Goal: Task Accomplishment & Management: Use online tool/utility

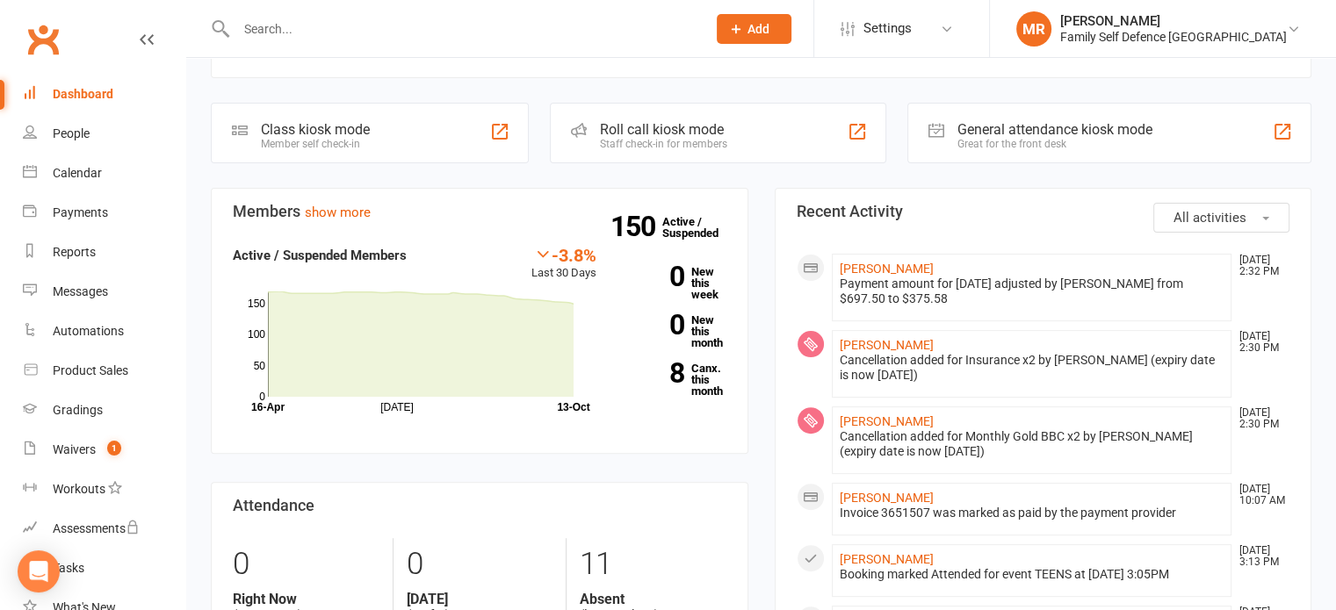
scroll to position [479, 0]
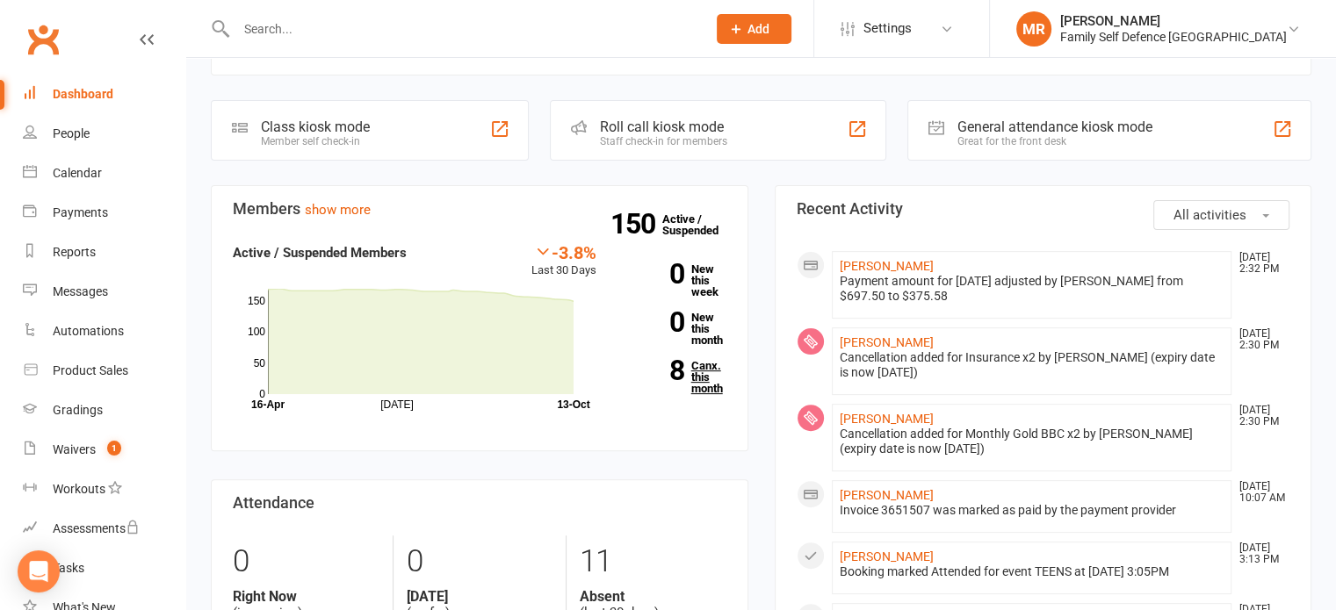
click at [696, 360] on link "8 Canx. this month" at bounding box center [675, 377] width 104 height 34
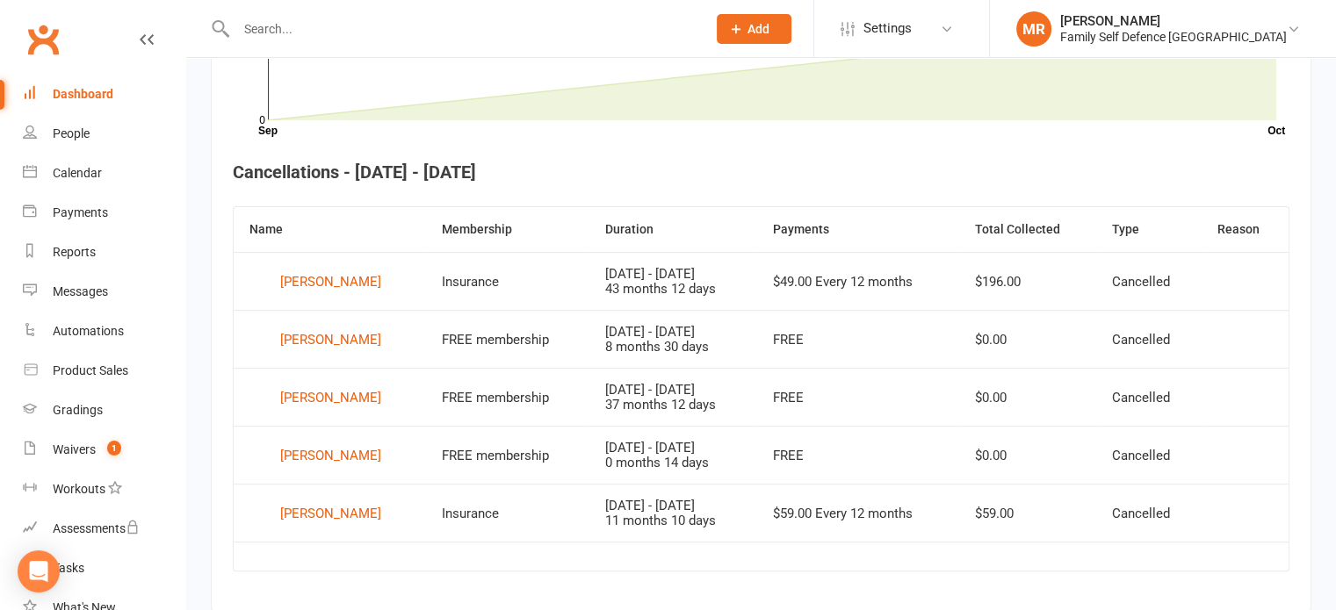
scroll to position [601, 0]
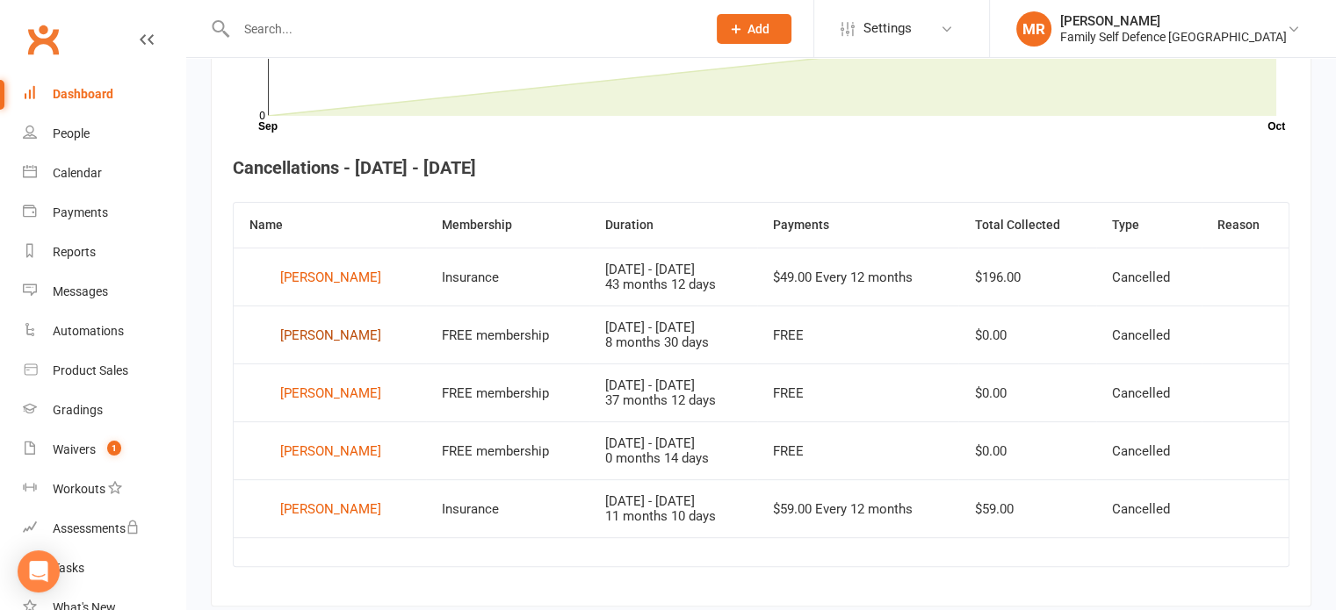
click at [330, 326] on div "[PERSON_NAME]" at bounding box center [330, 335] width 101 height 26
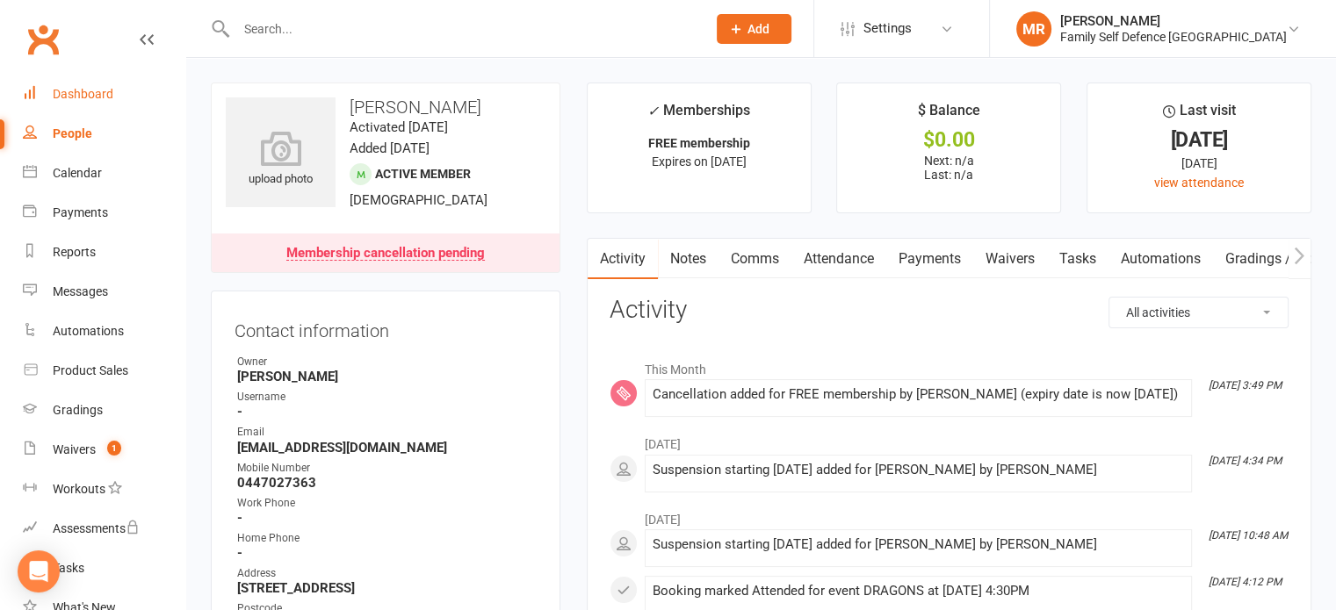
click at [81, 107] on link "Dashboard" at bounding box center [104, 95] width 162 height 40
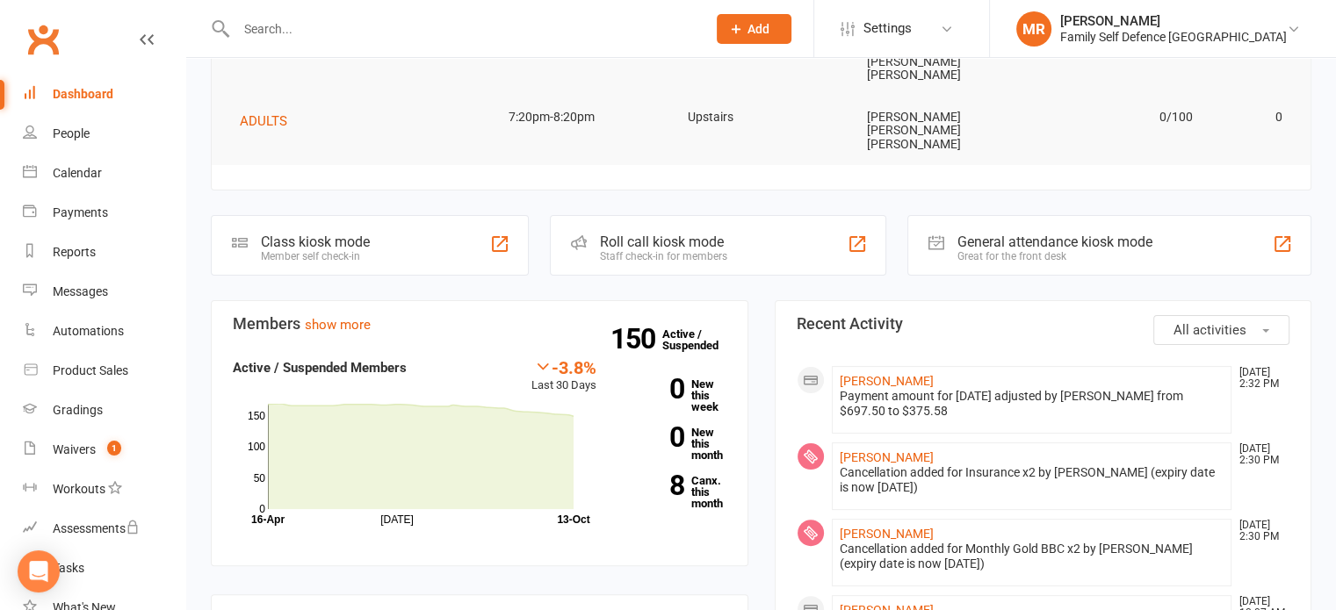
scroll to position [395, 0]
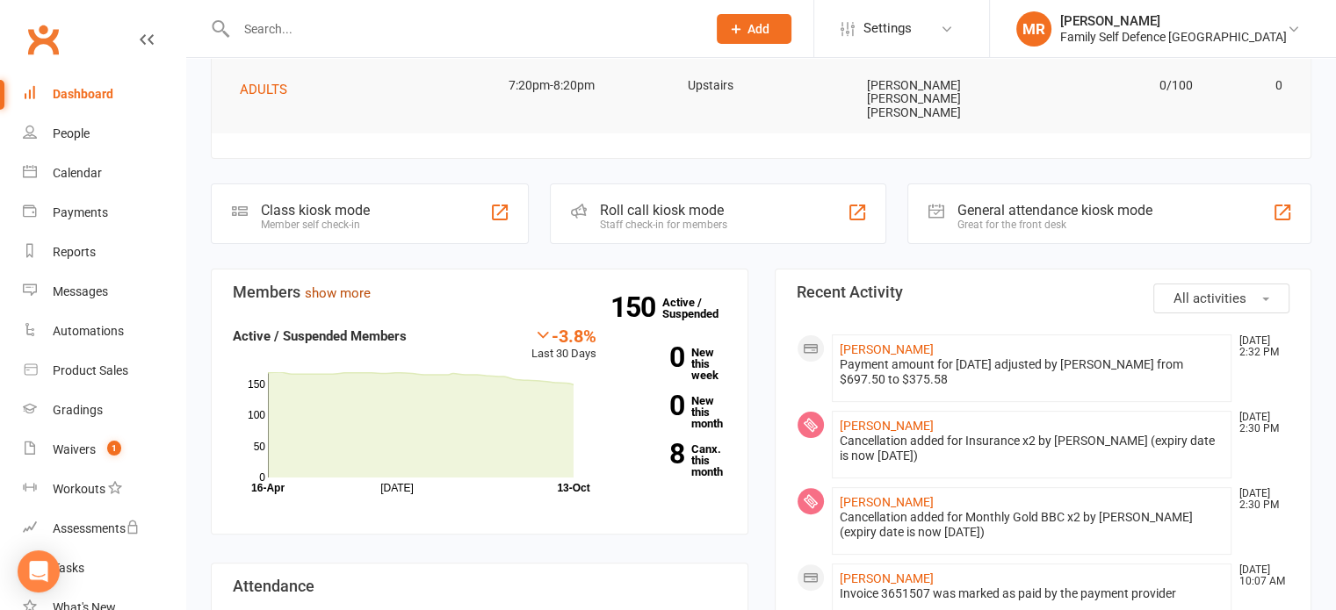
click at [309, 285] on link "show more" at bounding box center [338, 293] width 66 height 16
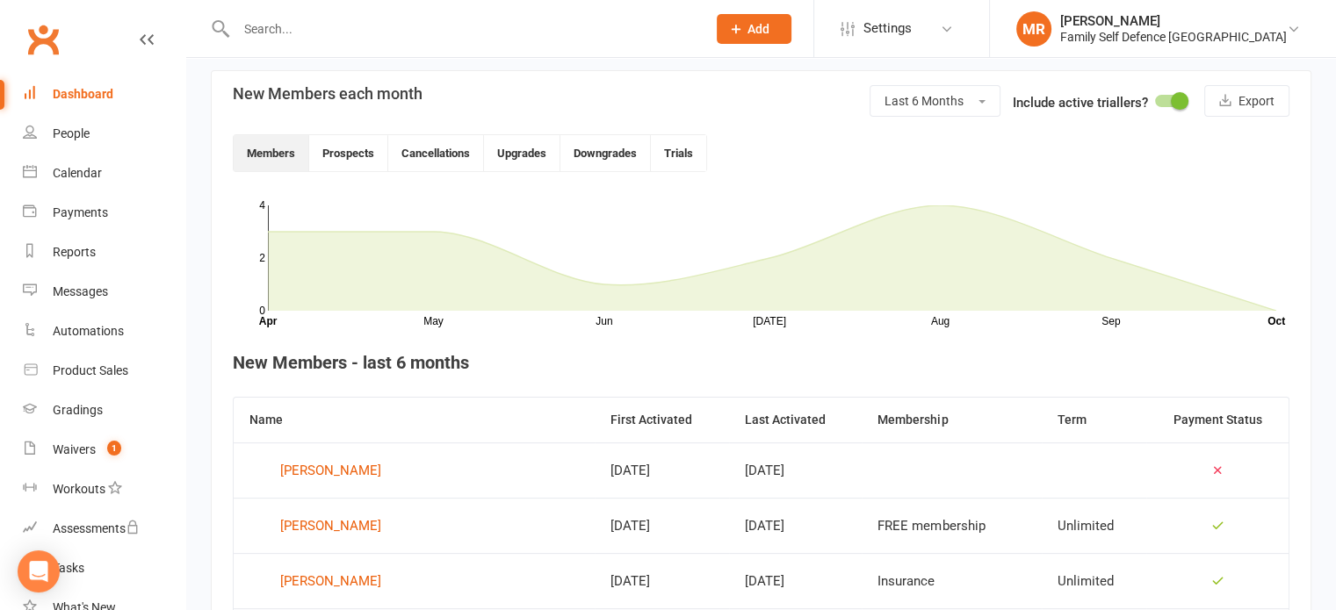
scroll to position [399, 0]
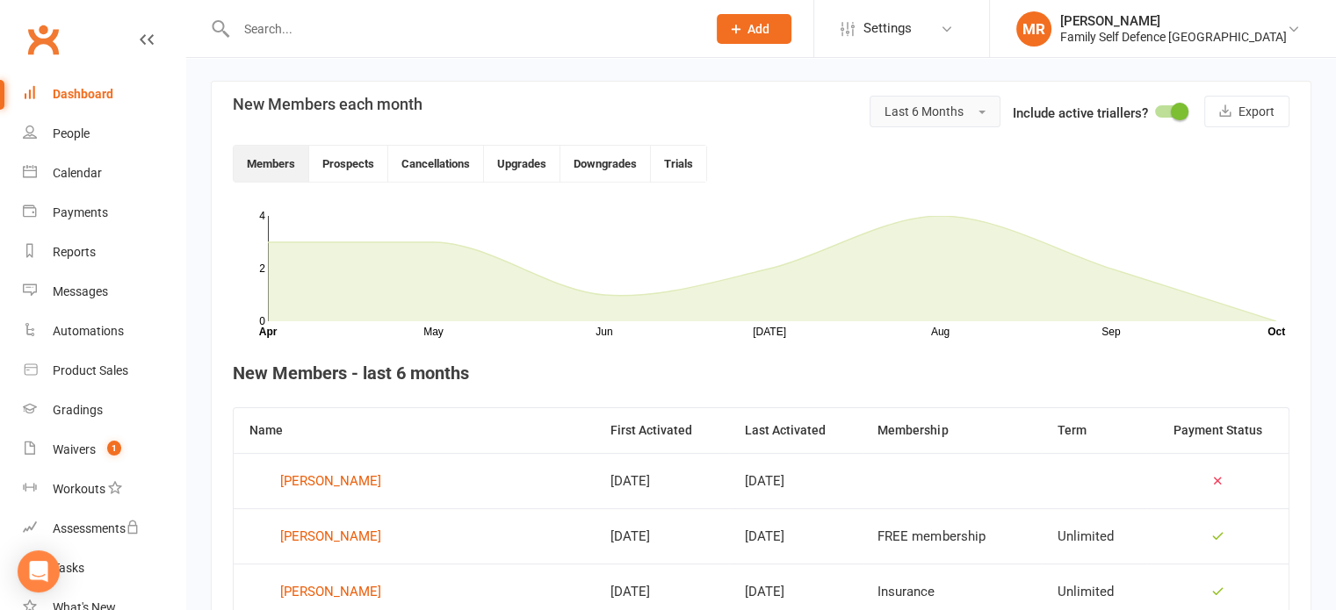
click at [909, 110] on span "Last 6 Months" at bounding box center [923, 112] width 79 height 14
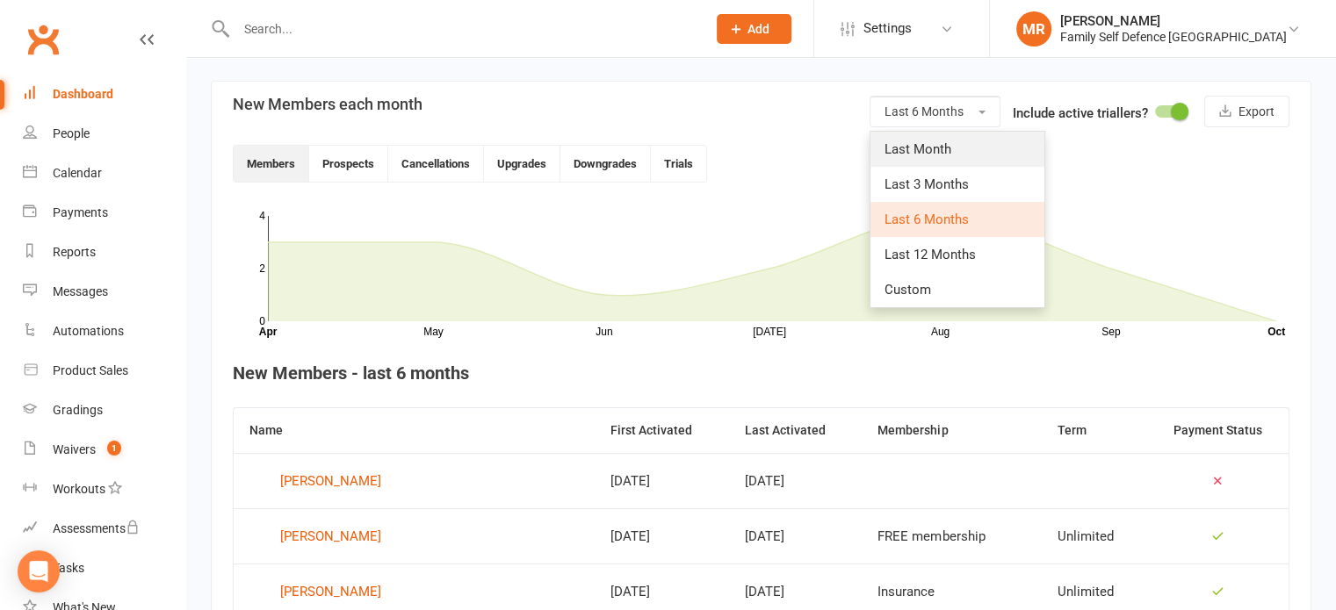
click at [930, 155] on span "Last Month" at bounding box center [917, 149] width 67 height 16
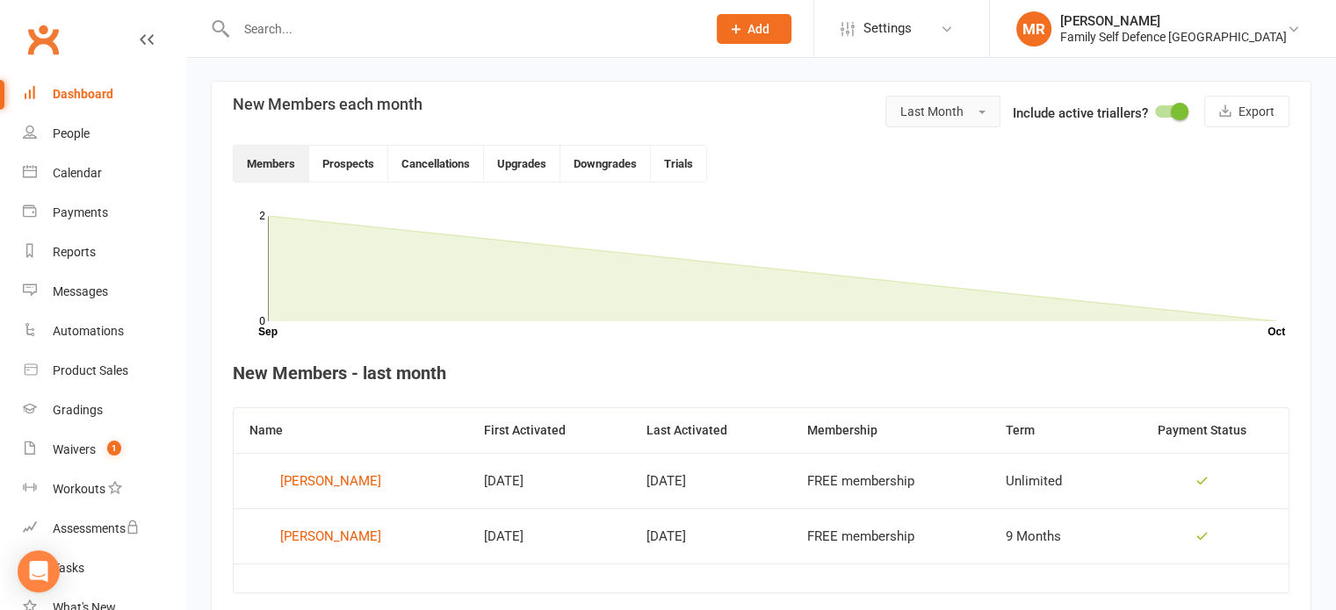
click at [907, 115] on span "Last Month" at bounding box center [931, 112] width 63 height 14
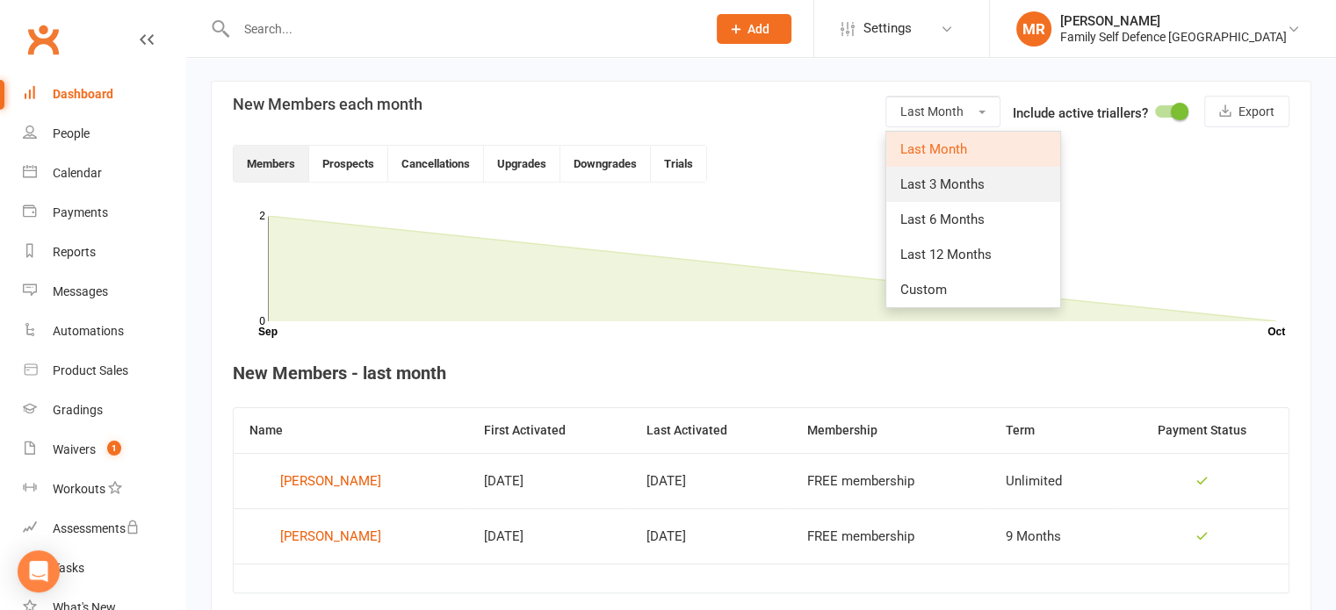
click at [920, 170] on link "Last 3 Months" at bounding box center [973, 184] width 174 height 35
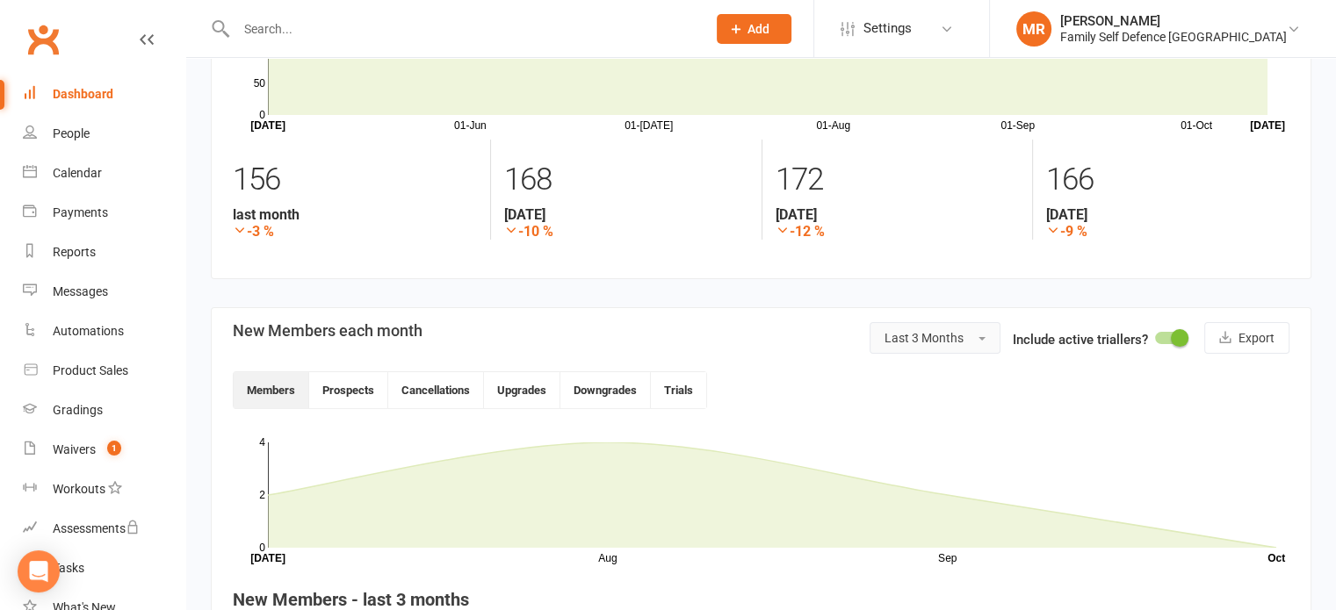
scroll to position [98, 0]
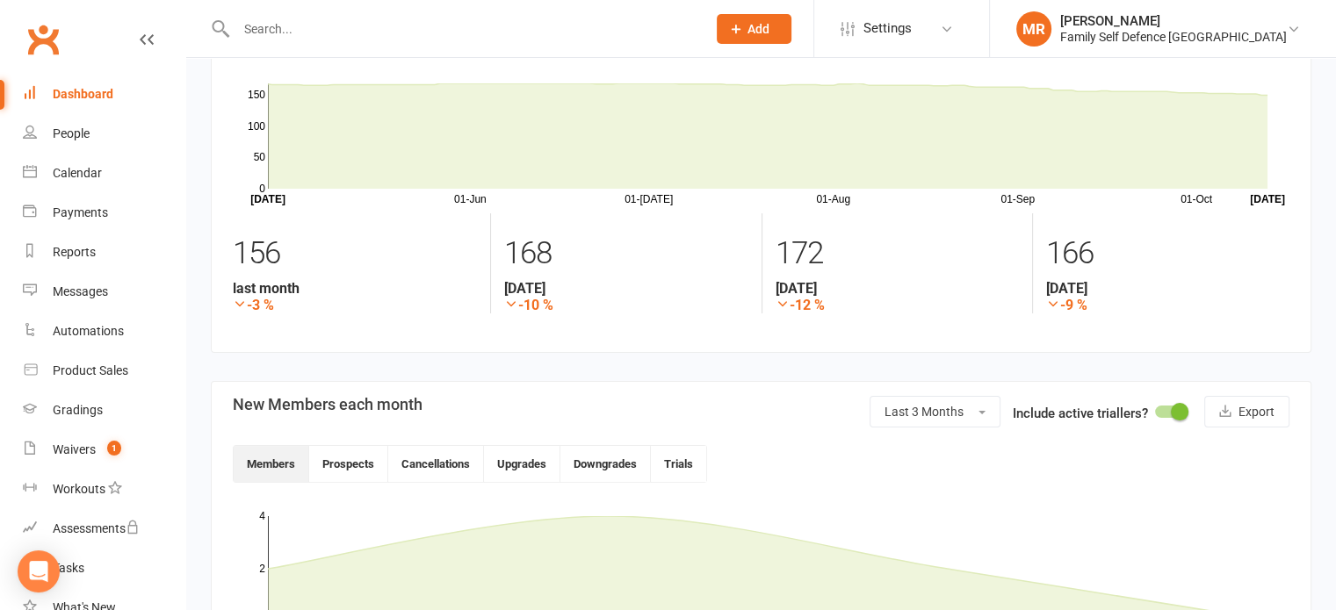
click at [935, 411] on span "Last 3 Months" at bounding box center [923, 412] width 79 height 14
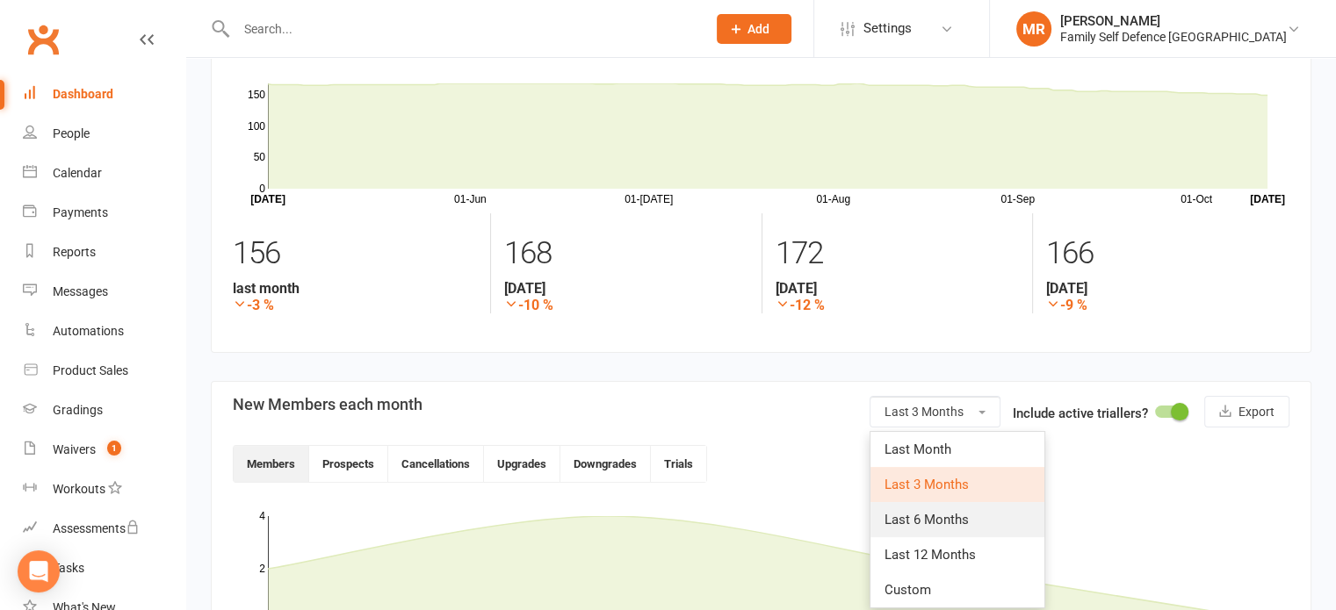
click at [931, 504] on link "Last 6 Months" at bounding box center [957, 519] width 174 height 35
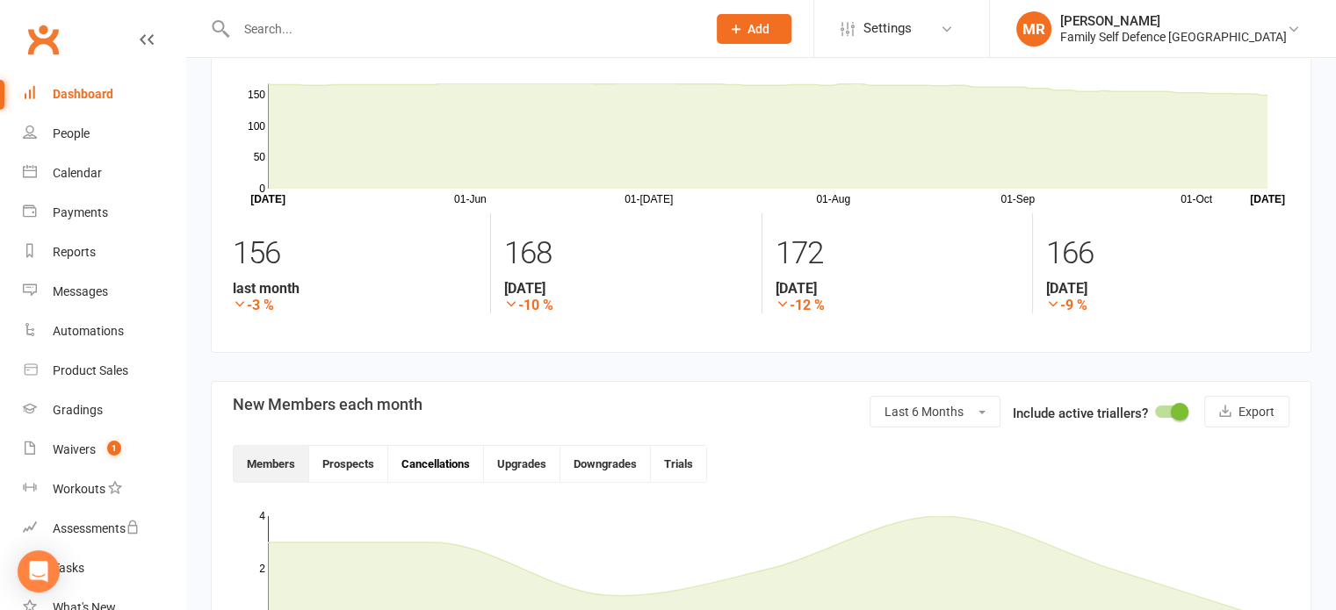
click at [418, 470] on button "Cancellations" at bounding box center [436, 464] width 96 height 36
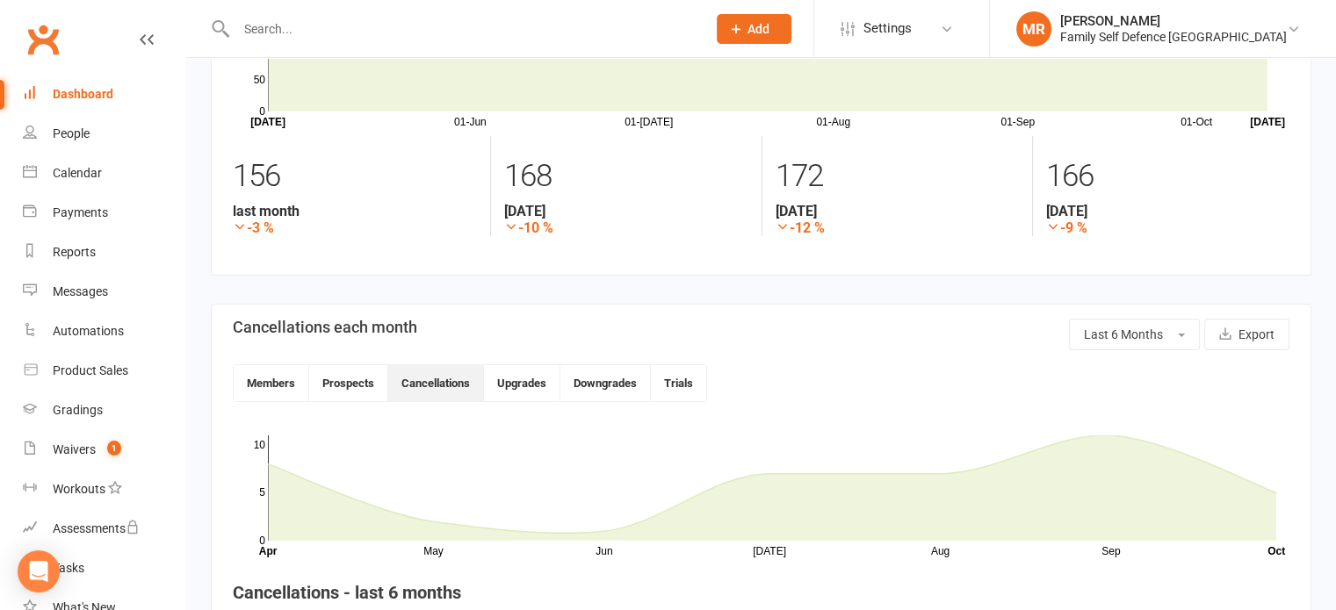
scroll to position [158, 0]
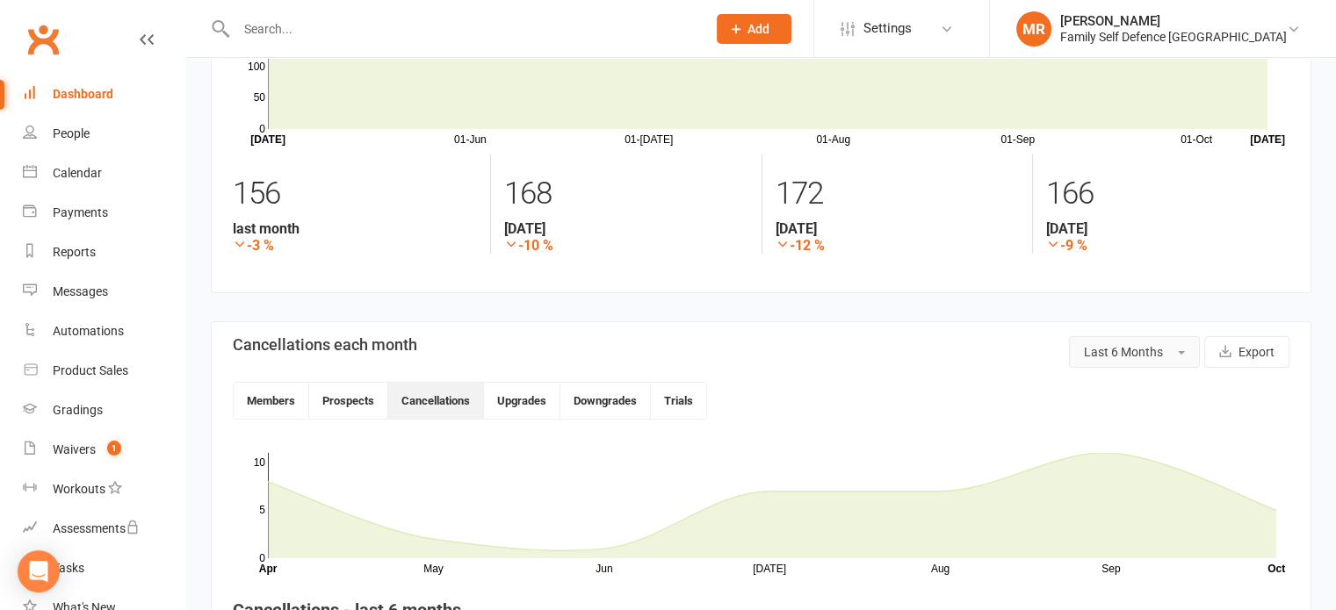
click at [1161, 350] on span "Last 6 Months" at bounding box center [1123, 352] width 79 height 14
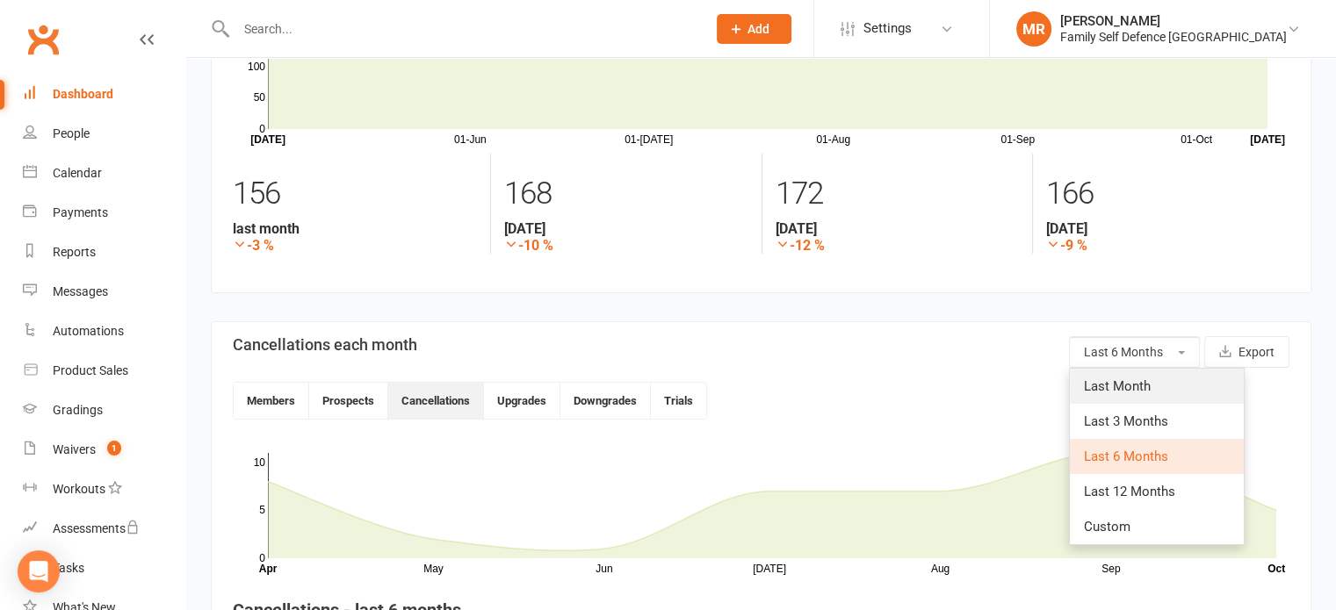
click at [1123, 388] on span "Last Month" at bounding box center [1117, 387] width 67 height 16
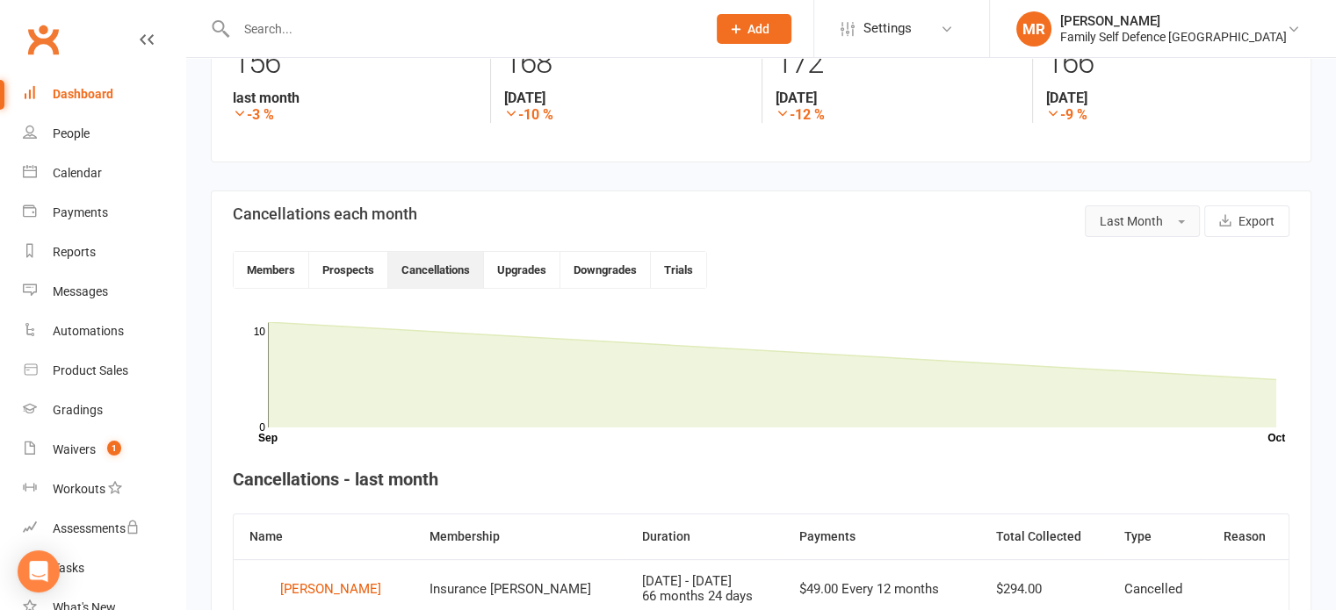
scroll to position [287, 0]
click at [1159, 213] on button "Last Month" at bounding box center [1142, 223] width 115 height 32
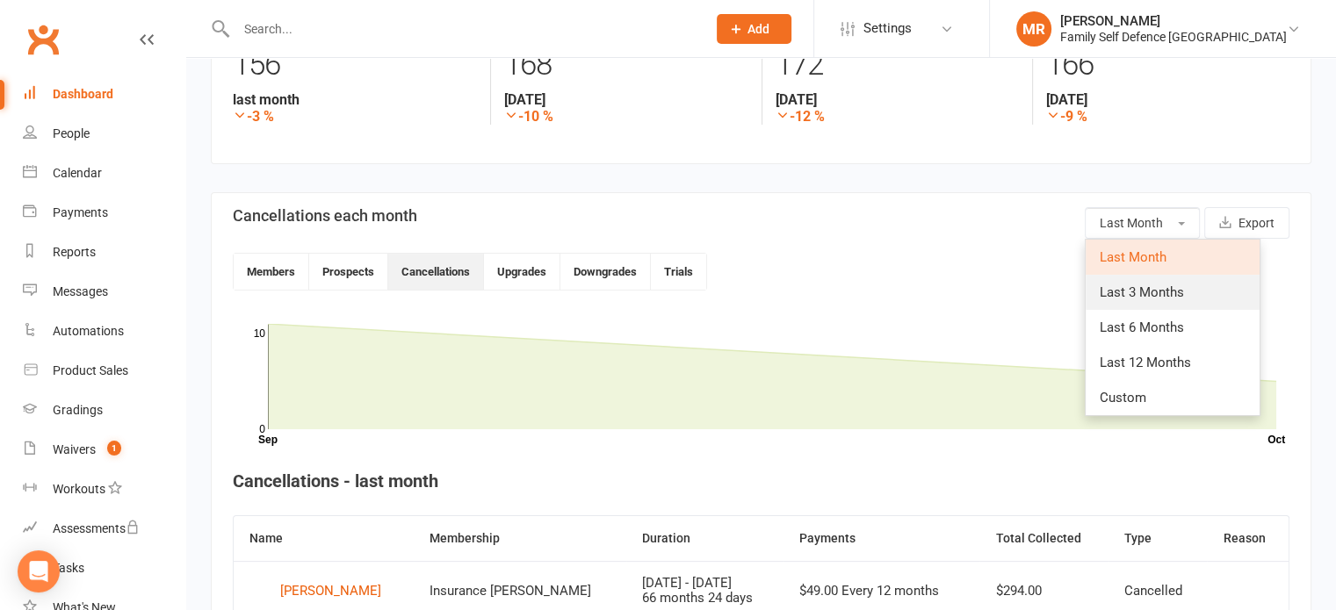
click at [1167, 299] on span "Last 3 Months" at bounding box center [1142, 293] width 84 height 16
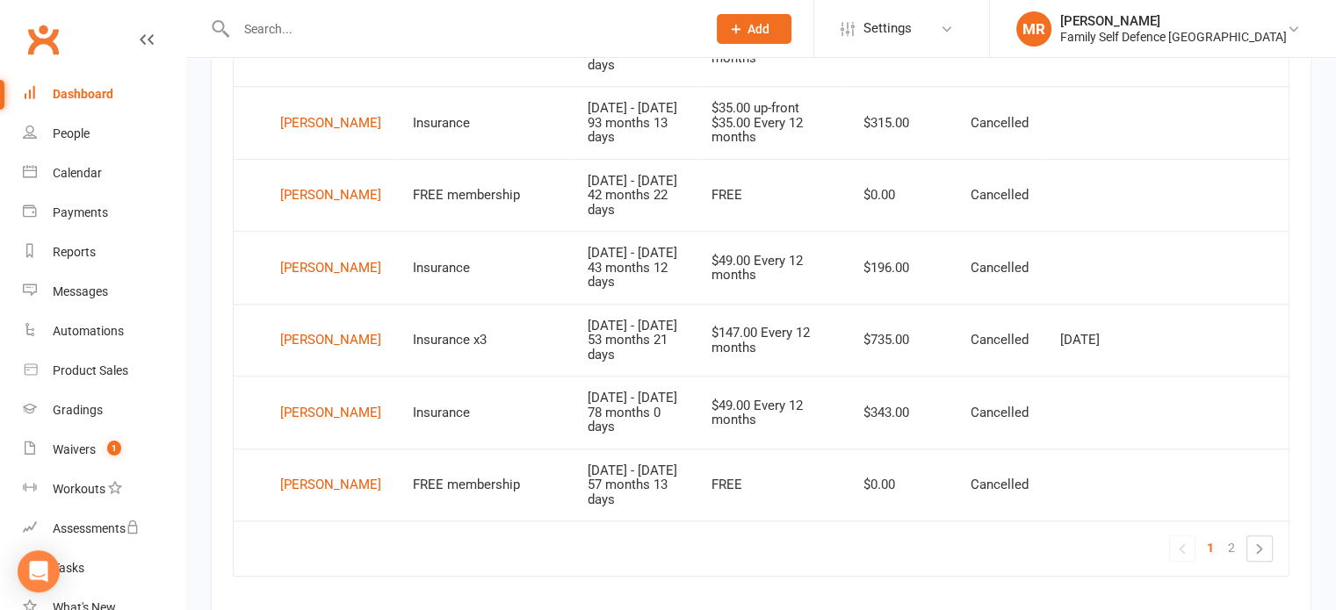
scroll to position [1483, 0]
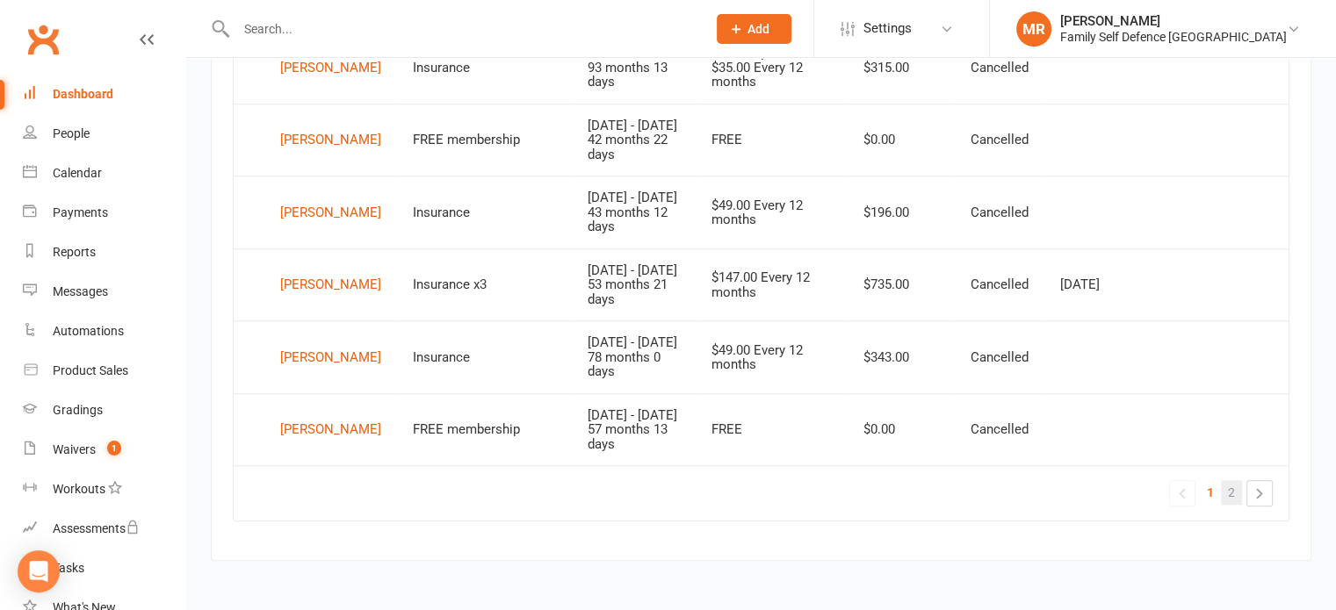
click at [1229, 487] on span "2" at bounding box center [1231, 492] width 7 height 25
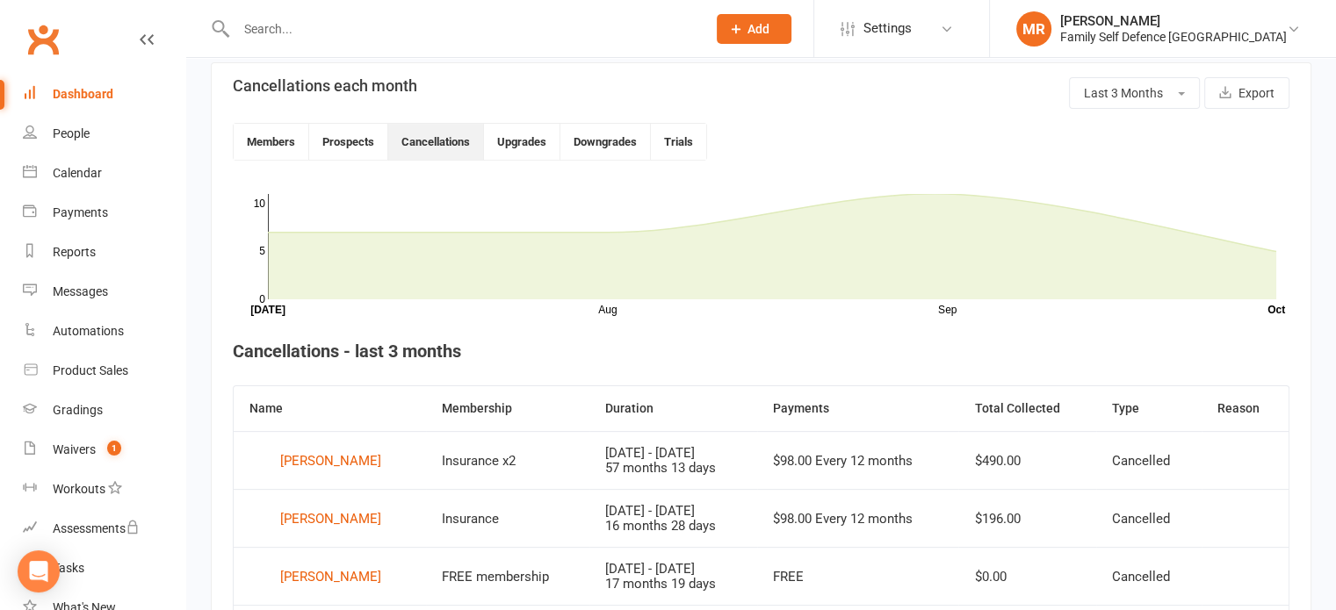
scroll to position [236, 0]
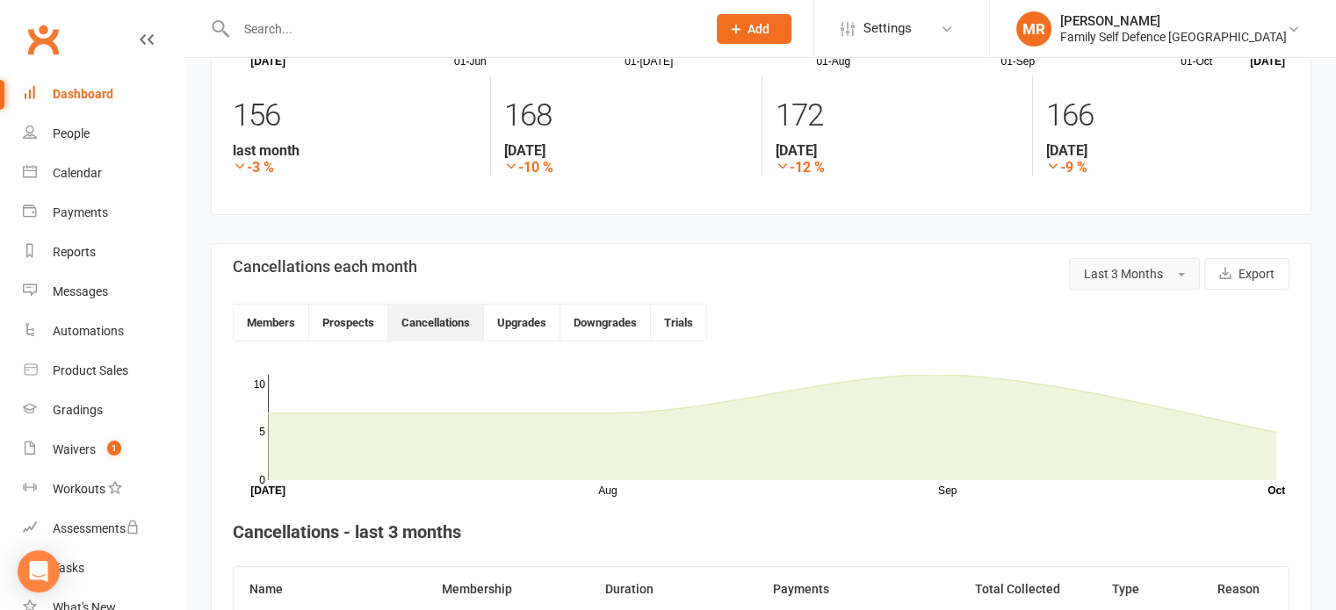
click at [1143, 274] on span "Last 3 Months" at bounding box center [1123, 274] width 79 height 14
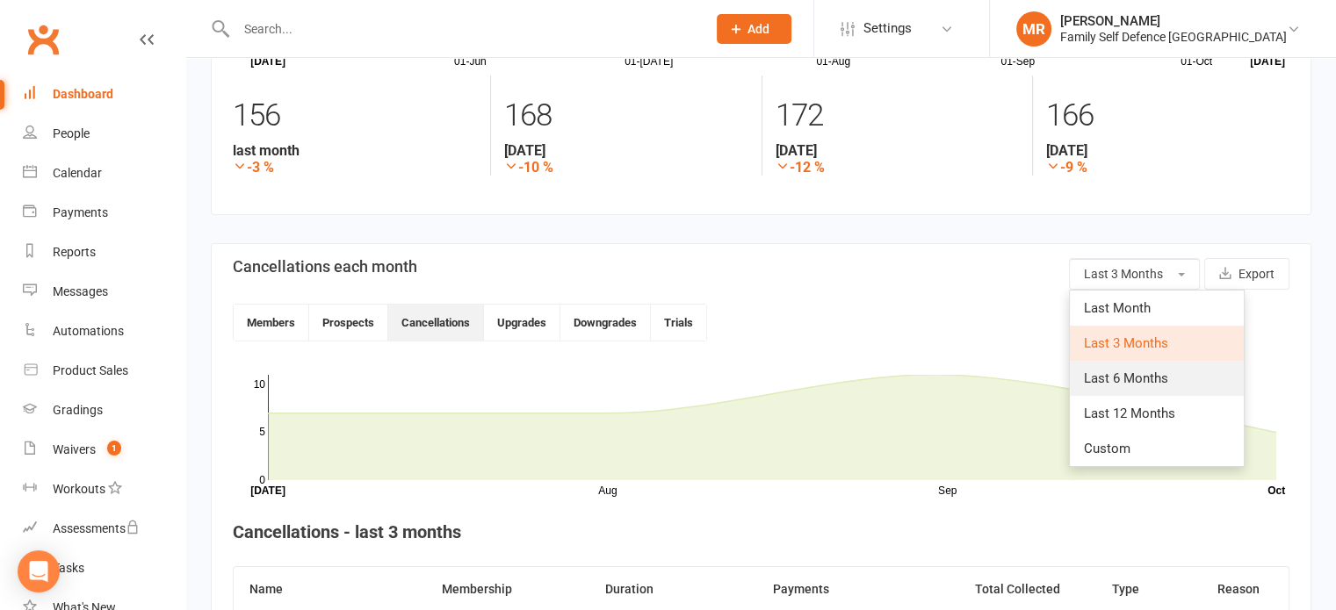
click at [1144, 371] on span "Last 6 Months" at bounding box center [1126, 379] width 84 height 16
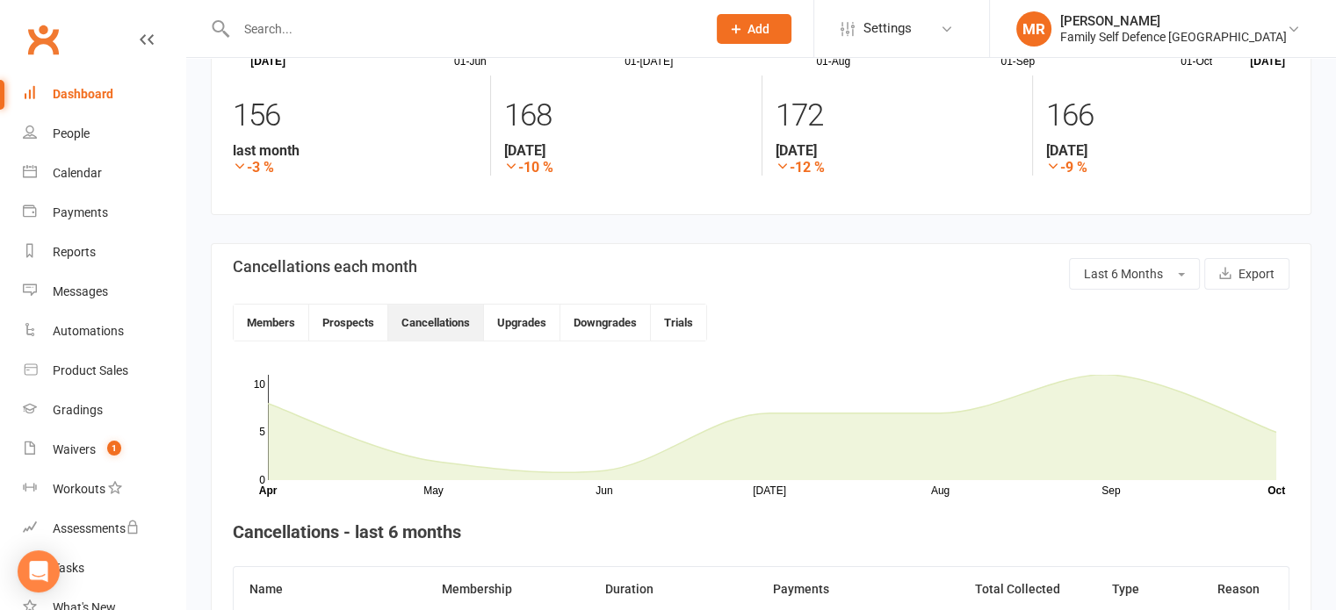
click at [102, 101] on div "Dashboard" at bounding box center [83, 94] width 61 height 14
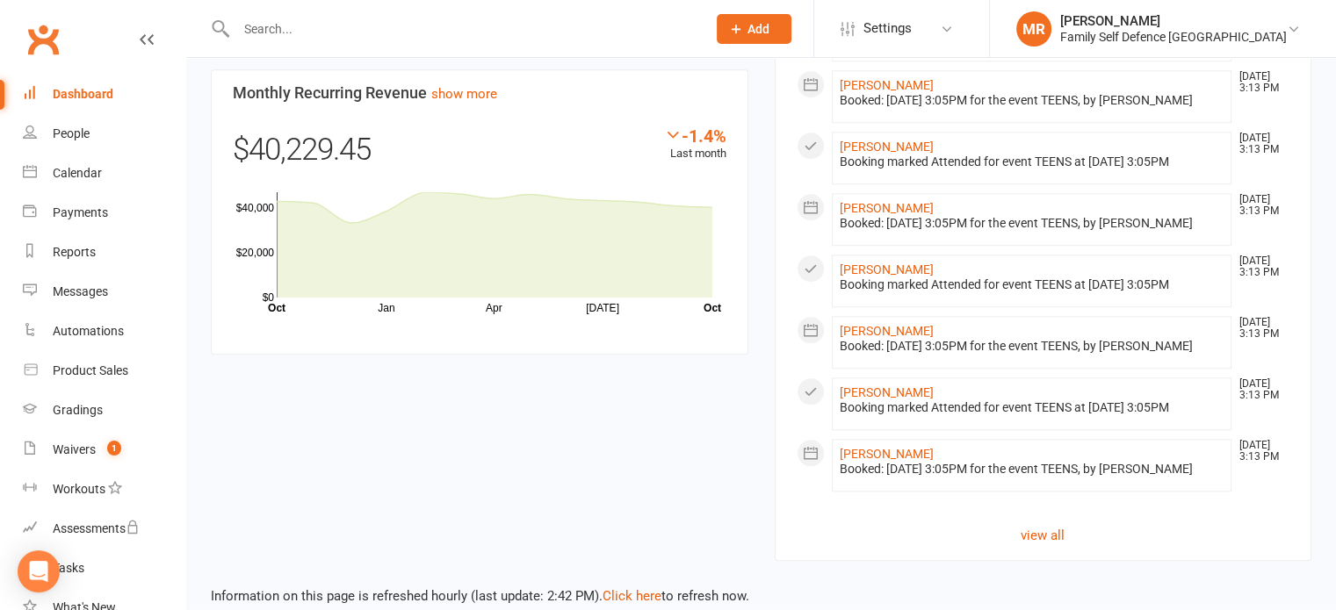
scroll to position [1539, 0]
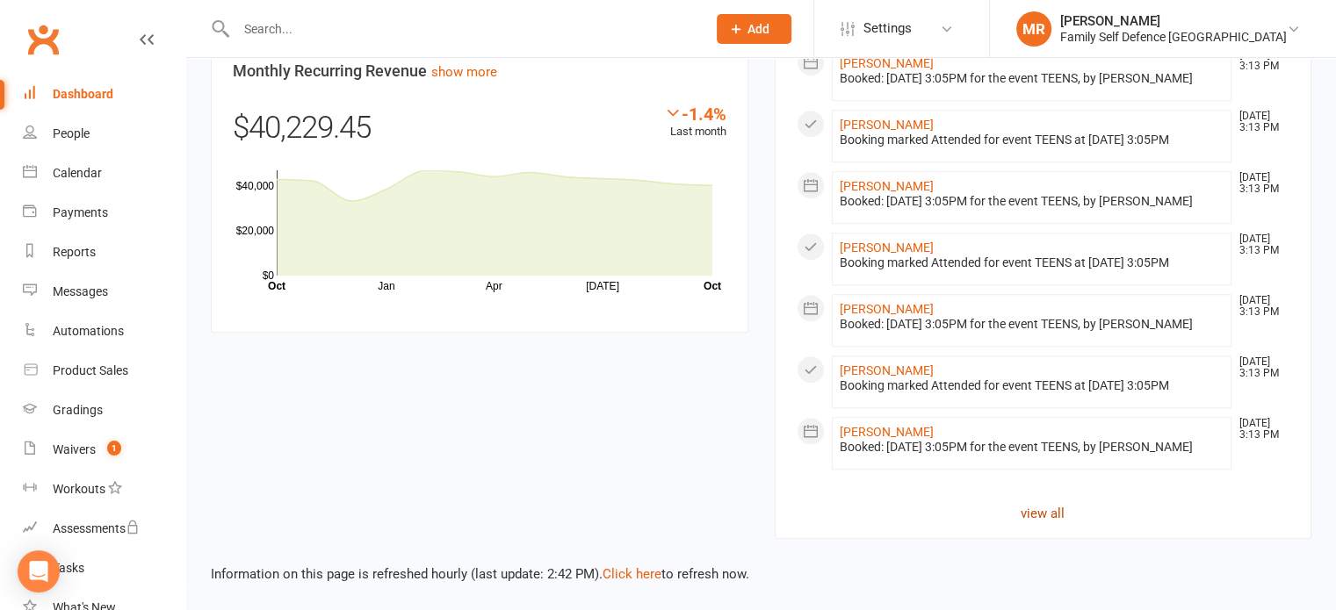
click at [1046, 515] on link "view all" at bounding box center [1044, 513] width 494 height 21
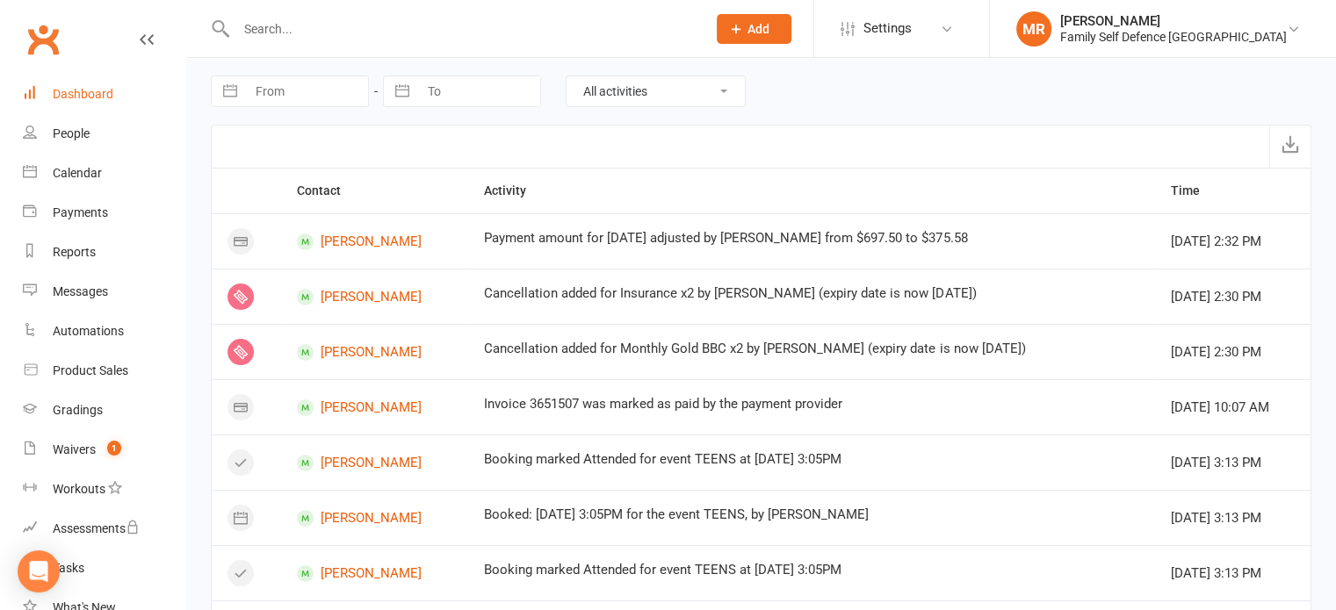
click at [60, 99] on div "Dashboard" at bounding box center [83, 94] width 61 height 14
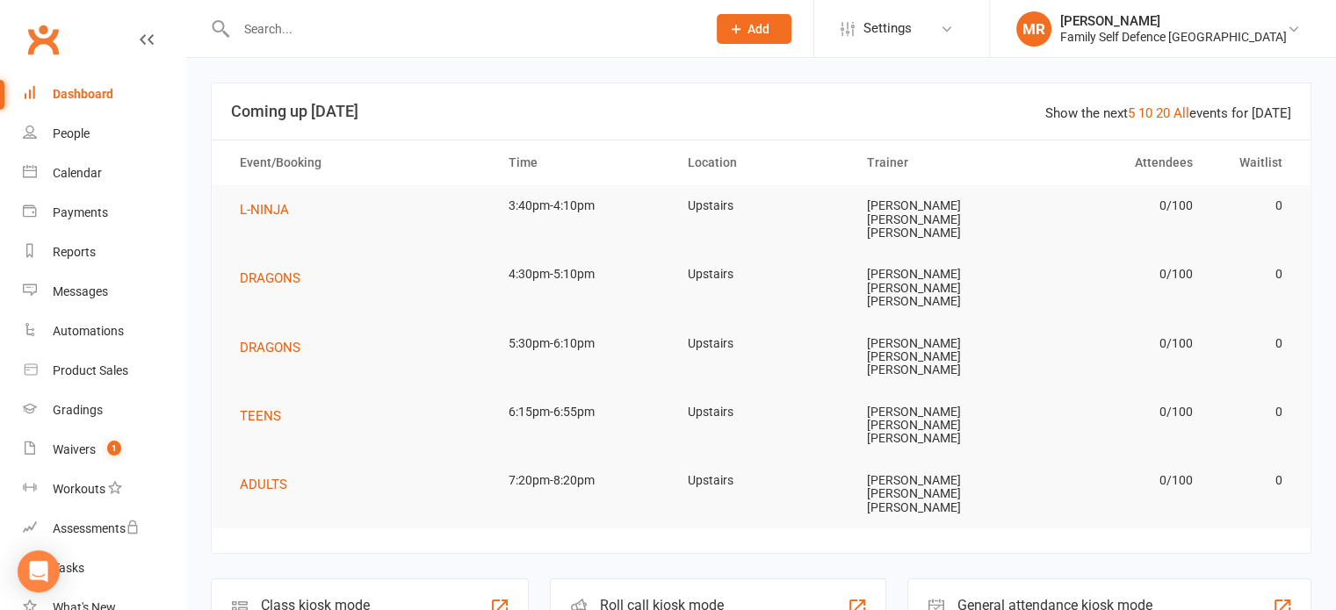
click at [769, 579] on div "Roll call kiosk mode Staff check-in for members" at bounding box center [718, 609] width 336 height 61
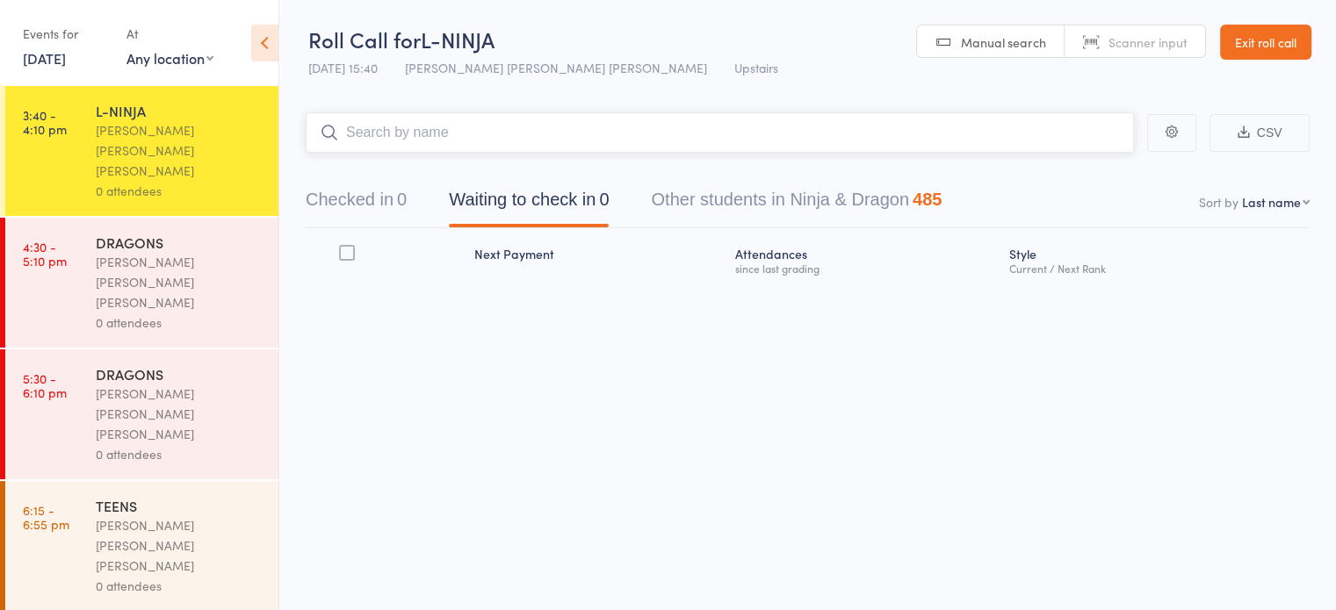
click at [380, 185] on button "Checked in 0" at bounding box center [356, 204] width 101 height 47
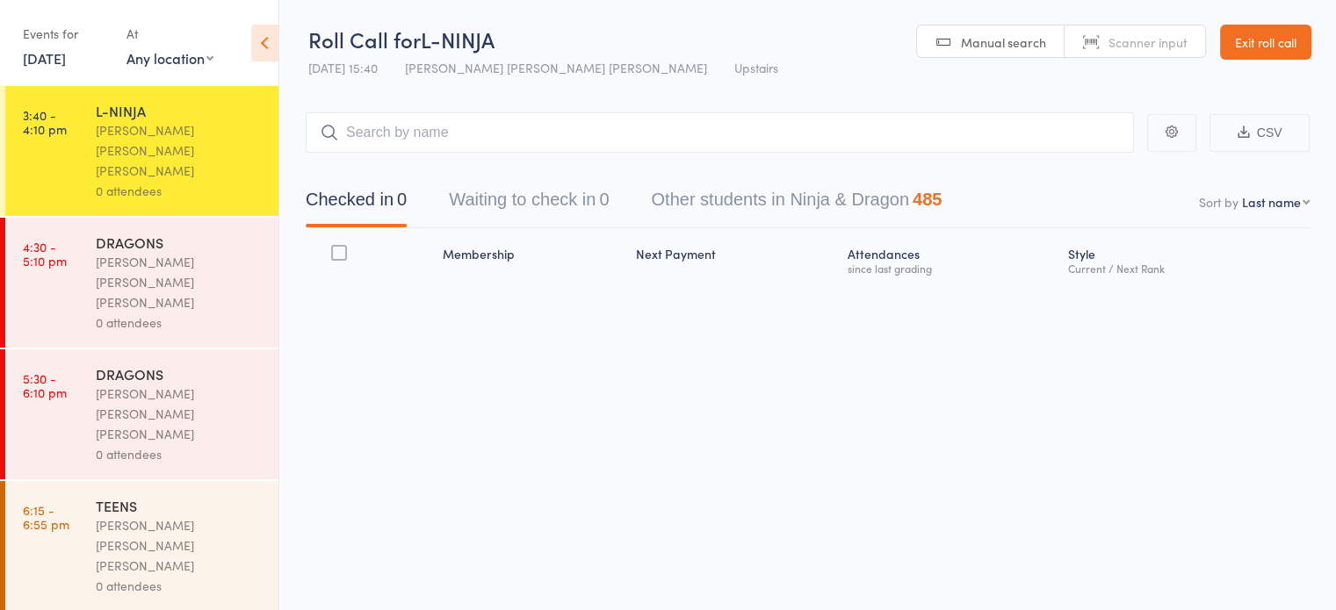
click at [1277, 45] on link "Exit roll call" at bounding box center [1265, 42] width 91 height 35
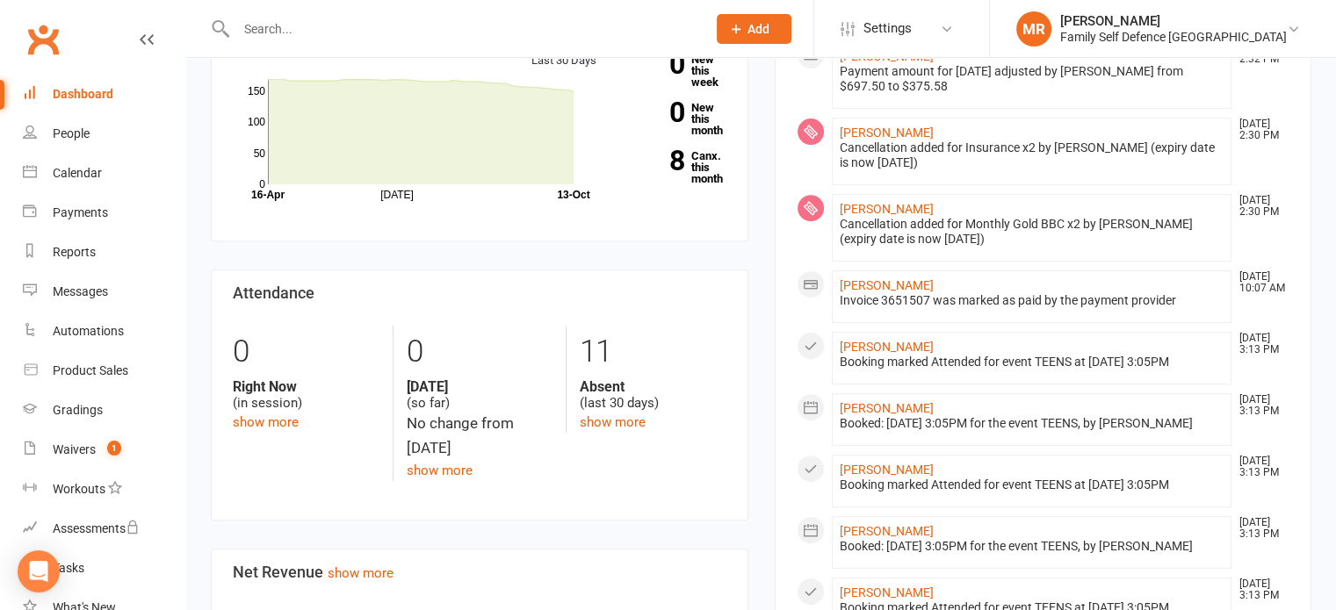
scroll to position [696, 0]
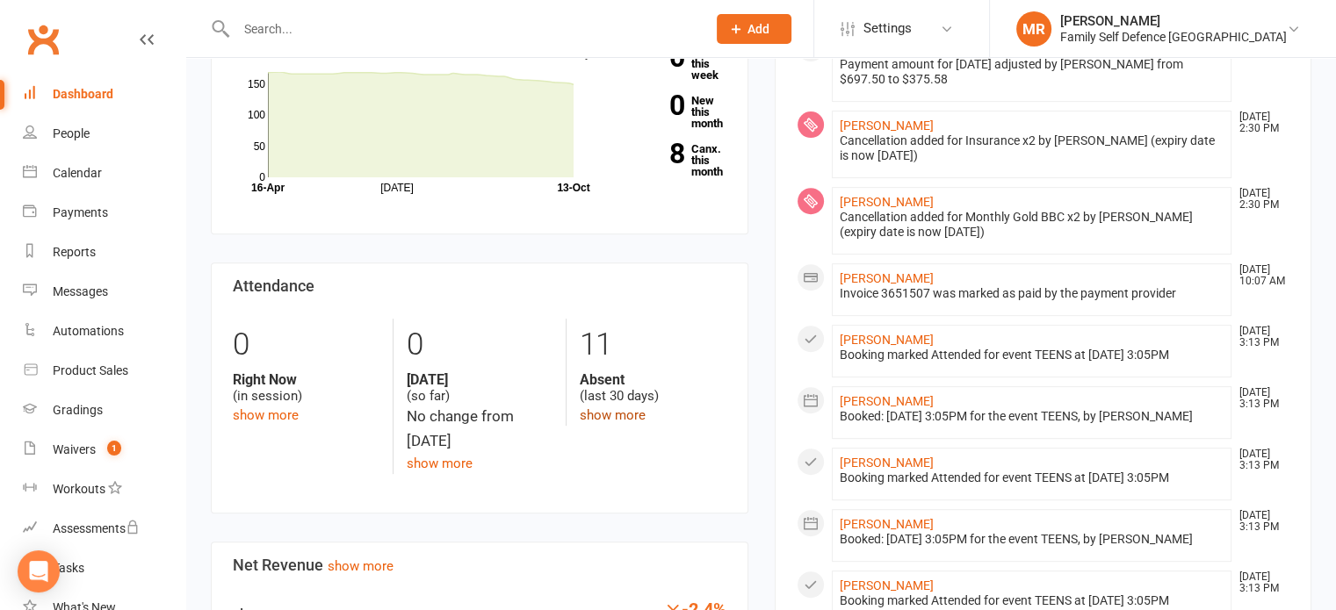
click at [629, 408] on link "show more" at bounding box center [613, 416] width 66 height 16
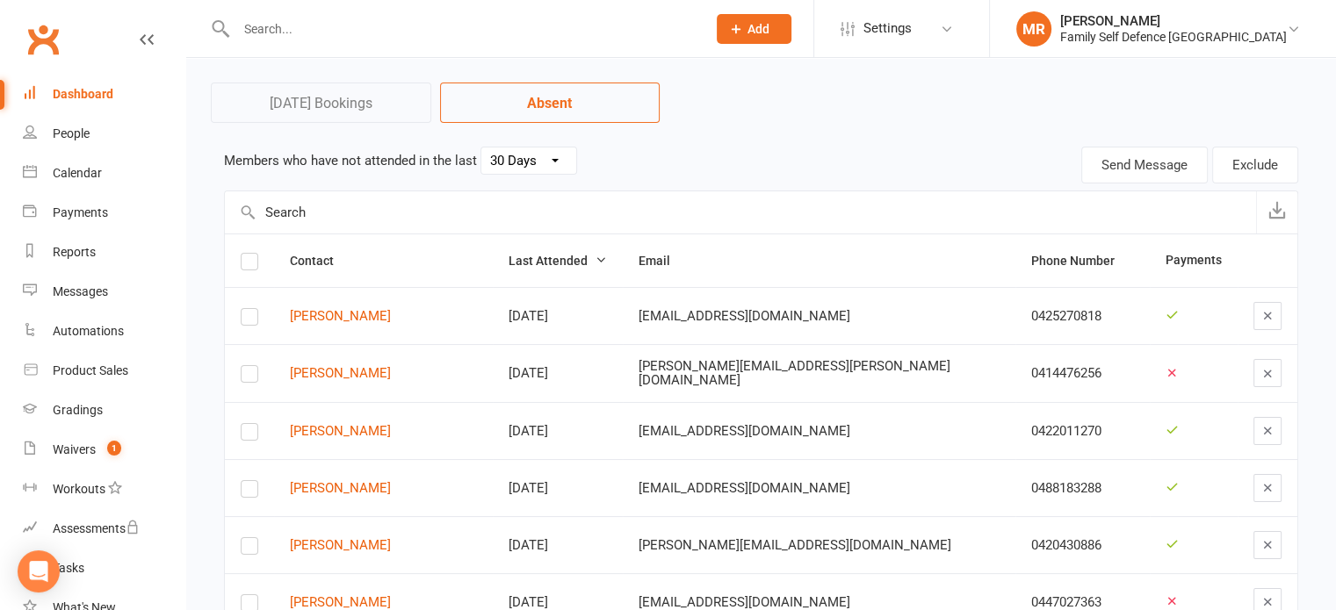
scroll to position [76, 0]
click at [566, 167] on select "30 Days 15 Days 7 Days" at bounding box center [528, 162] width 95 height 26
click at [481, 149] on select "30 Days 15 Days 7 Days" at bounding box center [528, 162] width 95 height 26
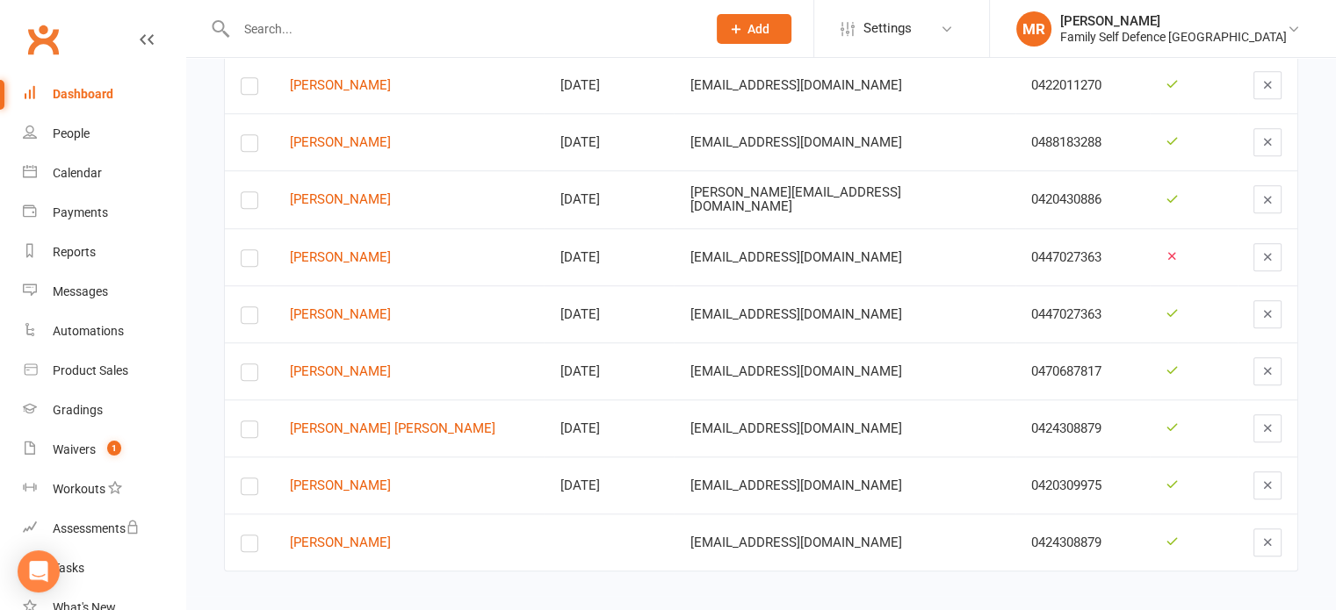
scroll to position [0, 0]
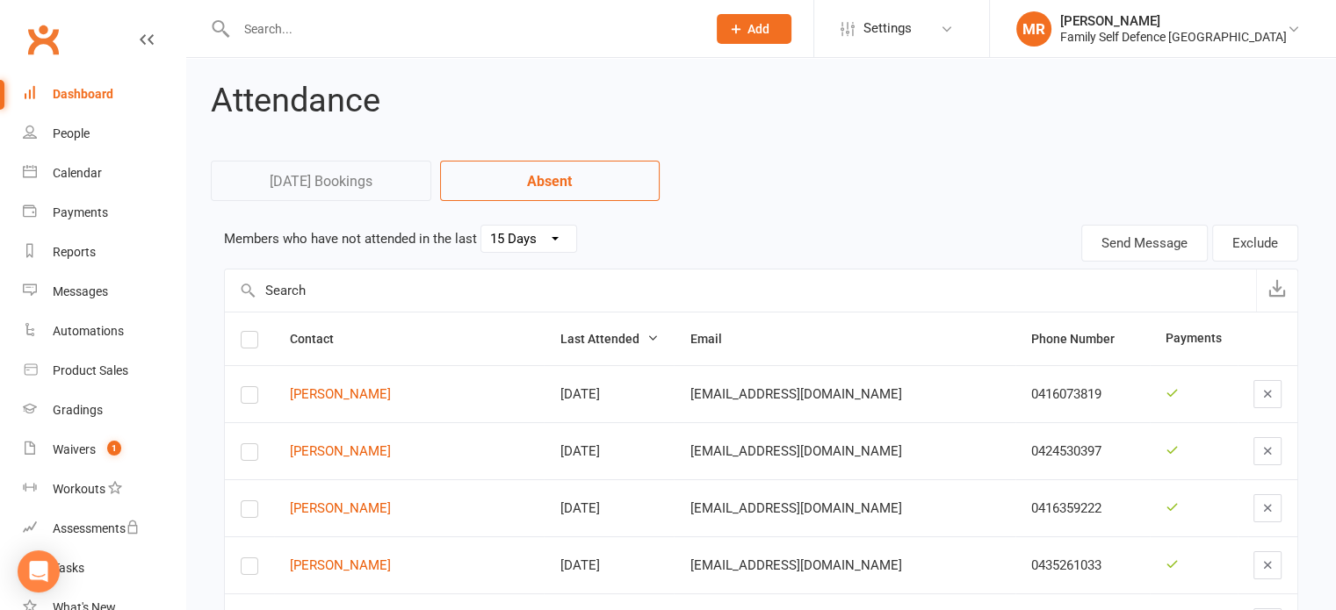
click at [527, 239] on select "30 Days 15 Days 7 Days" at bounding box center [528, 239] width 95 height 26
click at [481, 226] on select "30 Days 15 Days 7 Days" at bounding box center [528, 239] width 95 height 26
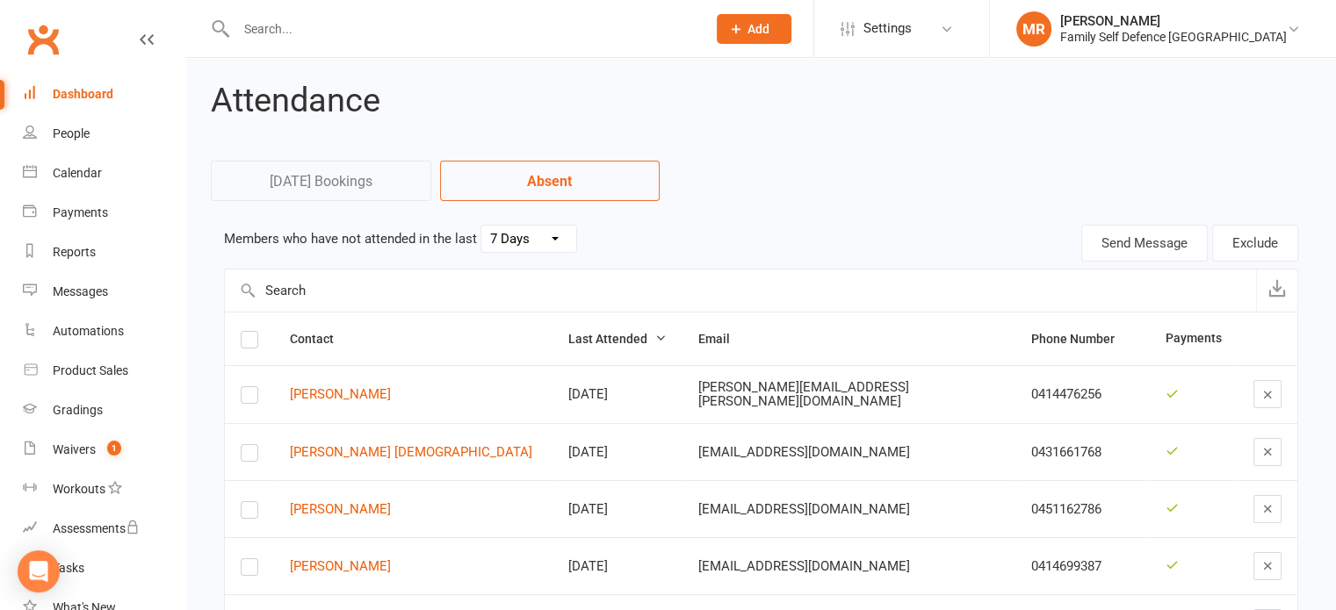
click at [547, 243] on select "30 Days 15 Days 7 Days" at bounding box center [528, 239] width 95 height 26
click at [481, 226] on select "30 Days 15 Days 7 Days" at bounding box center [528, 239] width 95 height 26
select select "30"
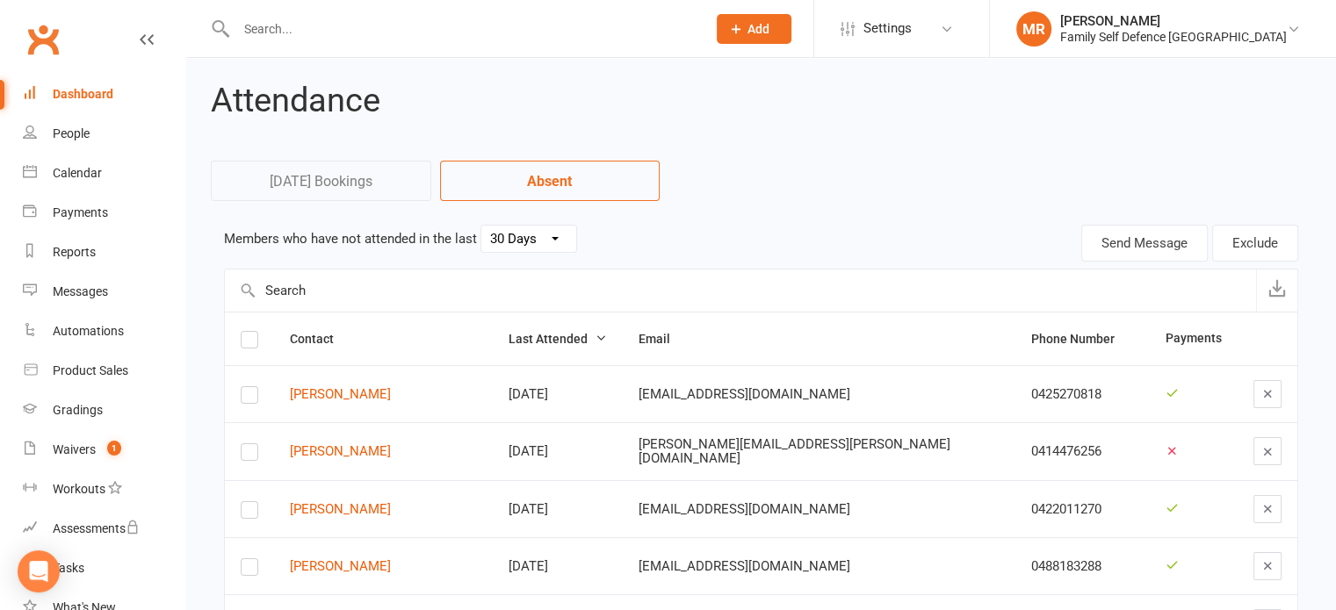
click at [76, 94] on div "Dashboard" at bounding box center [83, 94] width 61 height 14
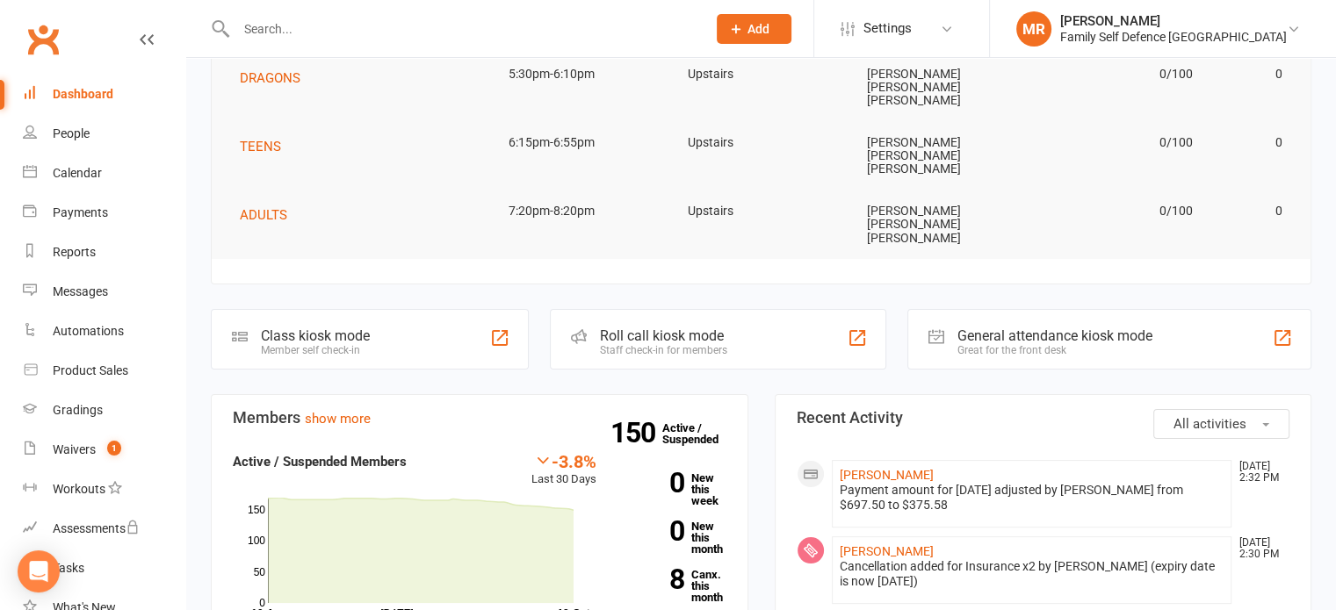
scroll to position [312, 0]
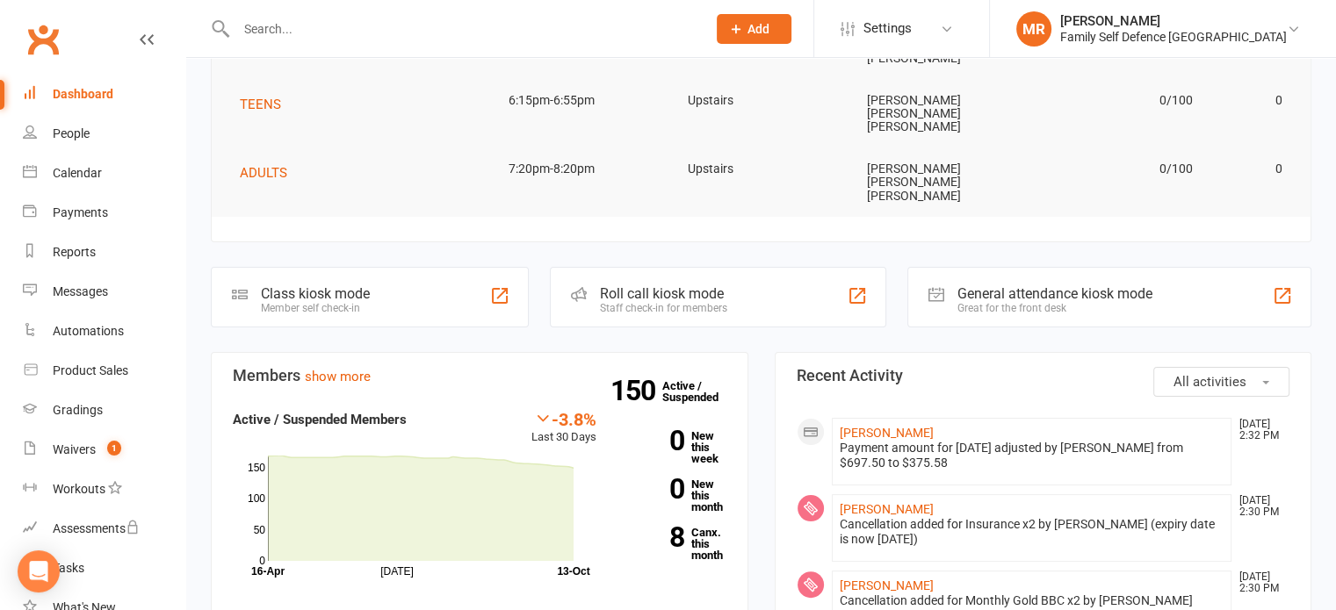
click at [689, 302] on div "Staff check-in for members" at bounding box center [663, 308] width 127 height 12
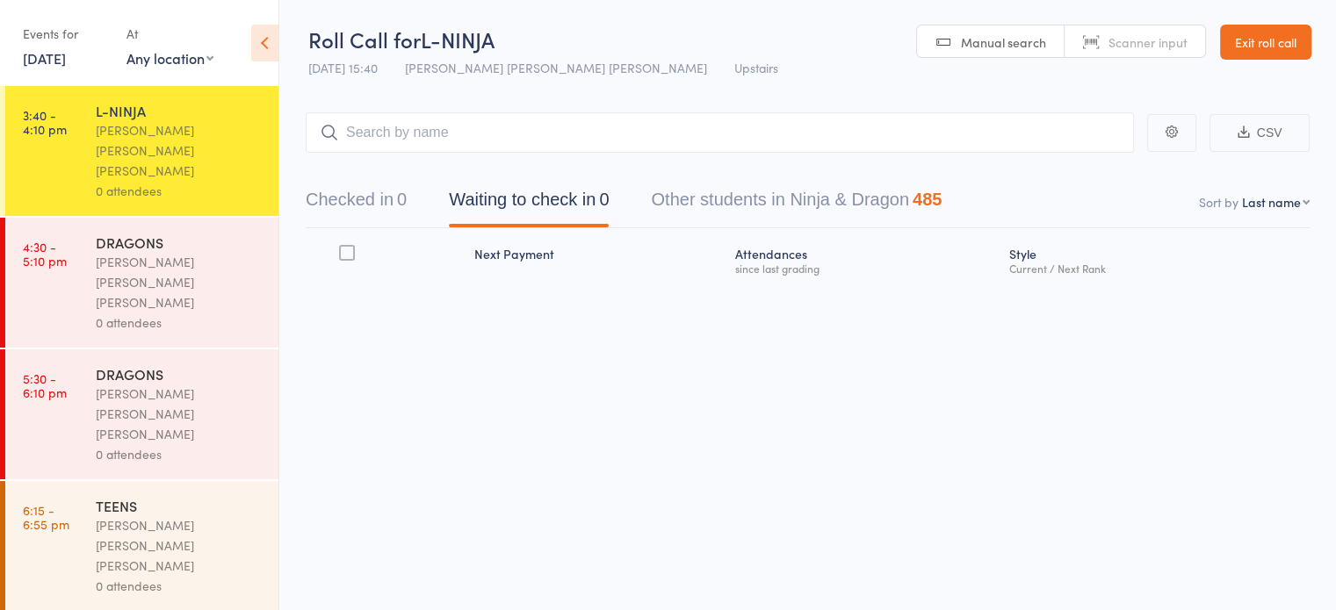
click at [66, 58] on link "13 Oct, 2025" at bounding box center [44, 57] width 43 height 19
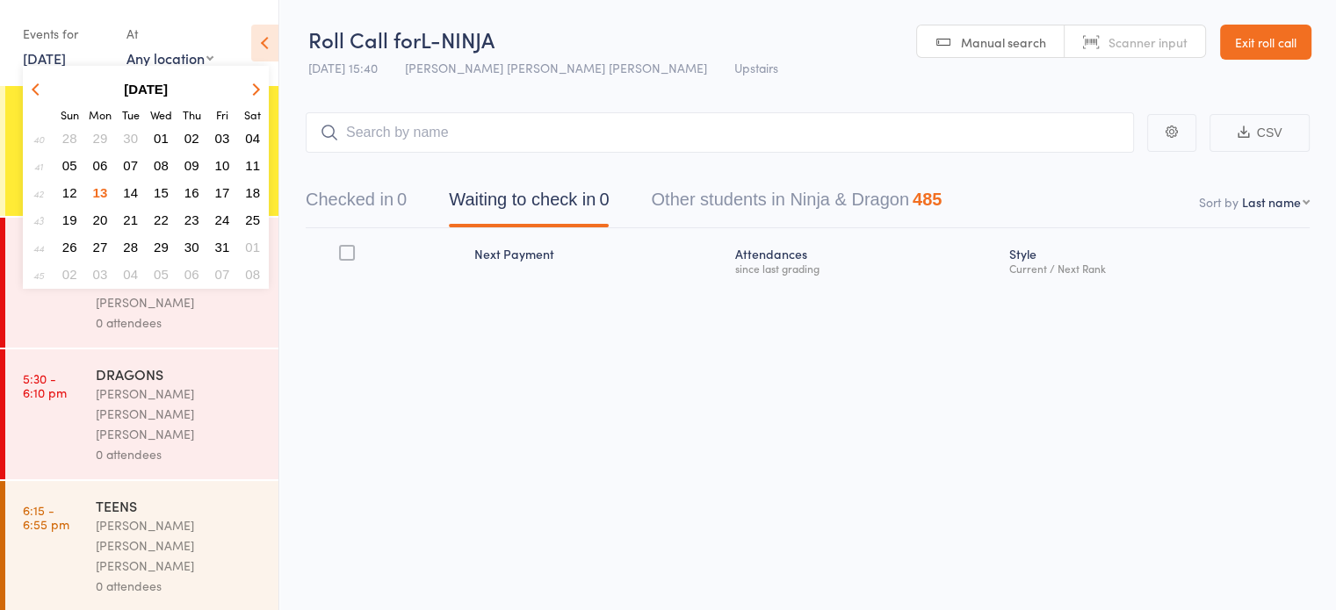
click at [100, 159] on span "06" at bounding box center [100, 165] width 15 height 15
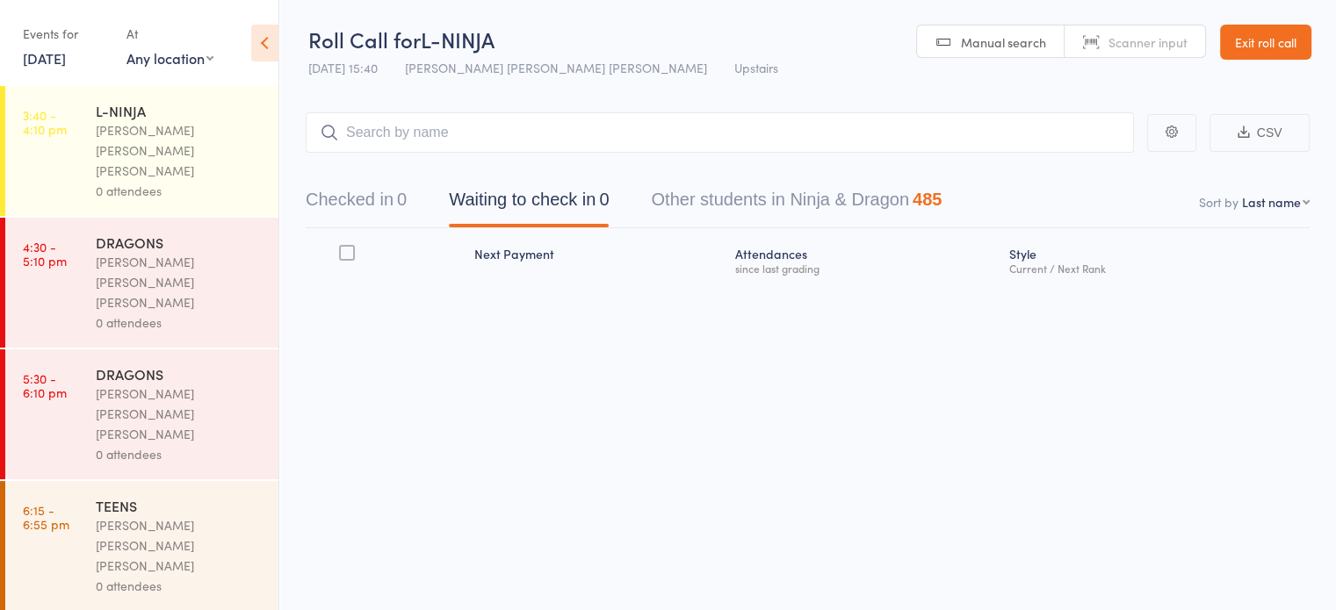
click at [61, 61] on link "6 Oct, 2025" at bounding box center [44, 57] width 43 height 19
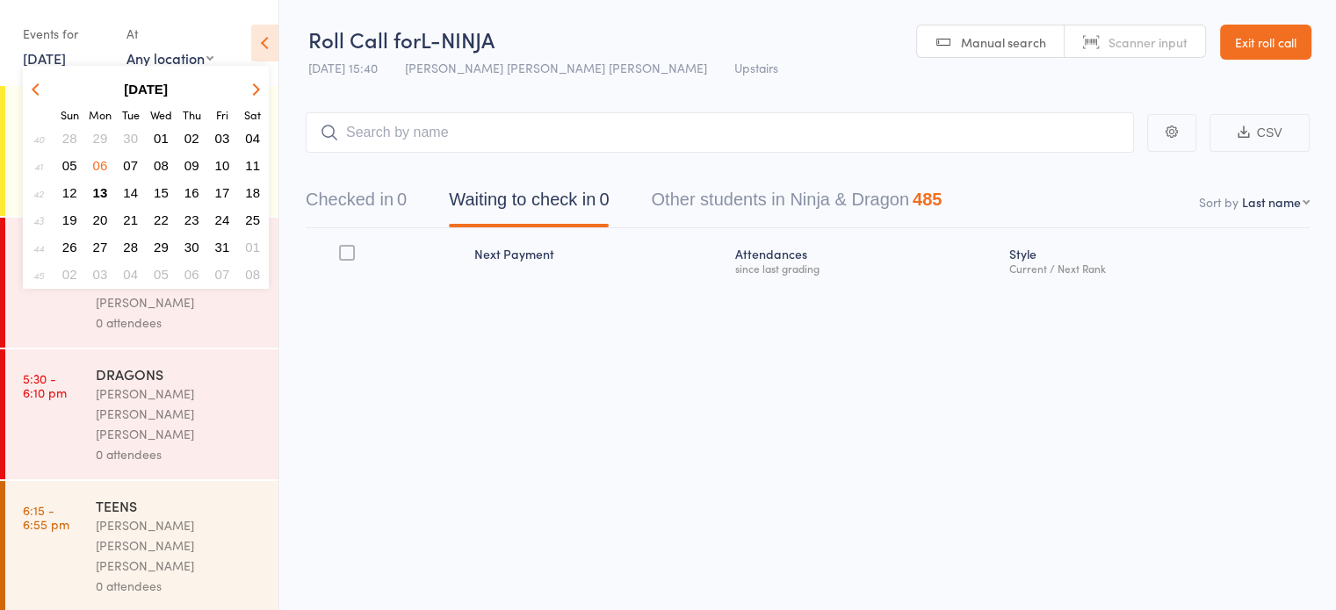
click at [126, 158] on span "07" at bounding box center [130, 165] width 15 height 15
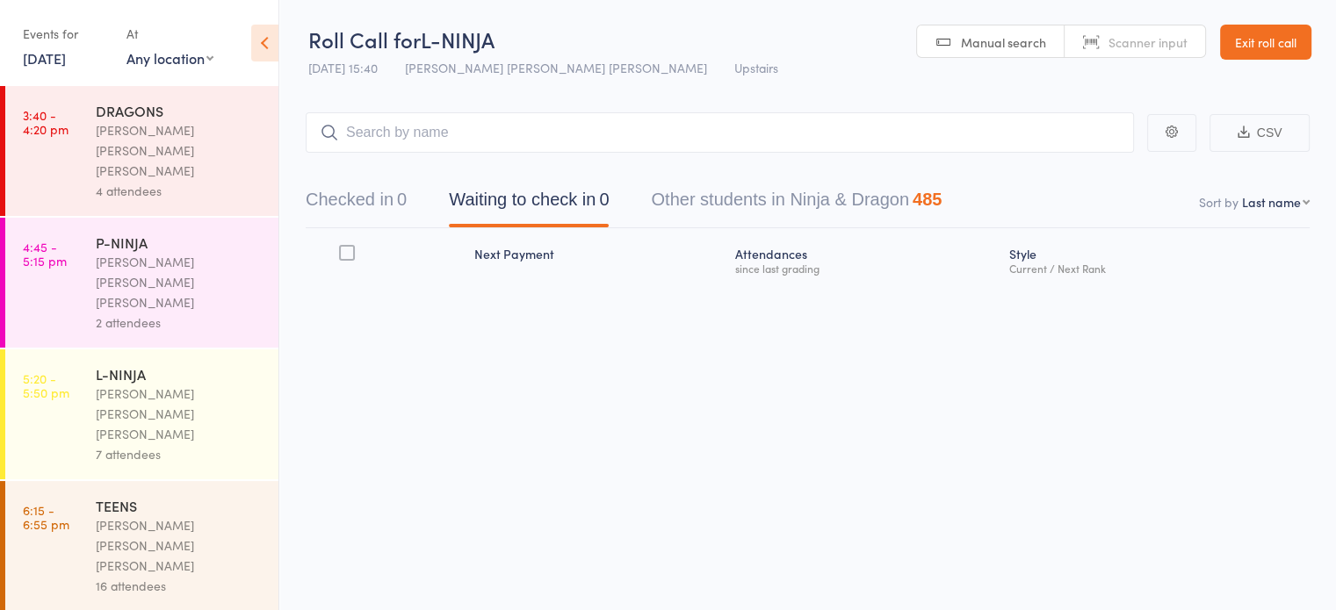
click at [63, 59] on link "7 Oct, 2025" at bounding box center [44, 57] width 43 height 19
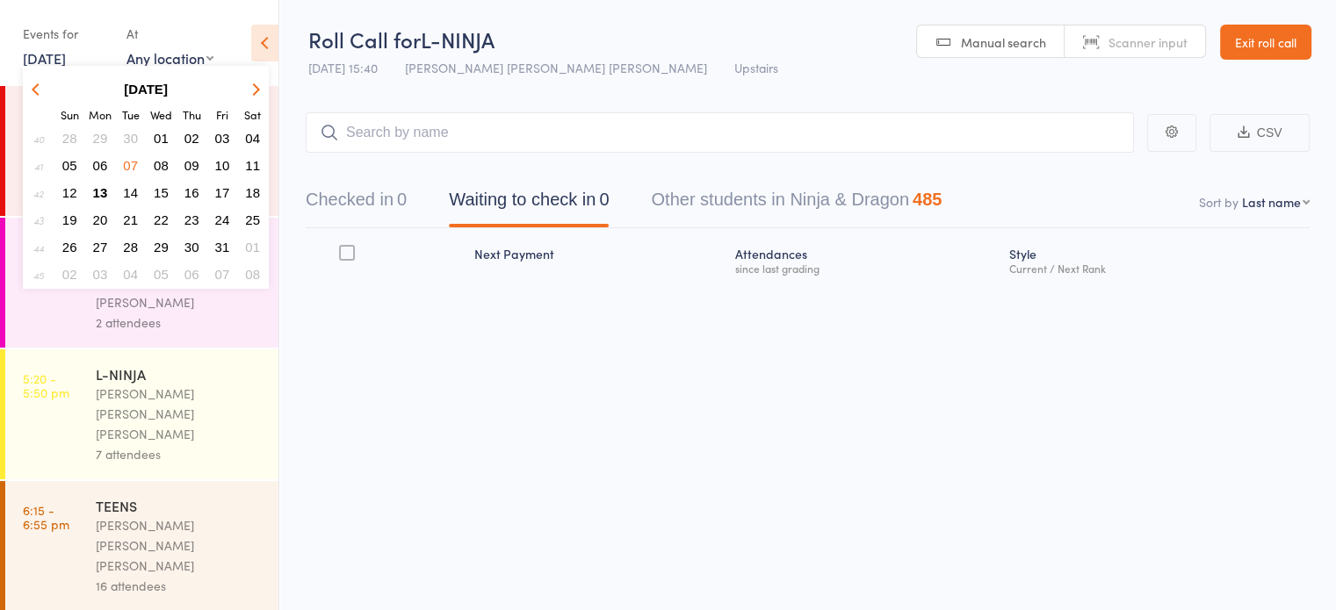
click at [163, 168] on span "08" at bounding box center [161, 165] width 15 height 15
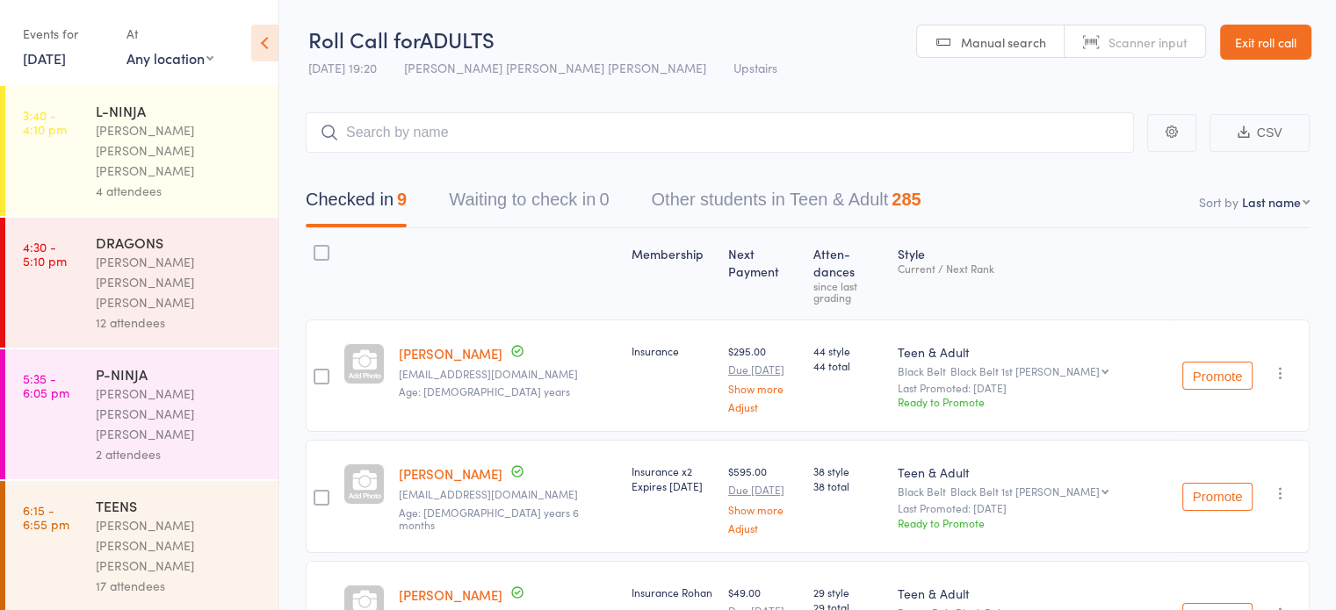
click at [51, 61] on link "8 Oct, 2025" at bounding box center [44, 57] width 43 height 19
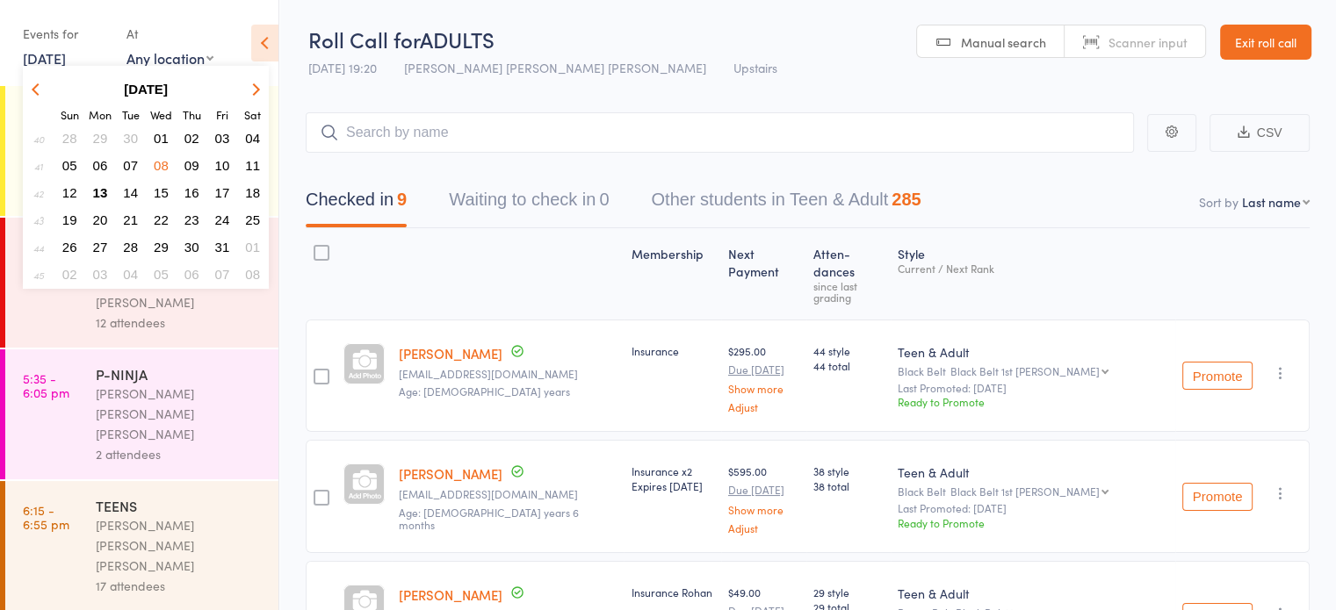
click at [159, 131] on span "01" at bounding box center [161, 138] width 15 height 15
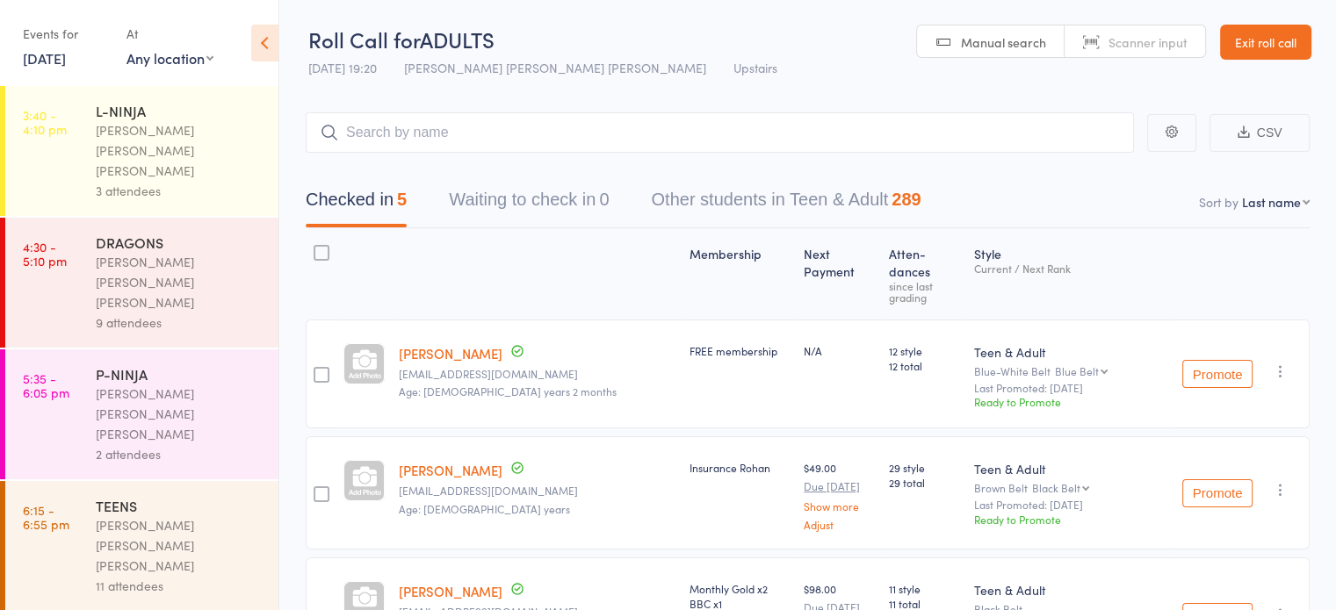
click at [36, 67] on link "1 Oct, 2025" at bounding box center [44, 57] width 43 height 19
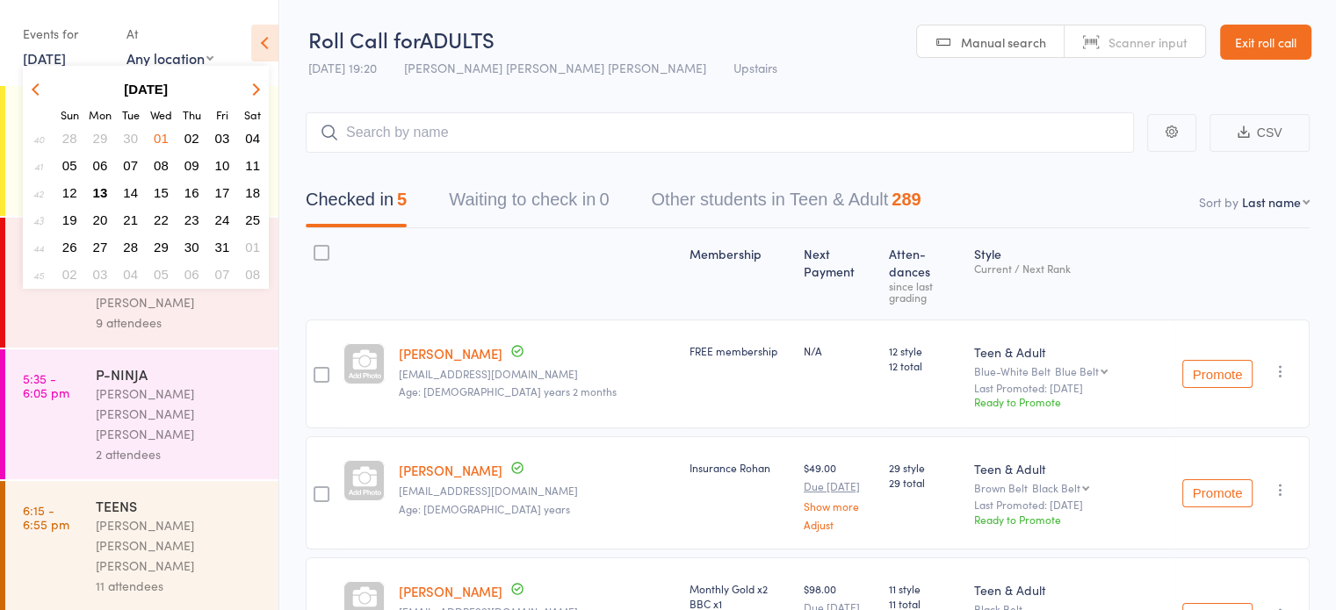
click at [97, 190] on span "13" at bounding box center [100, 192] width 15 height 15
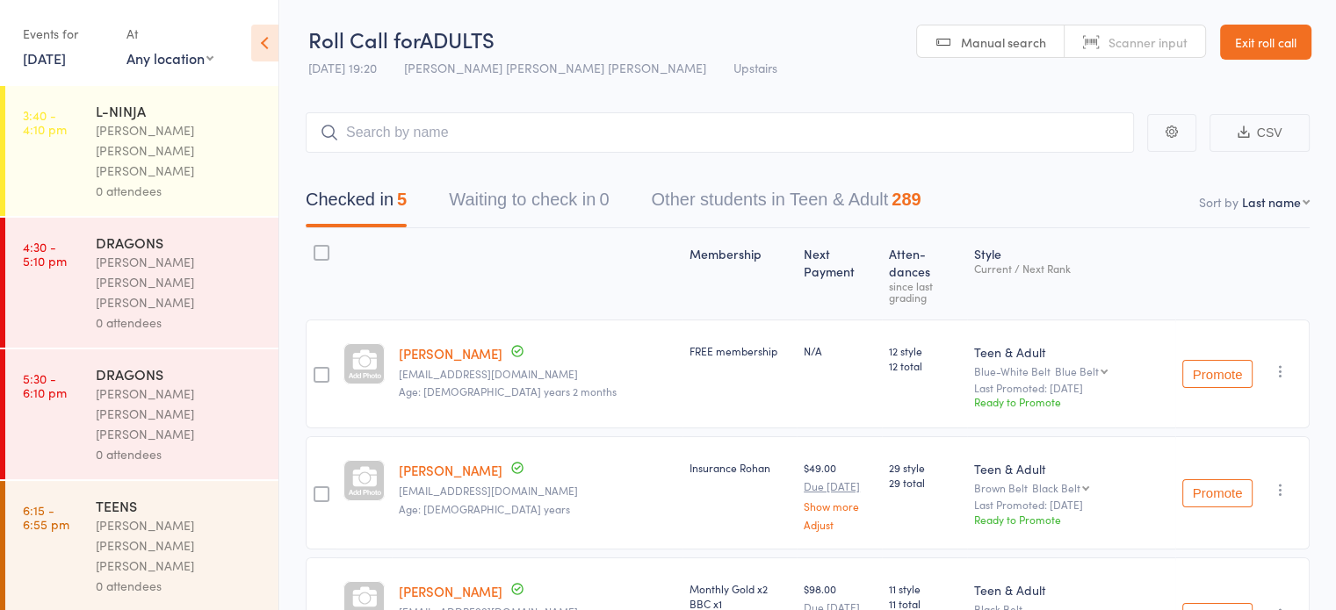
click at [188, 181] on div "0 attendees" at bounding box center [180, 191] width 168 height 20
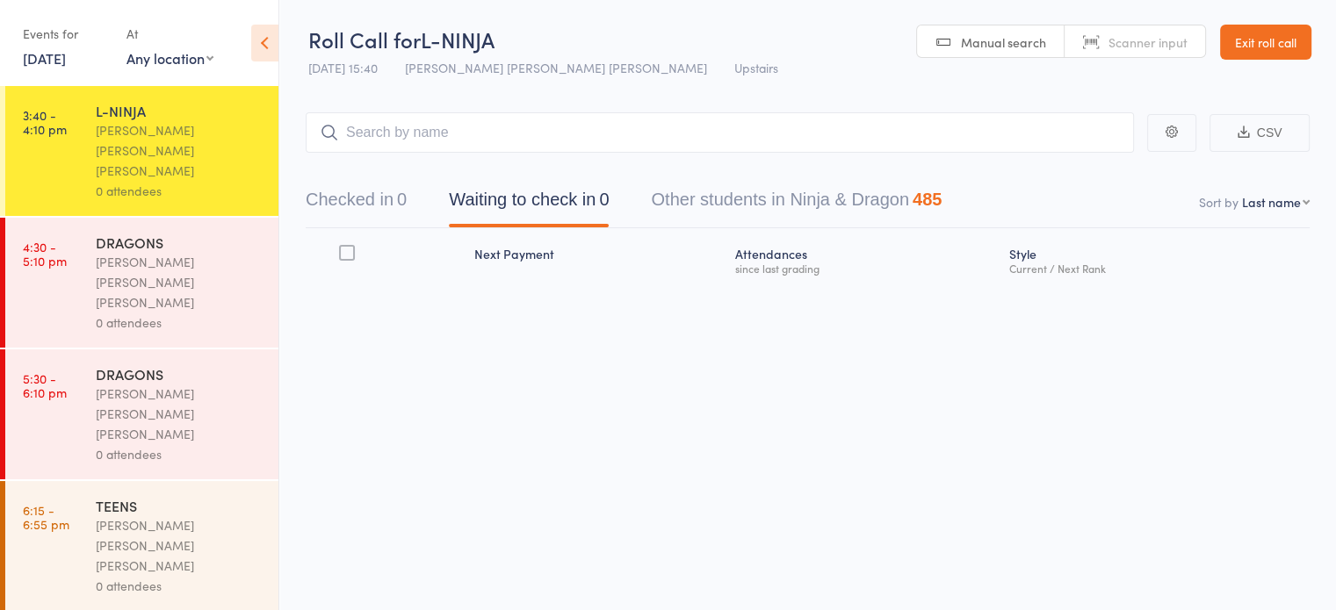
click at [386, 185] on button "Checked in 0" at bounding box center [356, 204] width 101 height 47
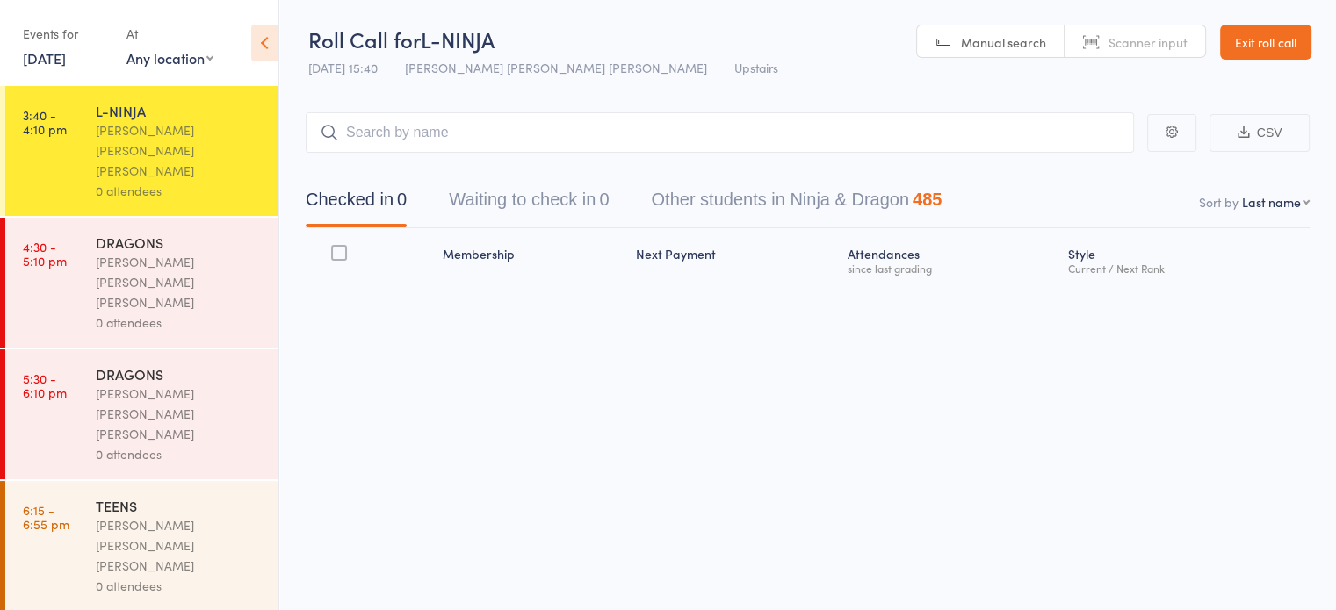
click at [66, 54] on link "13 Oct, 2025" at bounding box center [44, 57] width 43 height 19
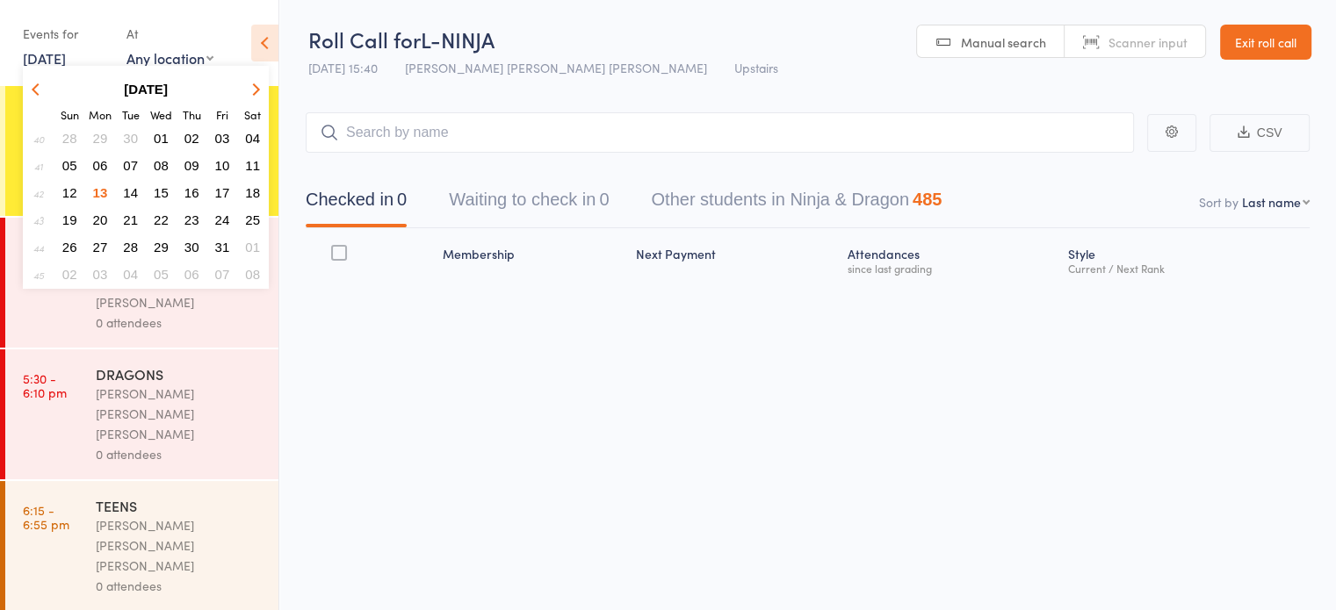
click at [38, 83] on icon "button" at bounding box center [38, 89] width 12 height 12
click at [97, 240] on span "29" at bounding box center [100, 247] width 15 height 15
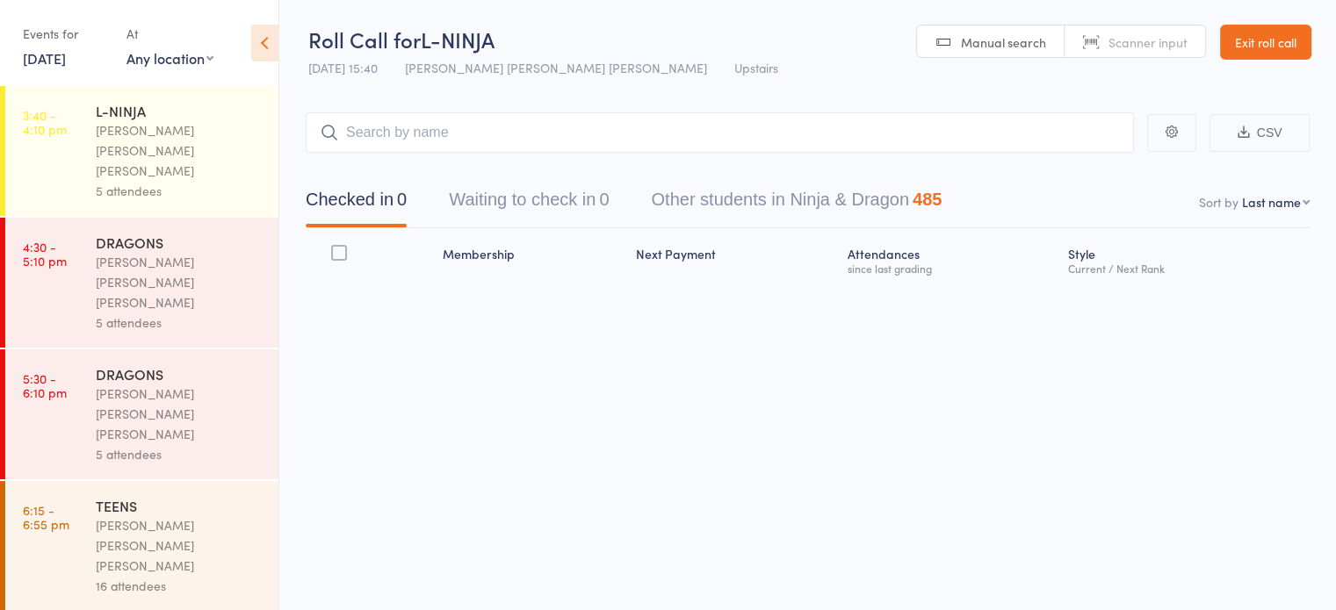
click at [63, 55] on link "29 Sep, 2025" at bounding box center [44, 57] width 43 height 19
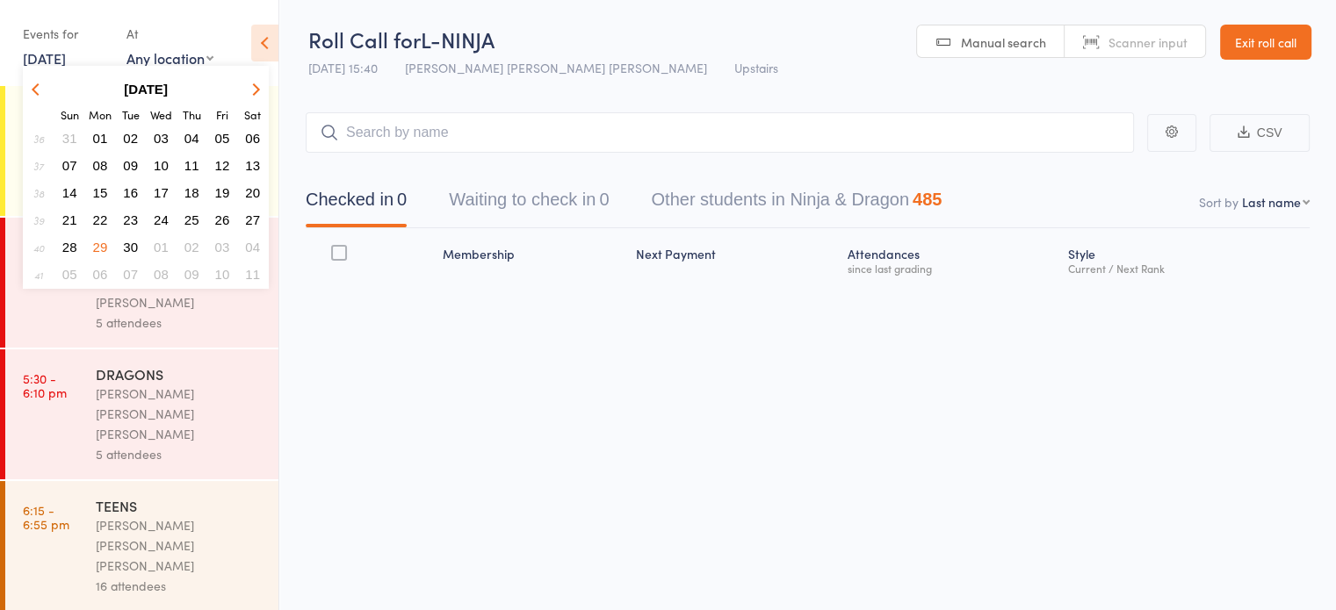
click at [101, 214] on span "22" at bounding box center [100, 220] width 15 height 15
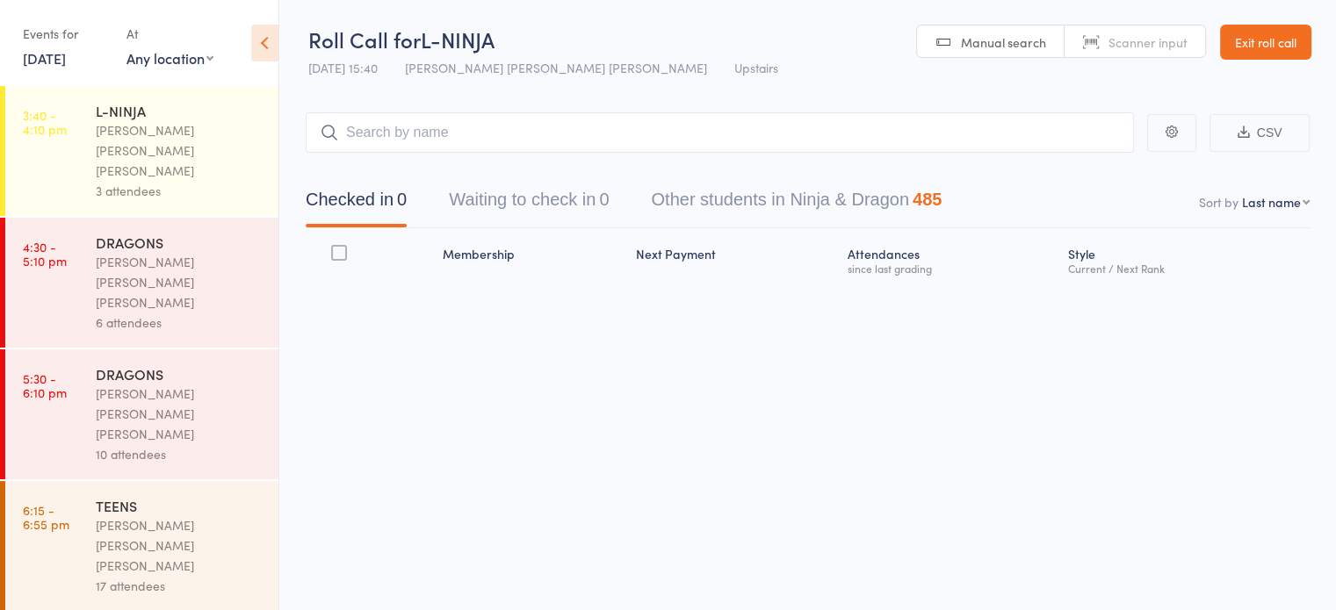
click at [60, 63] on link "22 Sep, 2025" at bounding box center [44, 57] width 43 height 19
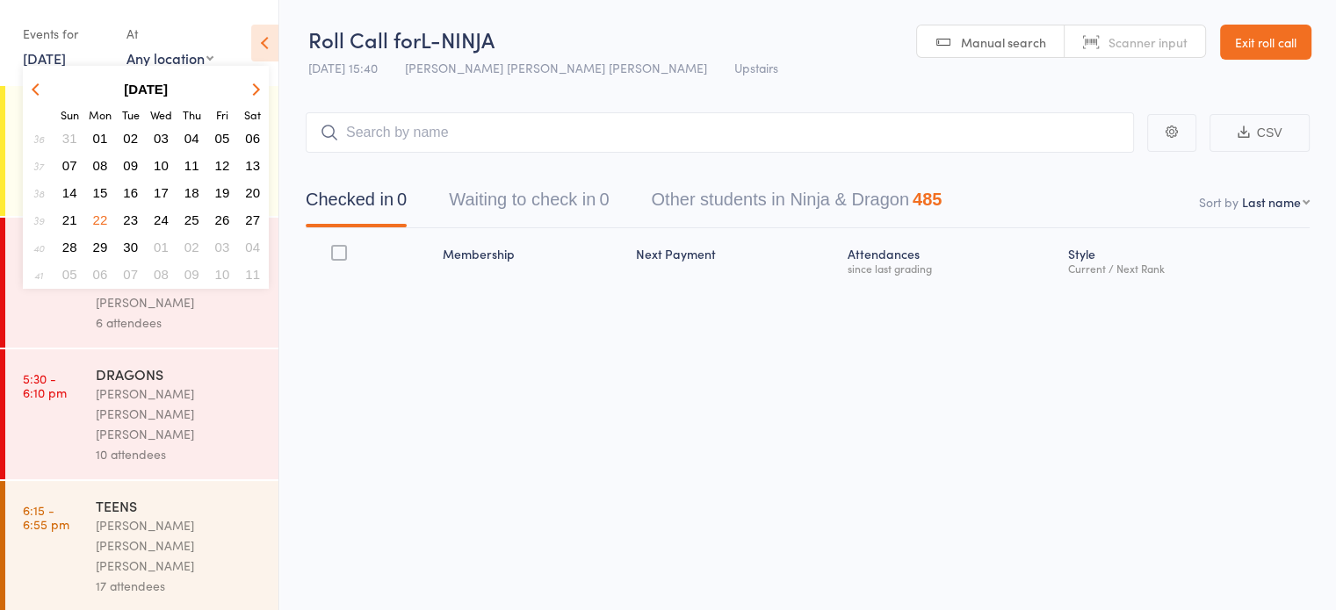
click at [99, 190] on span "15" at bounding box center [100, 192] width 15 height 15
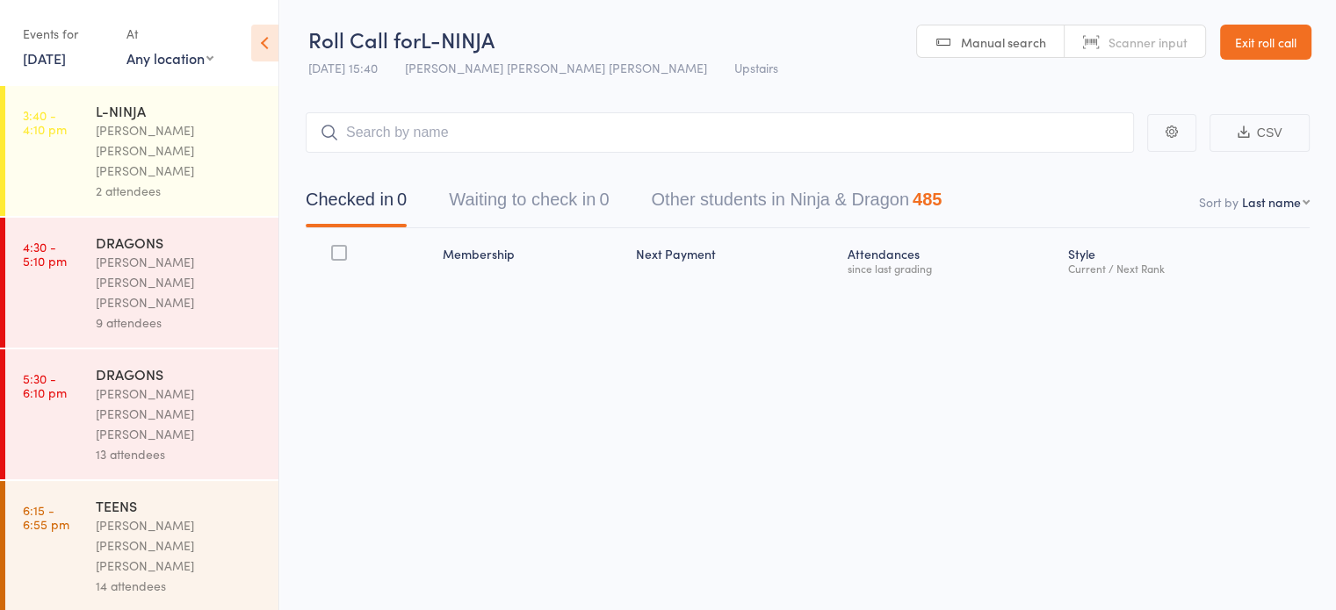
click at [66, 54] on link "15 Sep, 2025" at bounding box center [44, 57] width 43 height 19
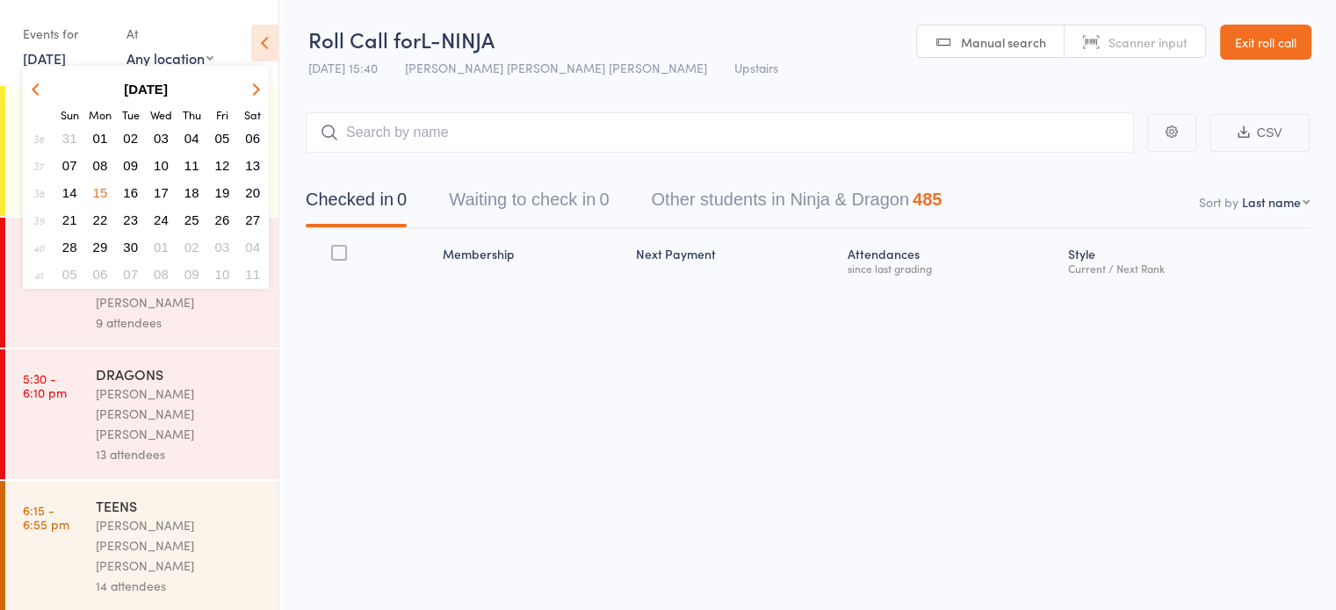
click at [97, 158] on span "08" at bounding box center [100, 165] width 15 height 15
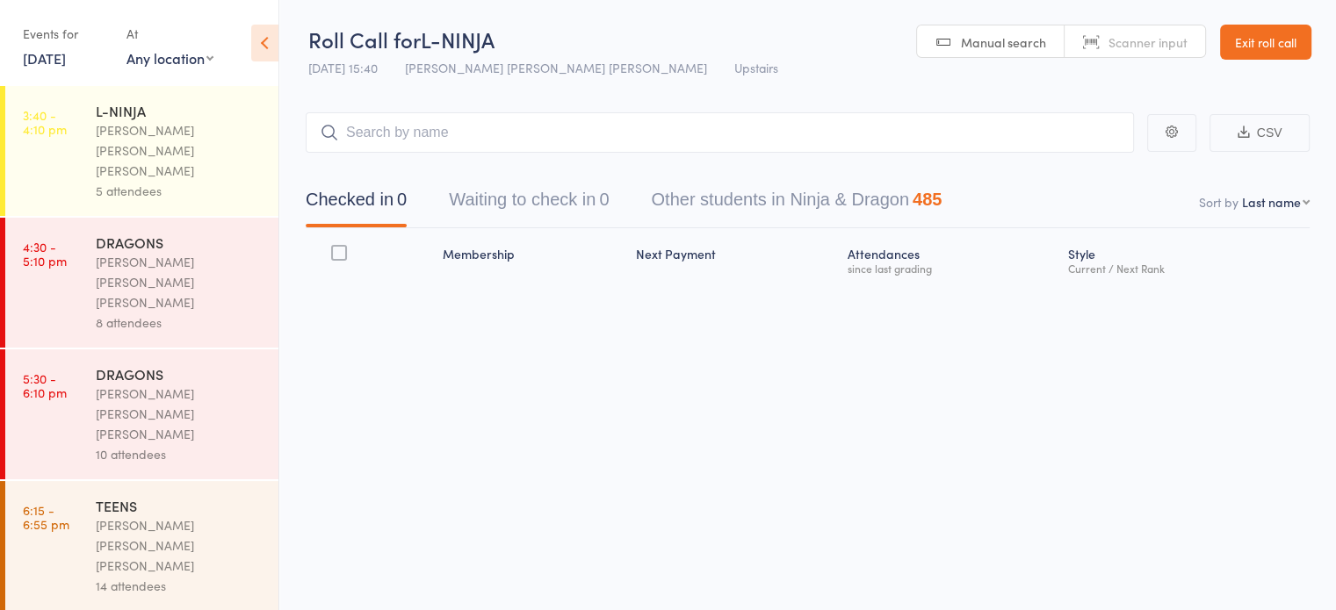
click at [61, 56] on link "8 Sep, 2025" at bounding box center [44, 57] width 43 height 19
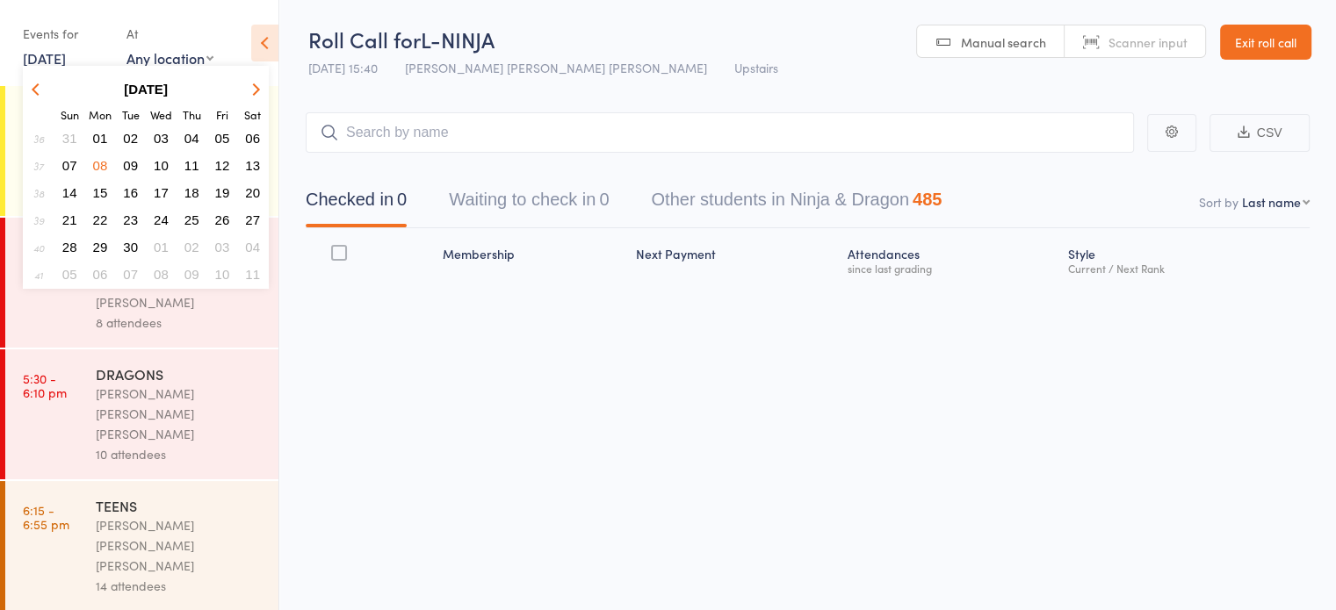
click at [93, 131] on span "01" at bounding box center [100, 138] width 15 height 15
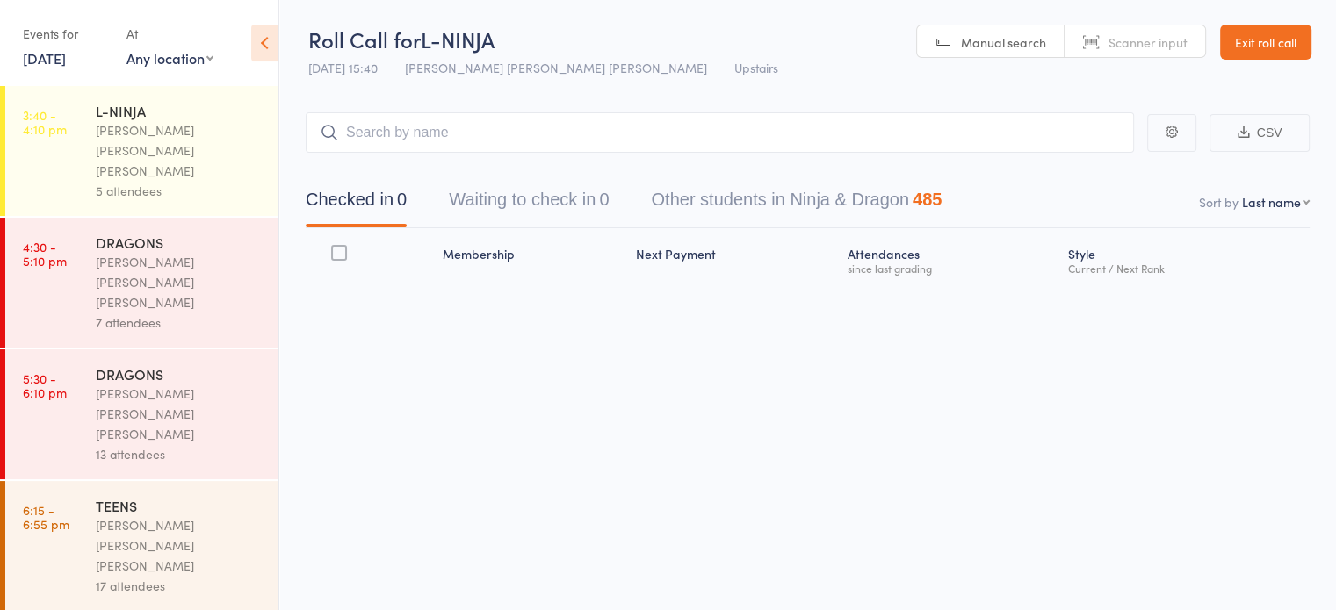
click at [66, 62] on link "1 Sep, 2025" at bounding box center [44, 57] width 43 height 19
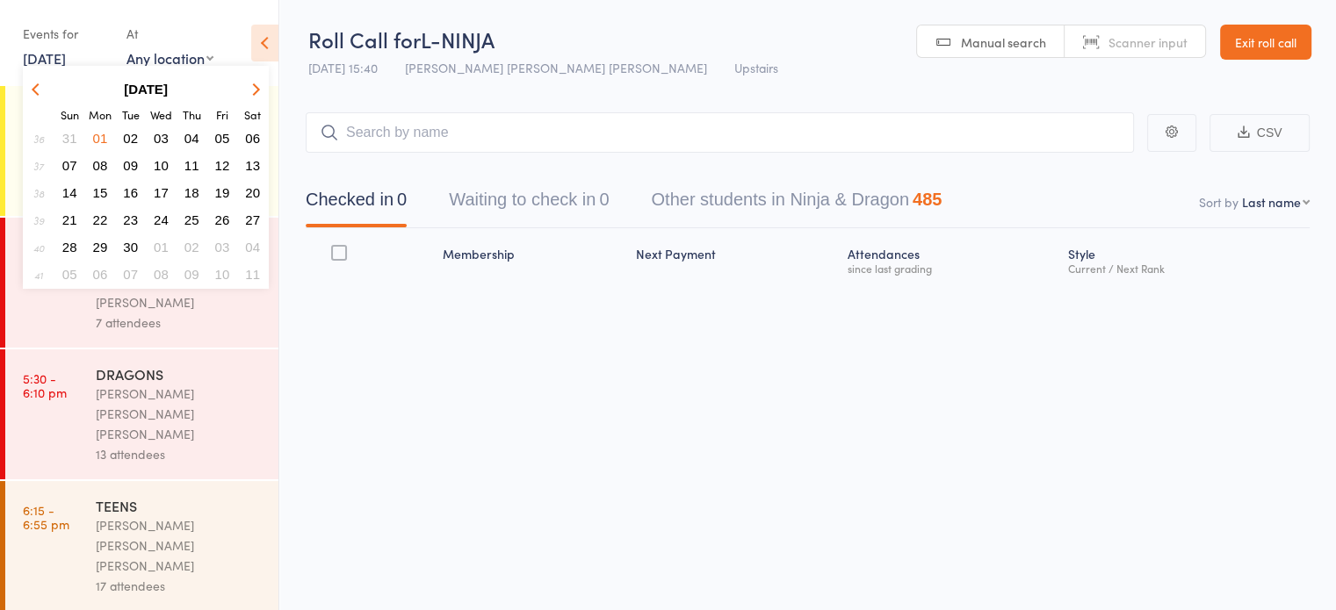
click at [252, 95] on button "button" at bounding box center [253, 89] width 26 height 24
click at [98, 187] on span "13" at bounding box center [100, 192] width 15 height 15
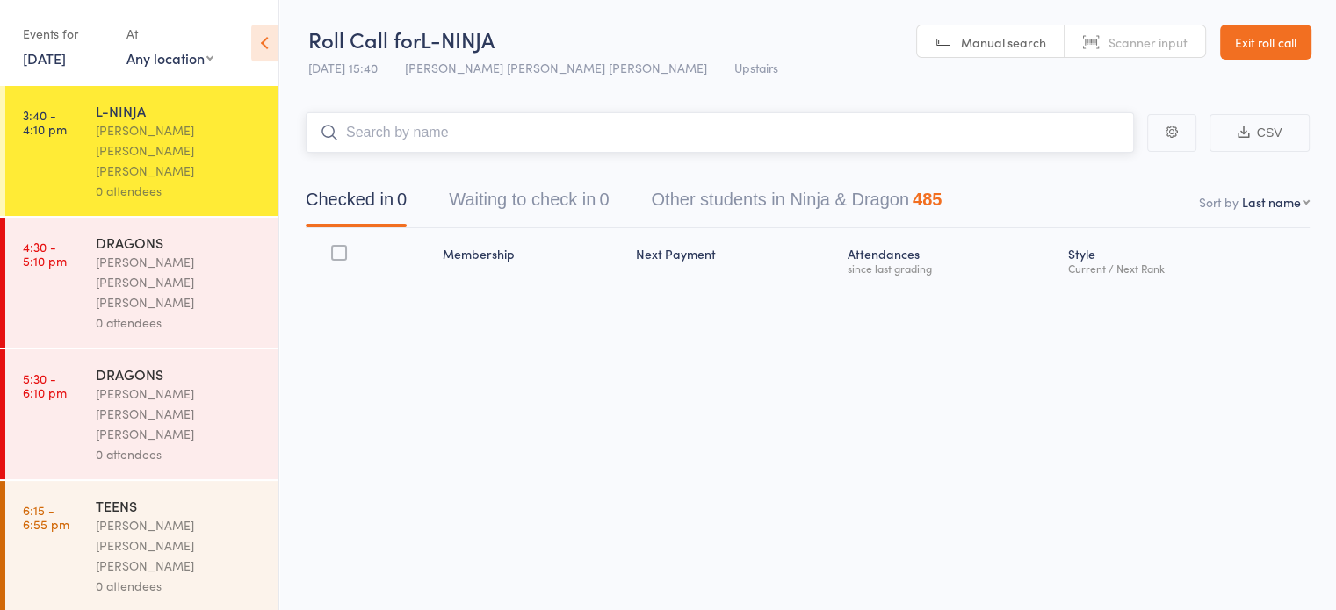
click at [540, 126] on input "search" at bounding box center [720, 132] width 828 height 40
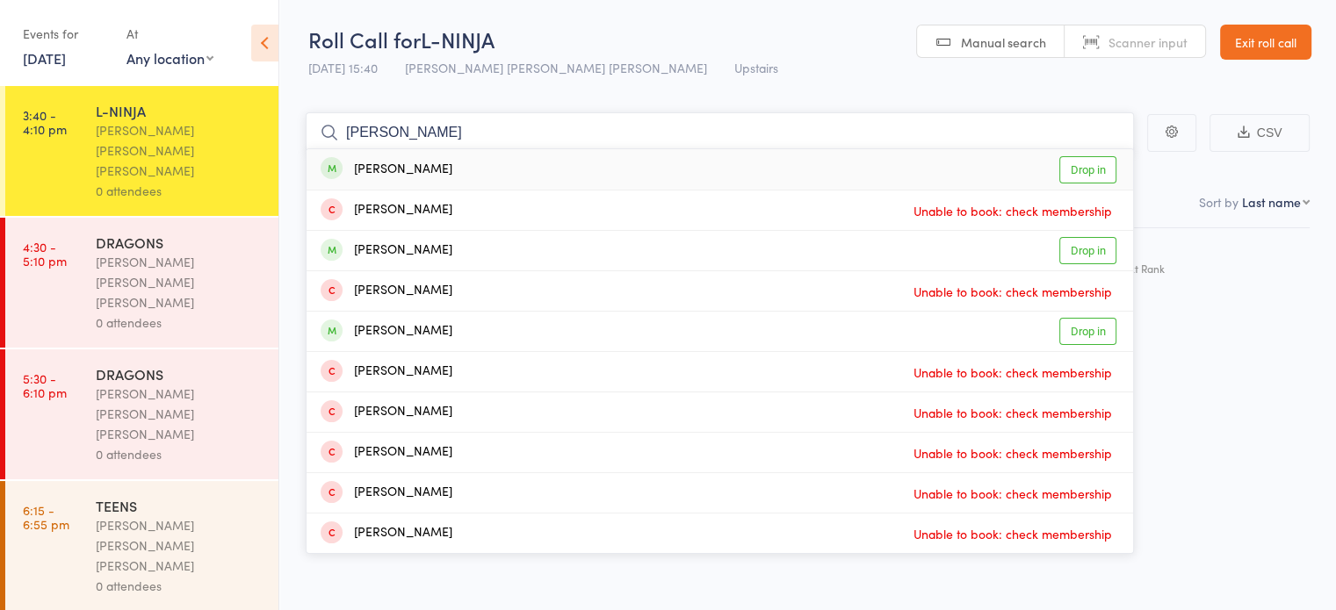
type input "josh"
click at [1077, 165] on link "Drop in" at bounding box center [1087, 169] width 57 height 27
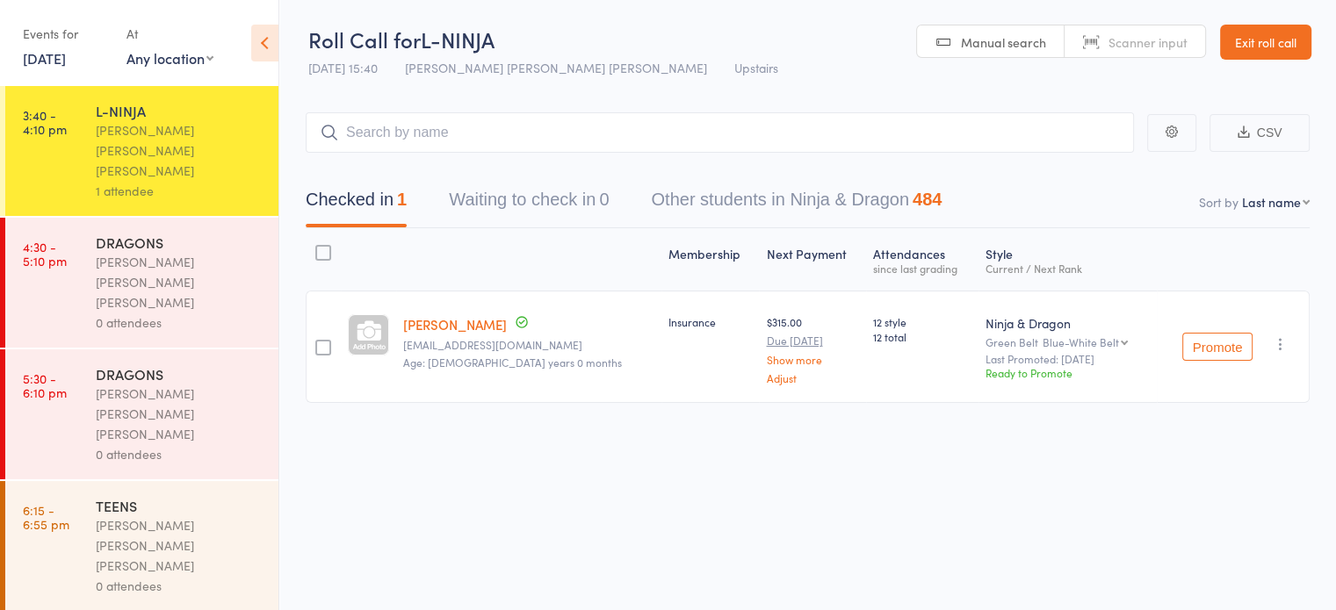
click at [1289, 40] on link "Exit roll call" at bounding box center [1265, 42] width 91 height 35
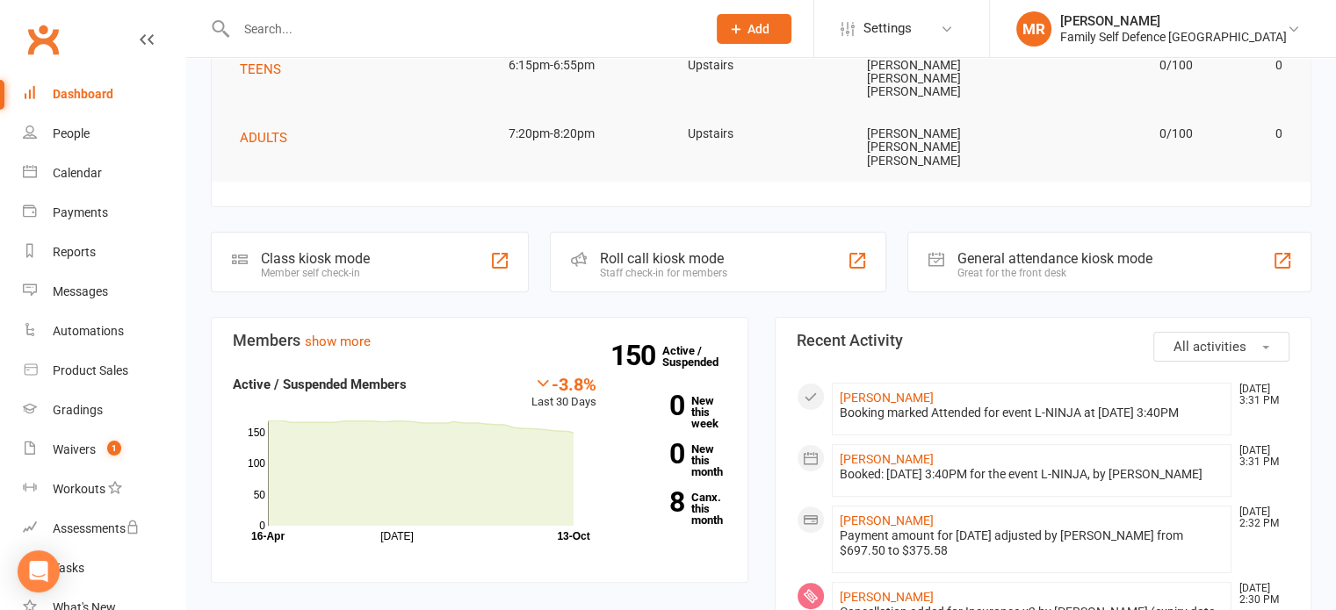
scroll to position [221, 0]
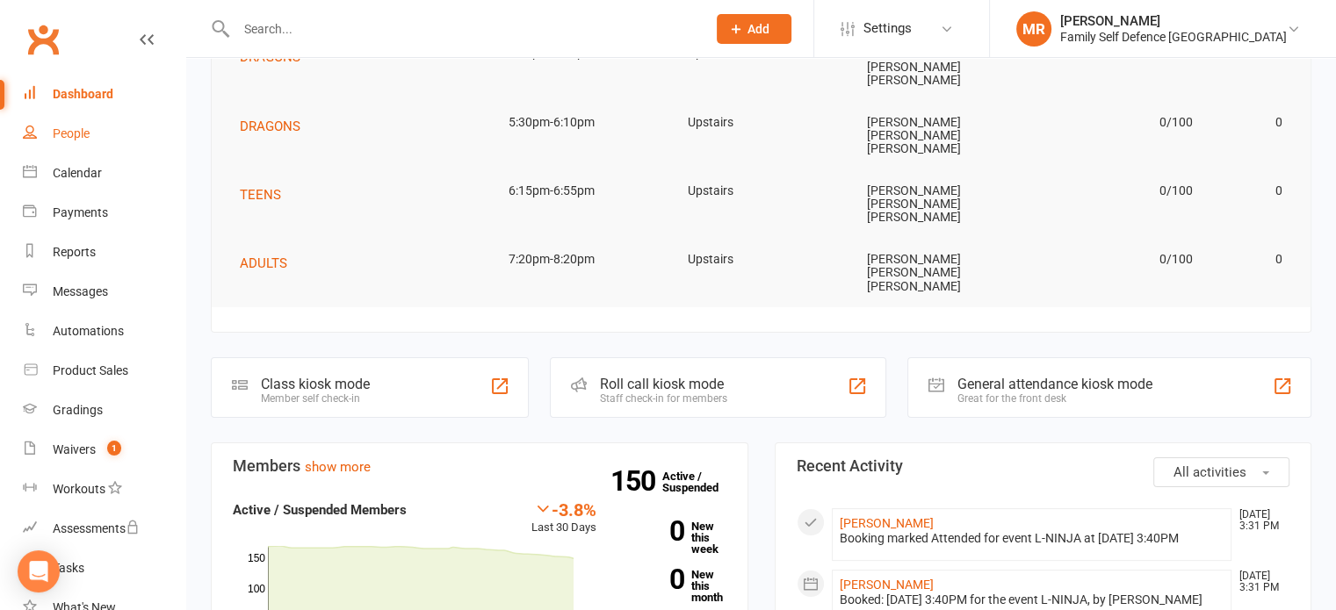
click at [50, 135] on link "People" at bounding box center [104, 134] width 162 height 40
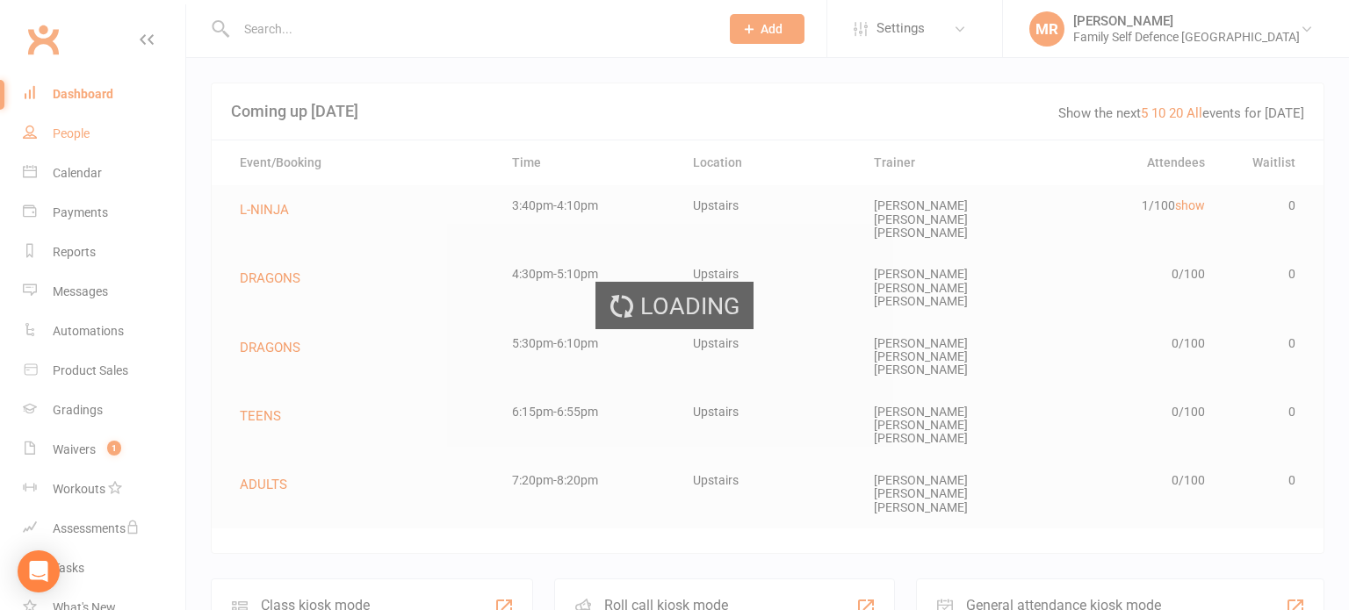
select select "100"
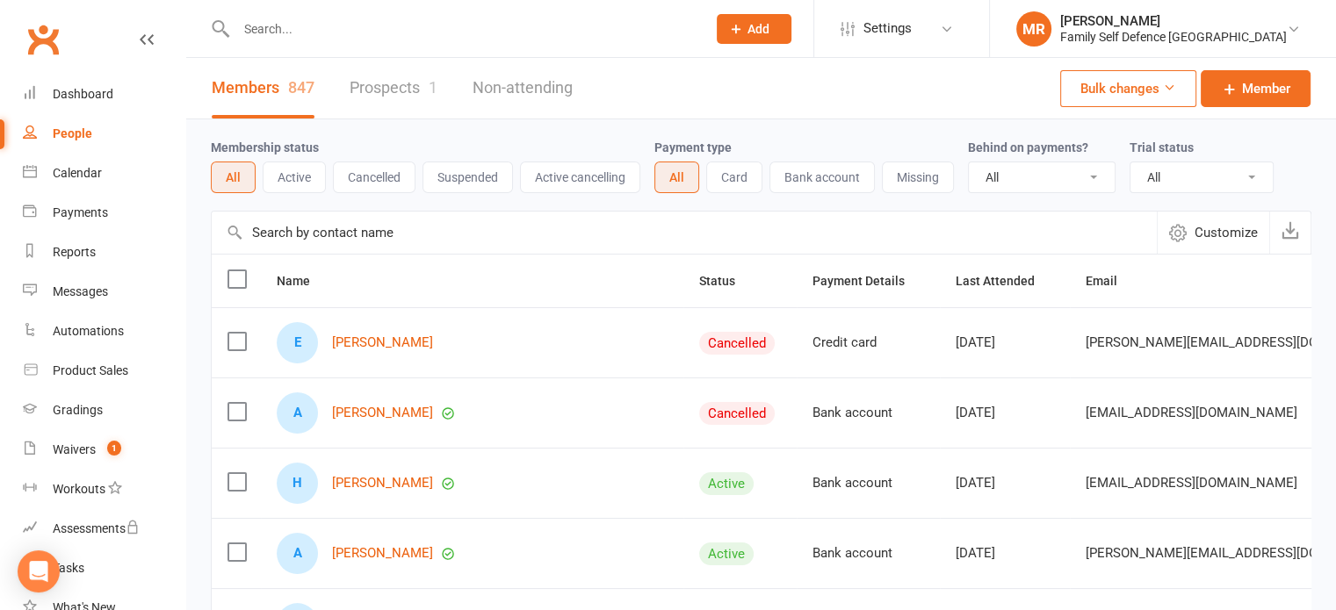
click at [471, 184] on button "Suspended" at bounding box center [467, 178] width 90 height 32
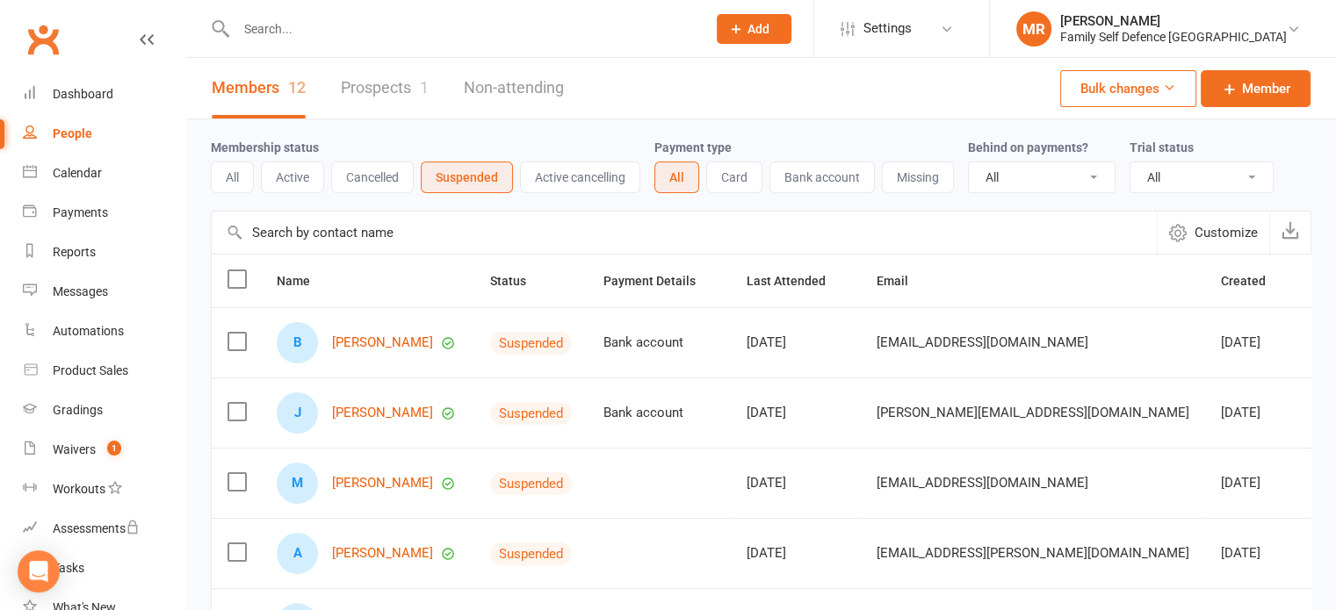
click at [550, 181] on button "Active cancelling" at bounding box center [580, 178] width 120 height 32
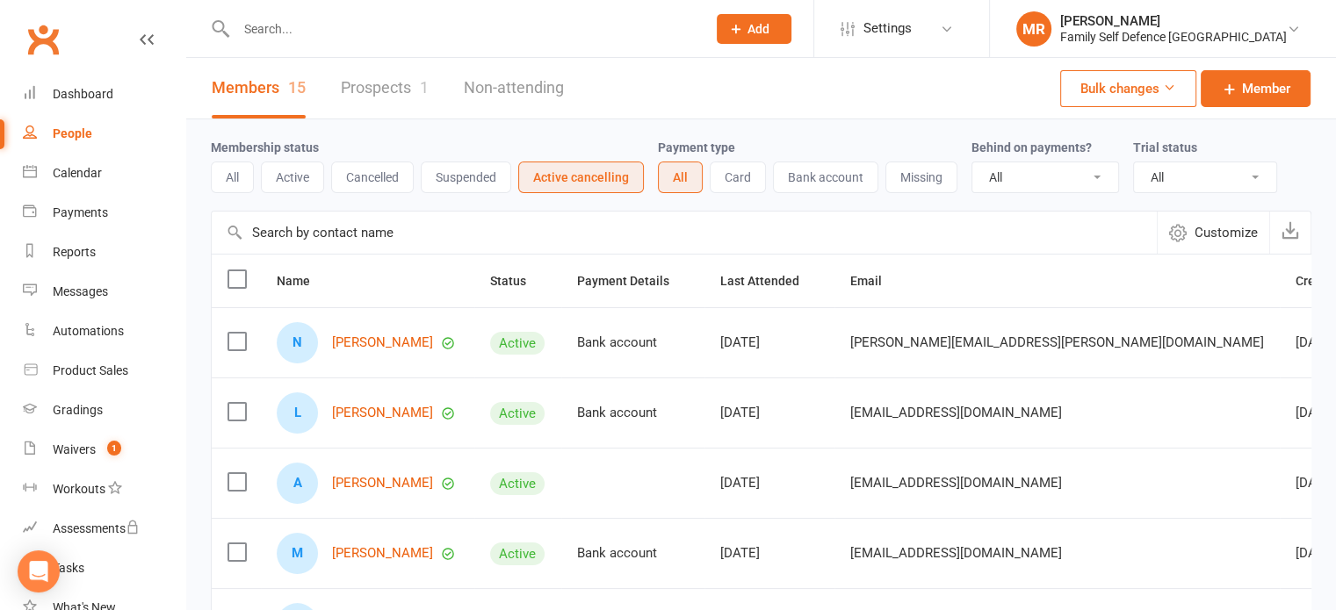
click at [308, 168] on button "Active" at bounding box center [292, 178] width 63 height 32
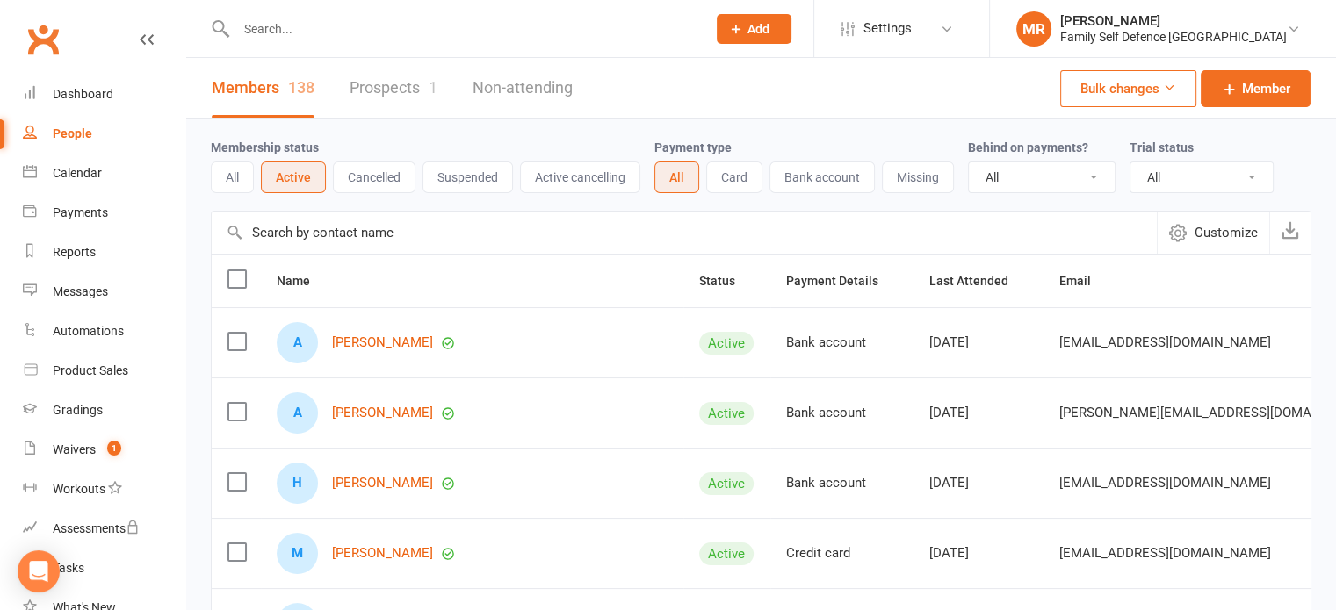
click at [231, 178] on button "All" at bounding box center [232, 178] width 43 height 32
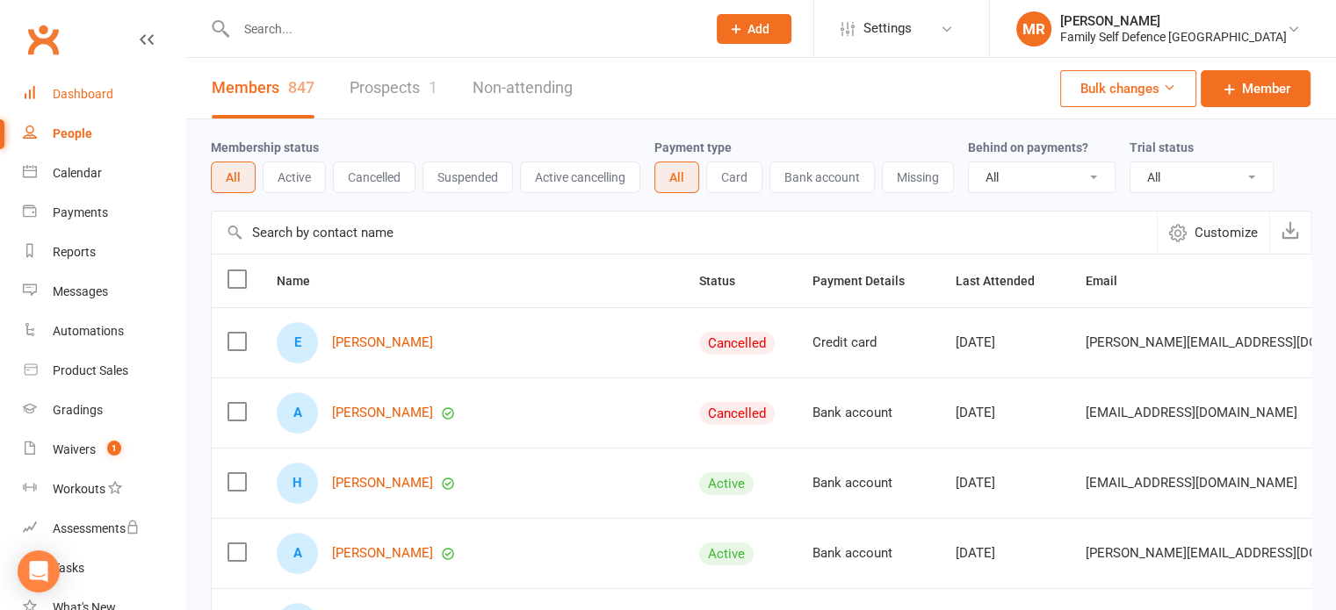
click at [98, 102] on link "Dashboard" at bounding box center [104, 95] width 162 height 40
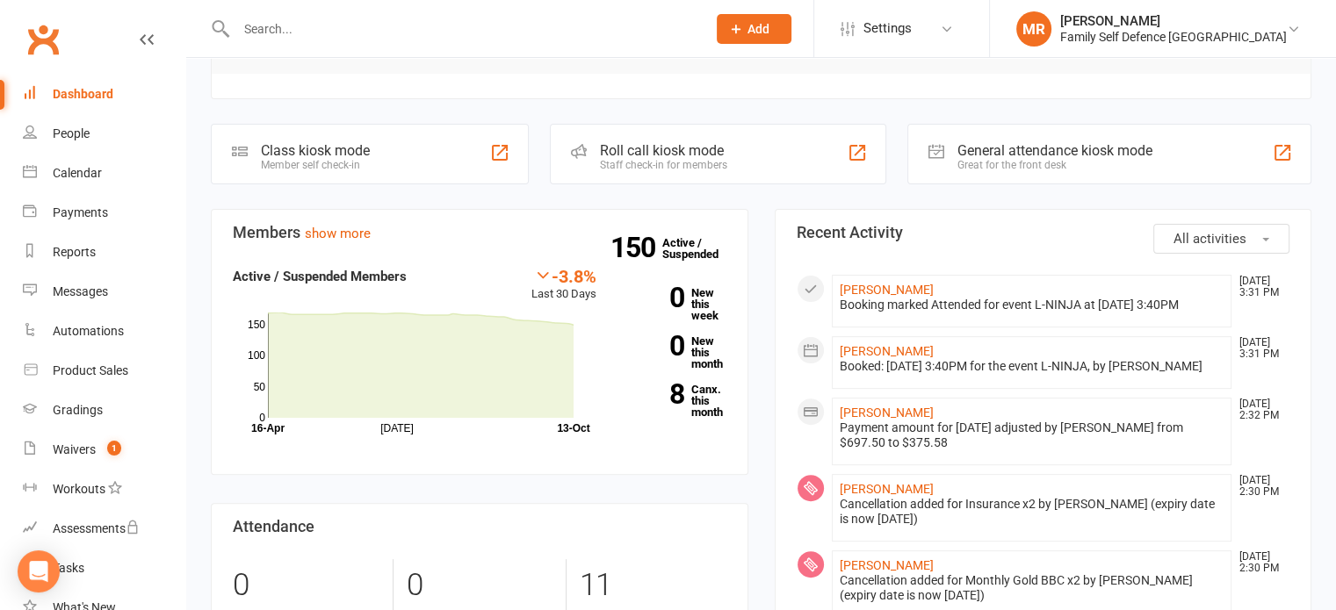
scroll to position [450, 0]
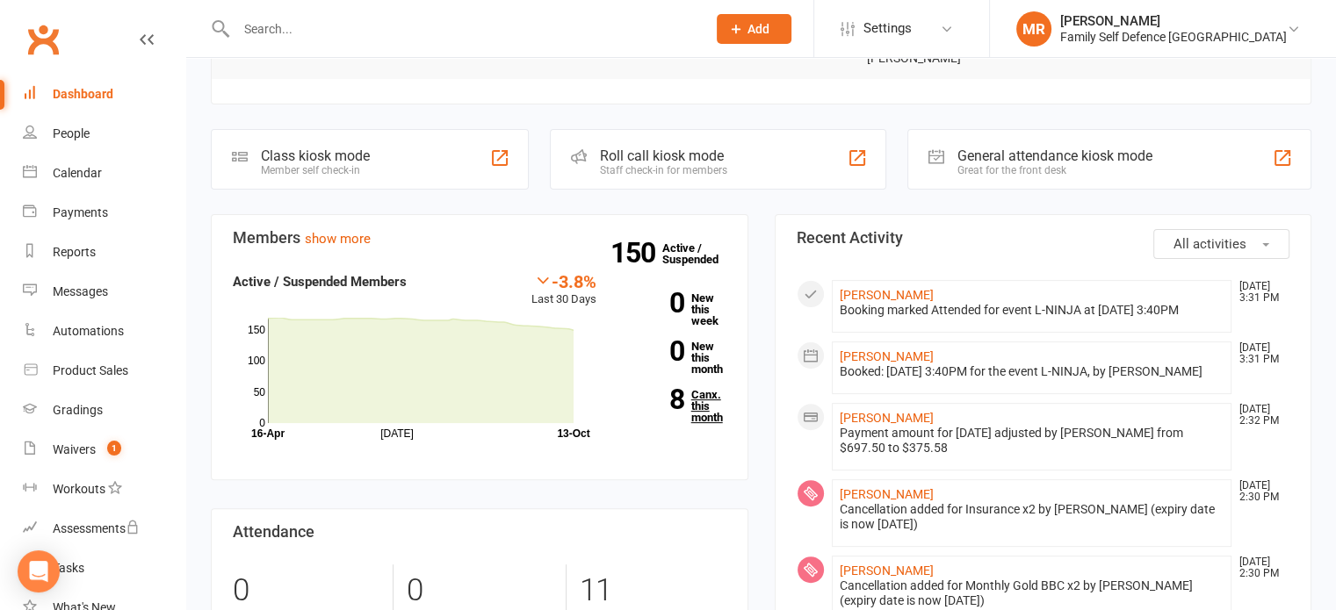
click at [711, 389] on link "8 Canx. this month" at bounding box center [675, 406] width 104 height 34
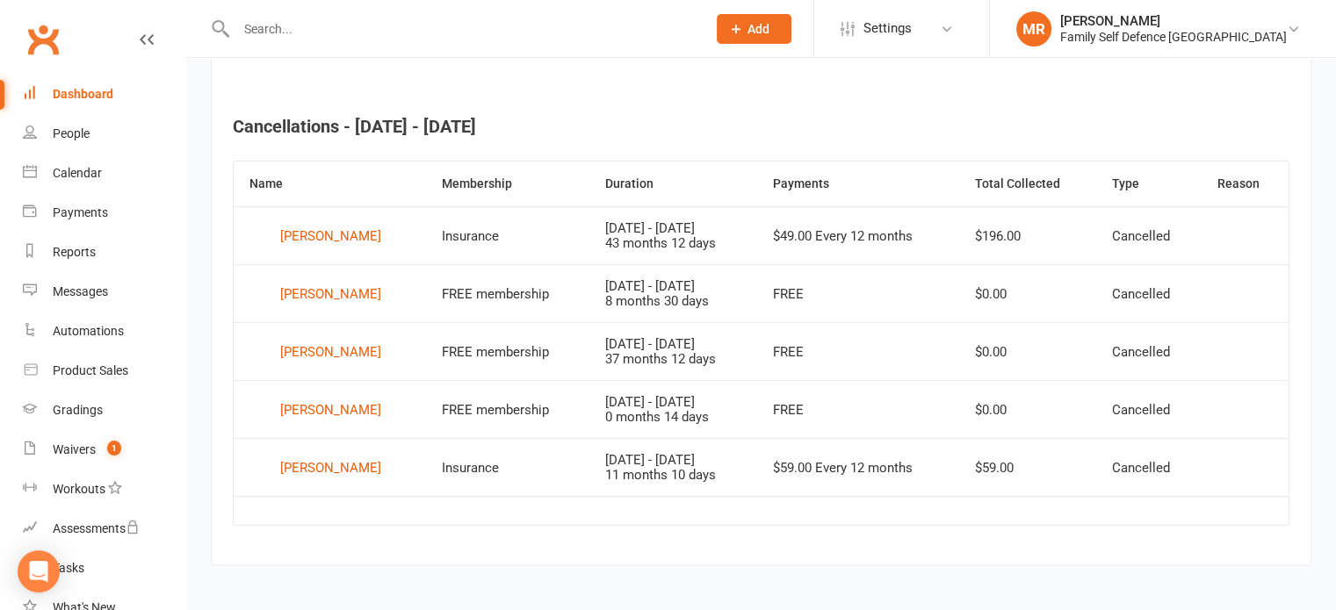
scroll to position [655, 0]
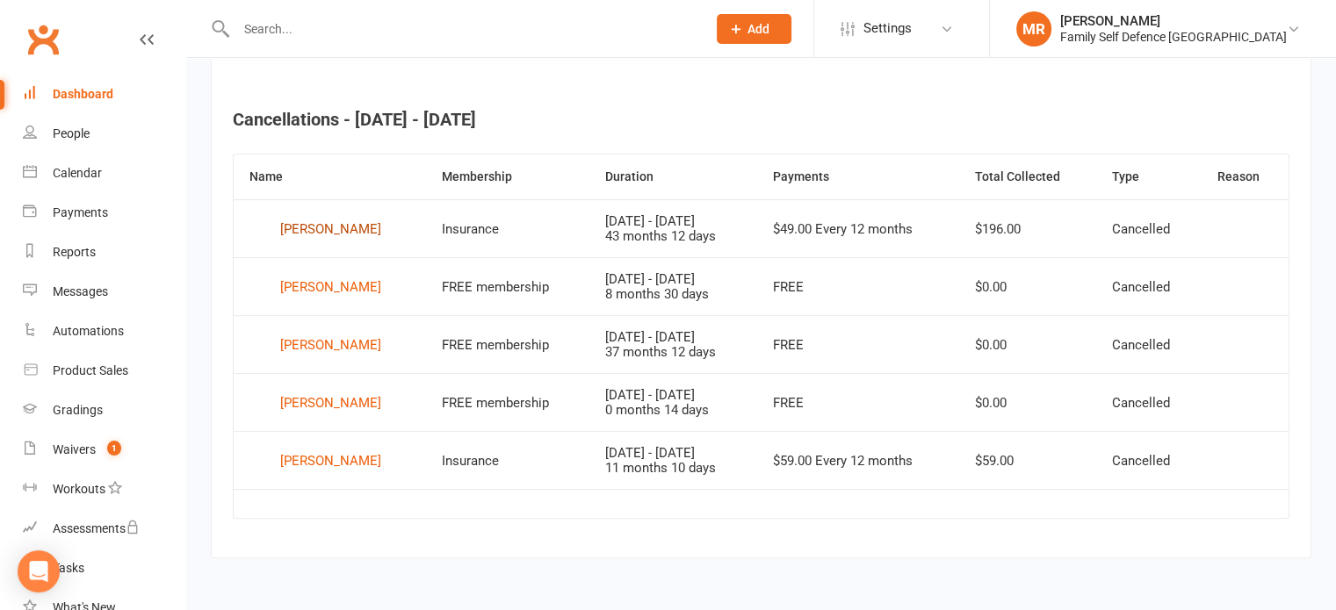
click at [381, 225] on div "[PERSON_NAME]" at bounding box center [330, 229] width 101 height 26
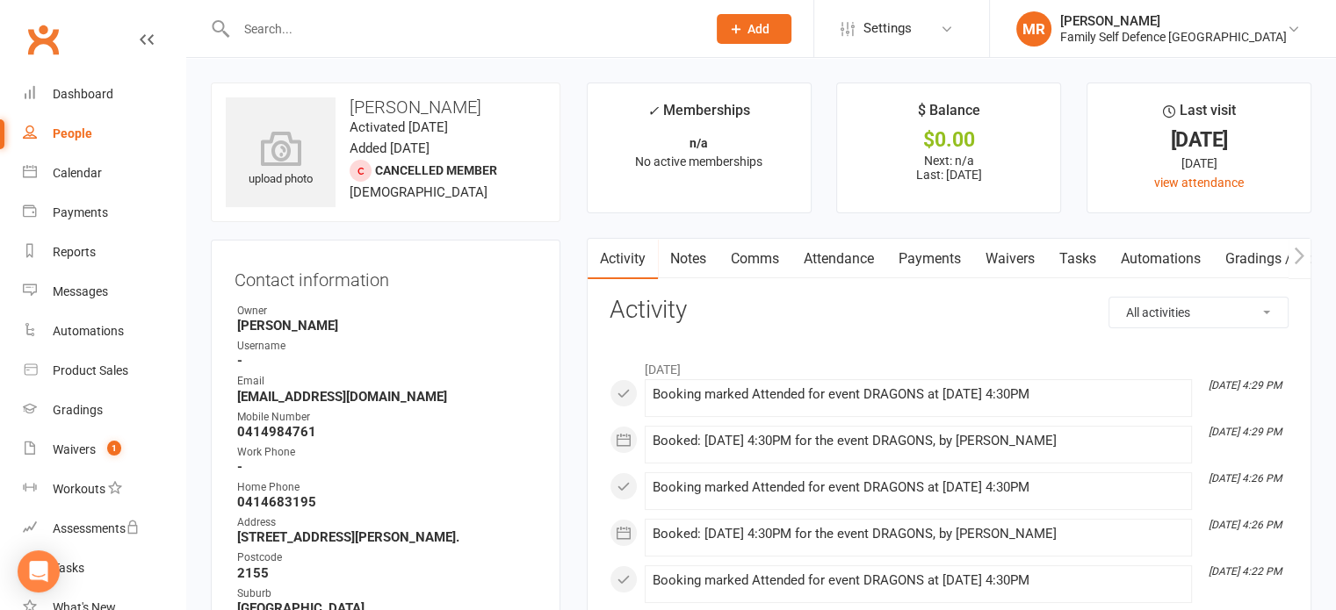
click at [48, 130] on link "People" at bounding box center [104, 134] width 162 height 40
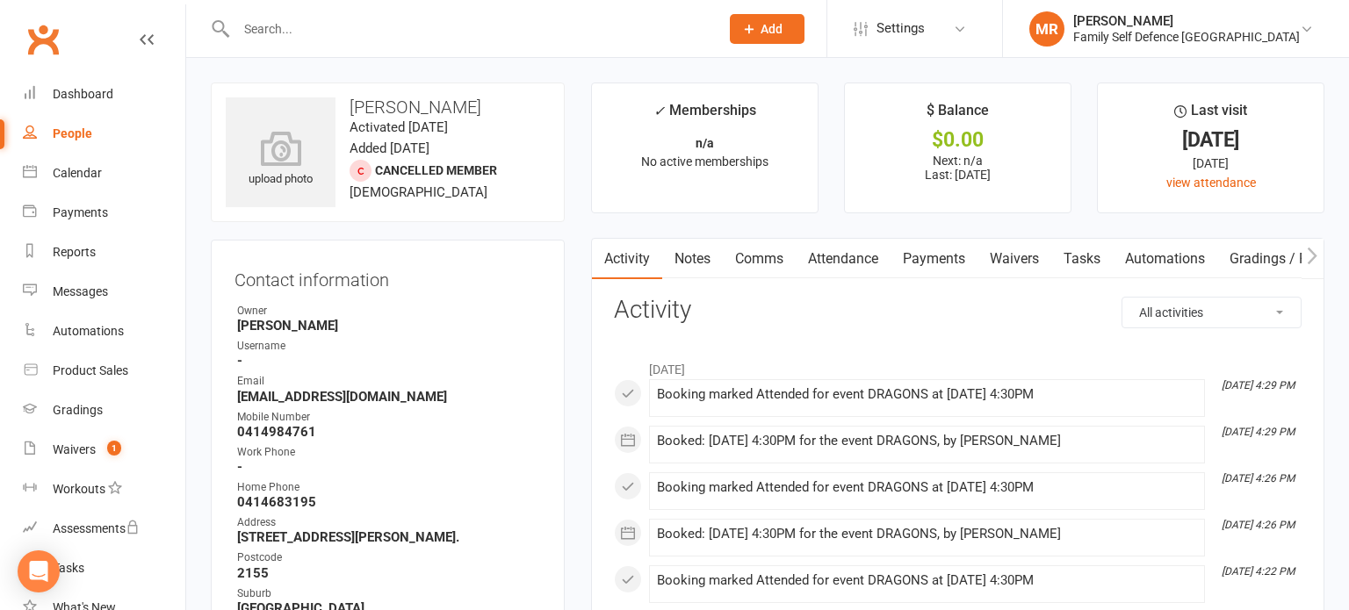
select select "100"
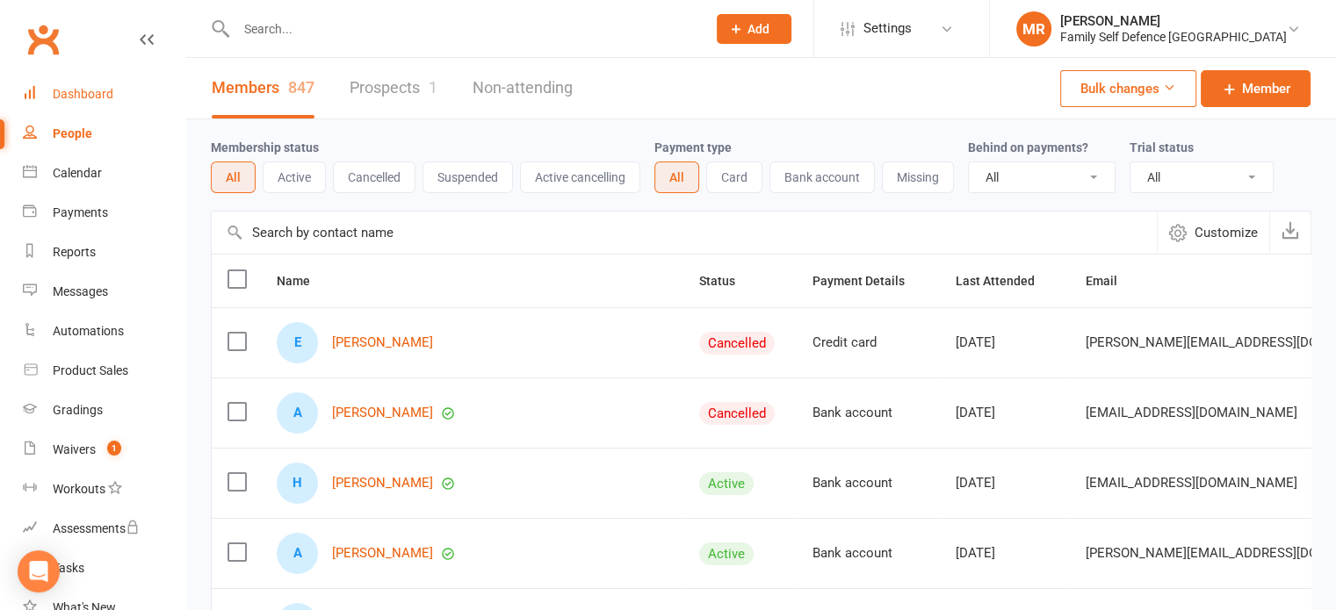
click at [134, 97] on link "Dashboard" at bounding box center [104, 95] width 162 height 40
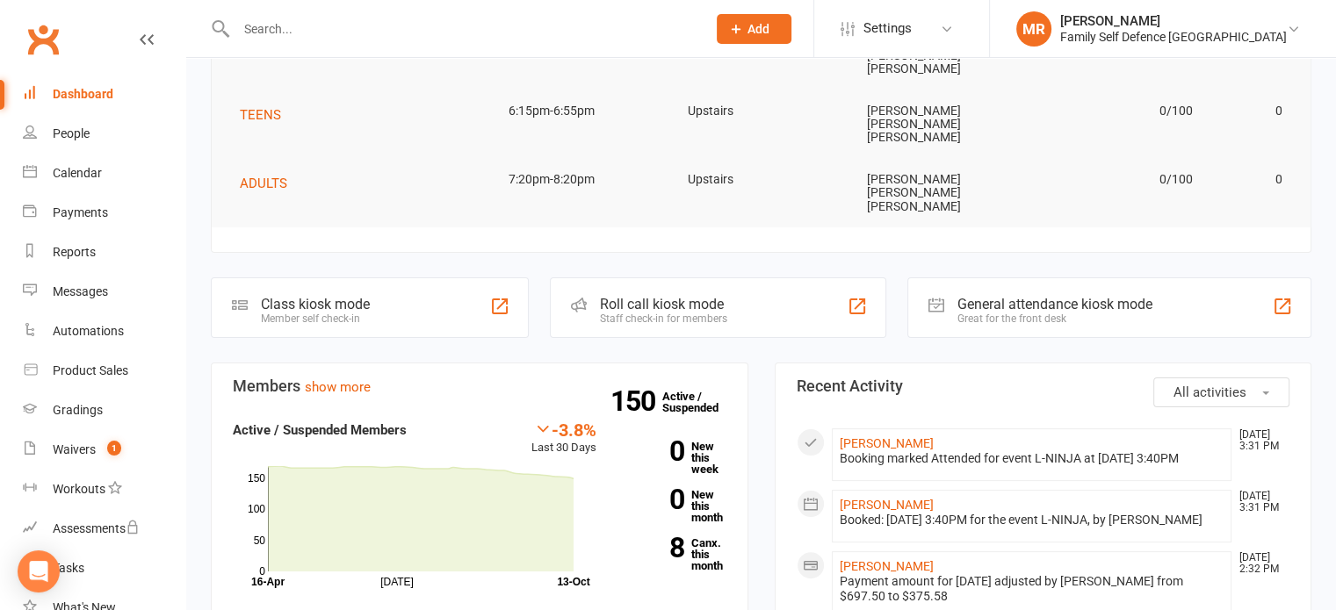
scroll to position [358, 0]
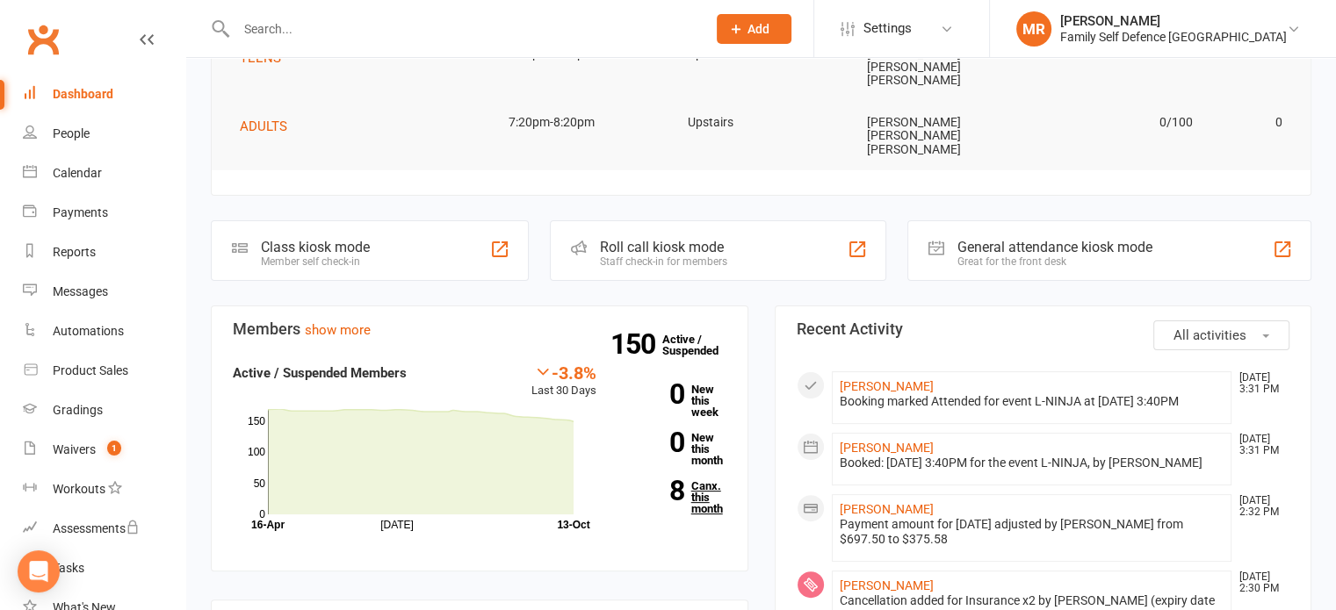
click at [691, 480] on link "8 Canx. this month" at bounding box center [675, 497] width 104 height 34
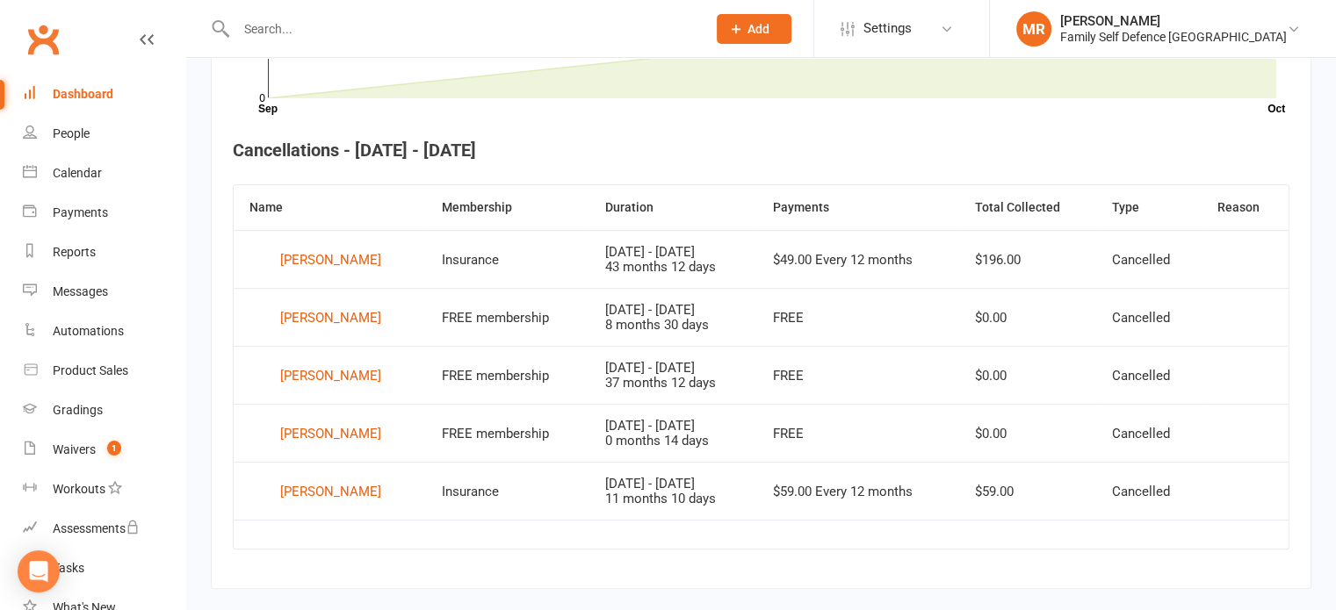
scroll to position [621, 0]
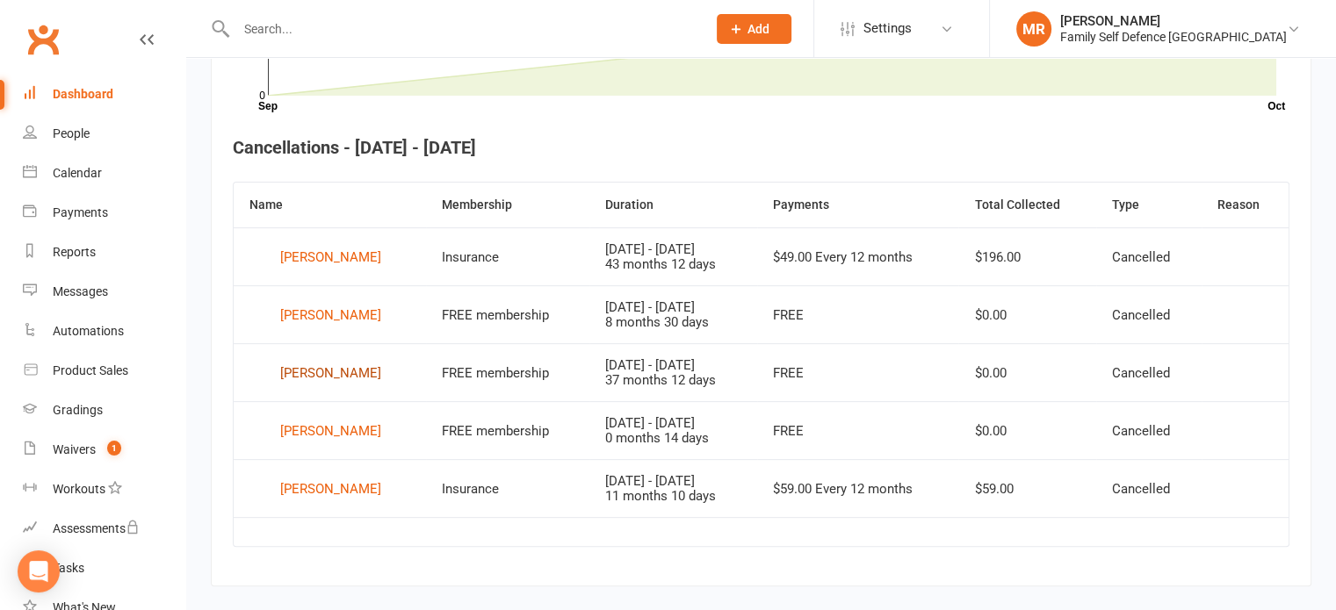
click at [305, 365] on div "Anika Sah" at bounding box center [330, 373] width 101 height 26
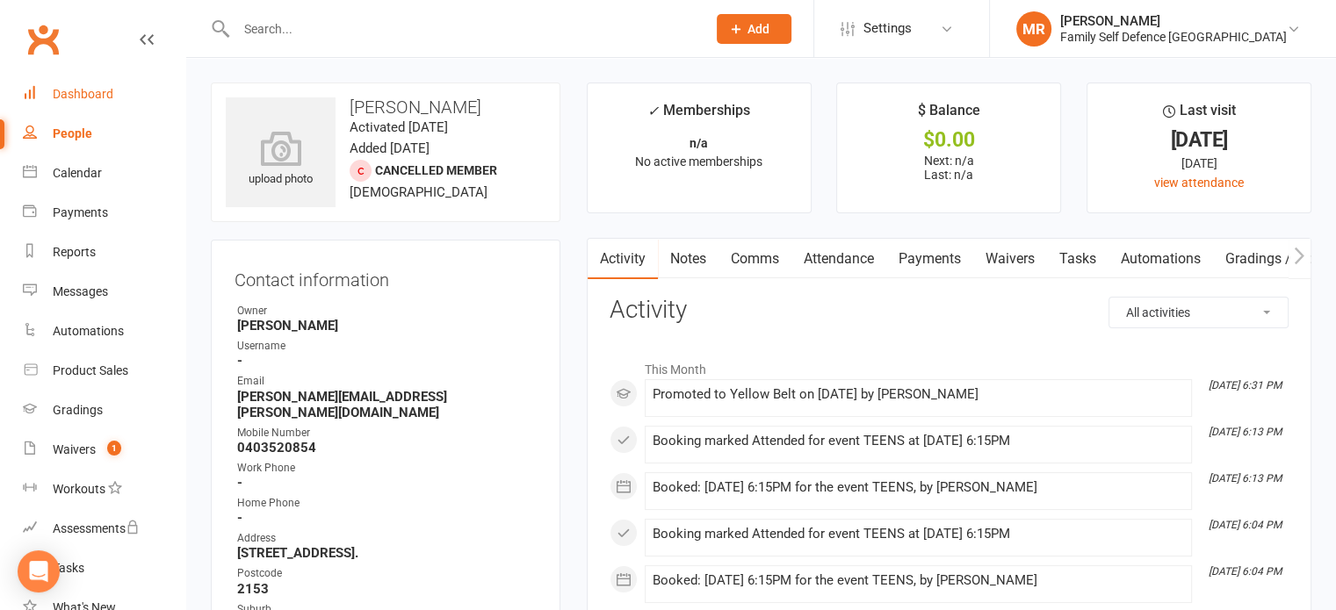
click at [91, 84] on link "Dashboard" at bounding box center [104, 95] width 162 height 40
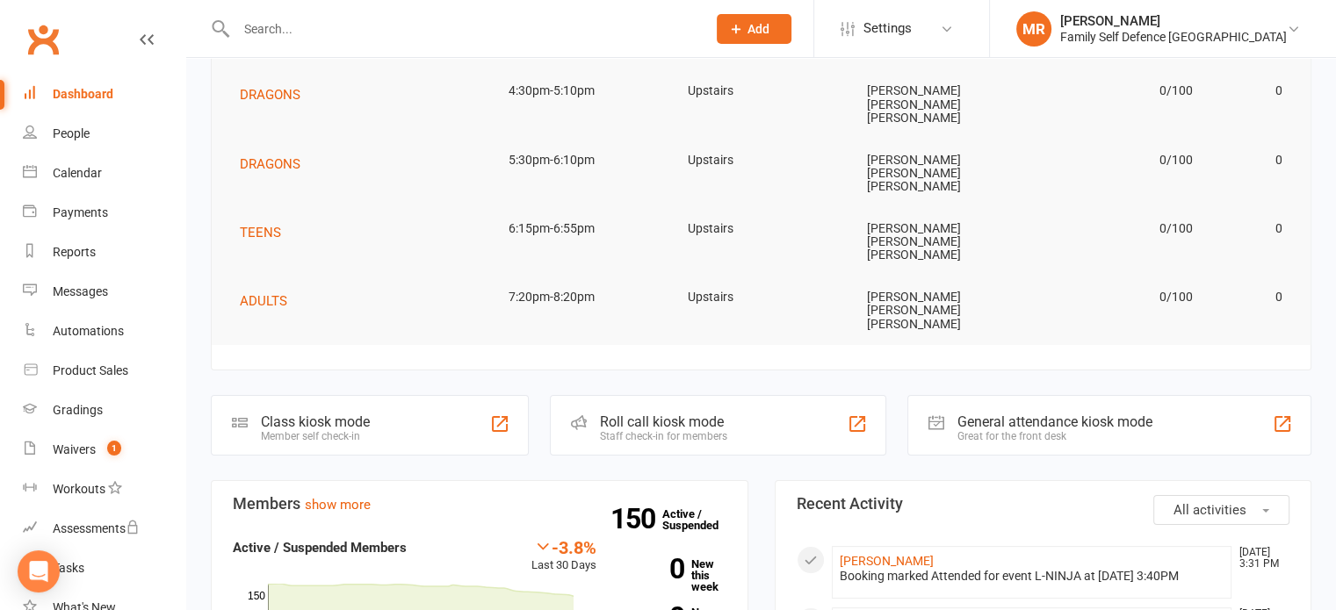
scroll to position [183, 0]
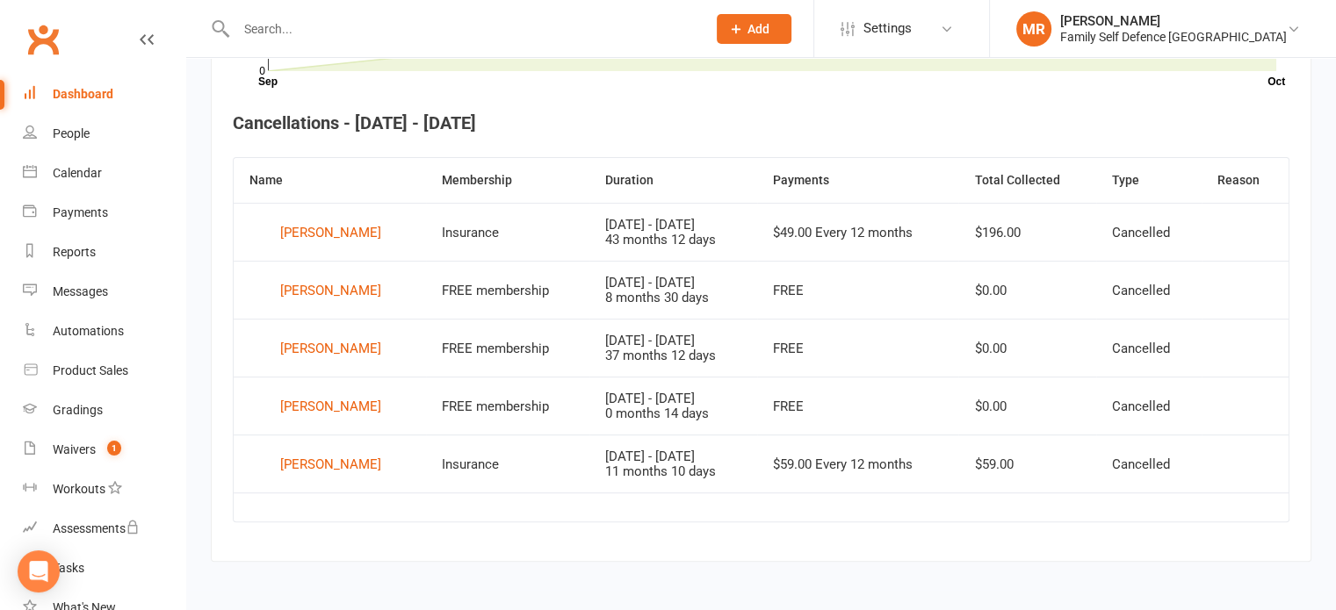
scroll to position [646, 0]
click at [309, 400] on div "Devangi Sah" at bounding box center [330, 406] width 101 height 26
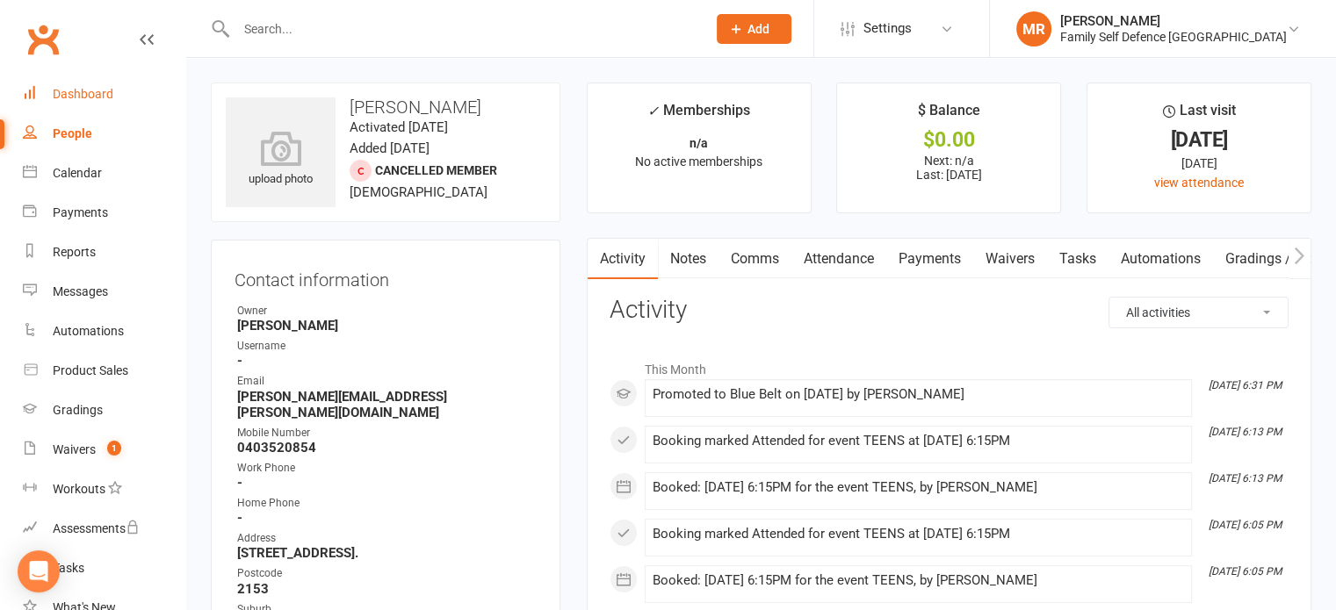
click at [111, 95] on div "Dashboard" at bounding box center [83, 94] width 61 height 14
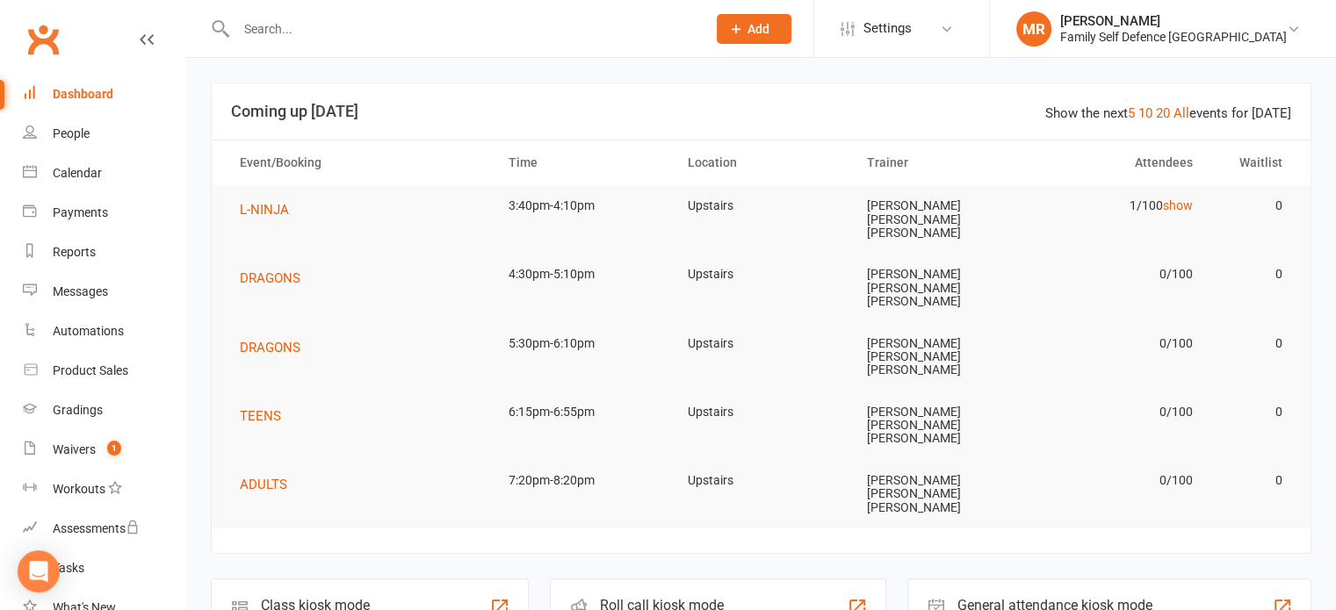
click at [754, 579] on div "Roll call kiosk mode Staff check-in for members" at bounding box center [718, 609] width 336 height 61
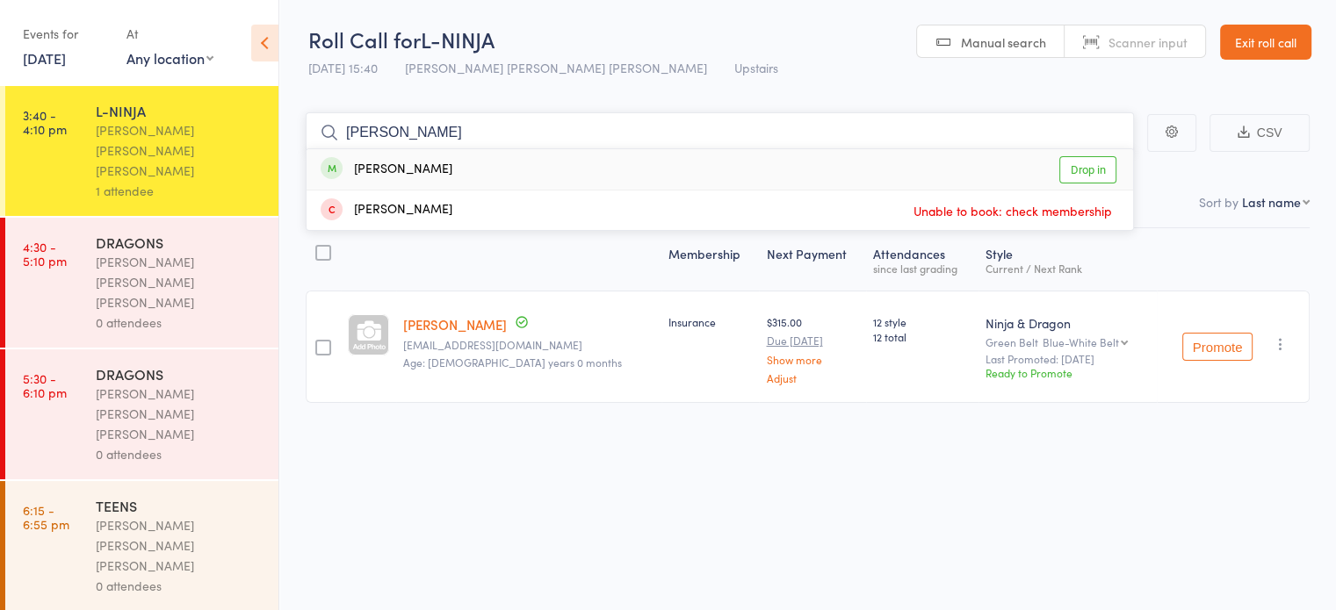
type input "[PERSON_NAME]"
click at [1100, 165] on link "Drop in" at bounding box center [1087, 169] width 57 height 27
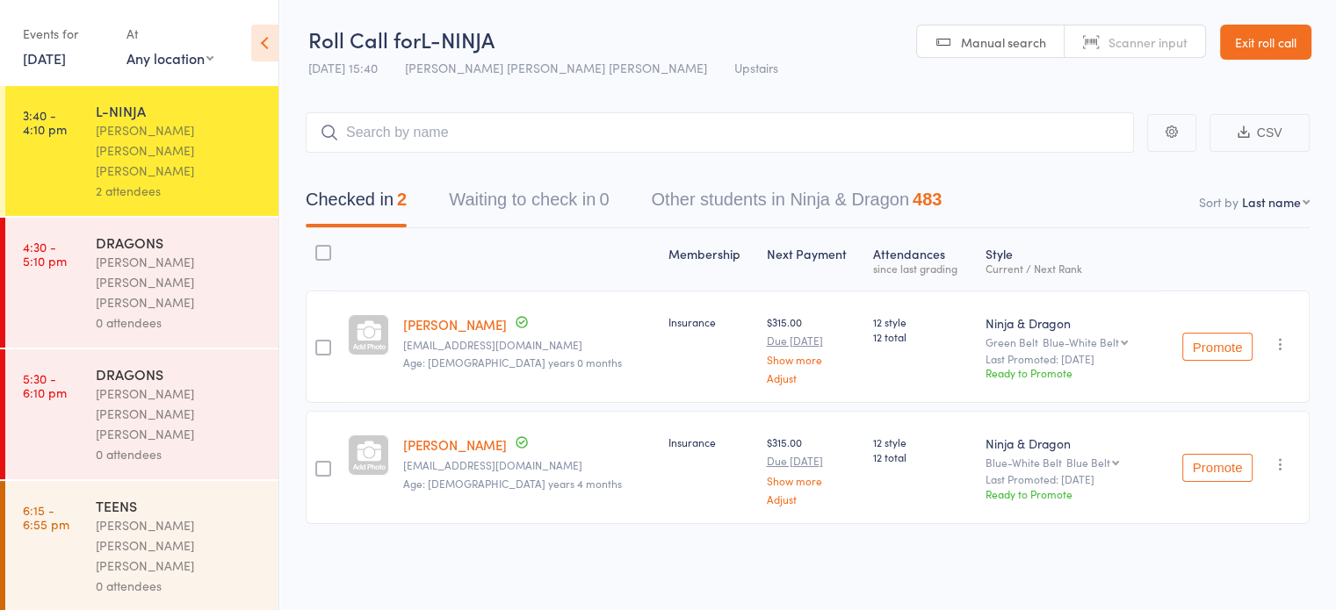
click at [179, 313] on div "0 attendees" at bounding box center [180, 323] width 168 height 20
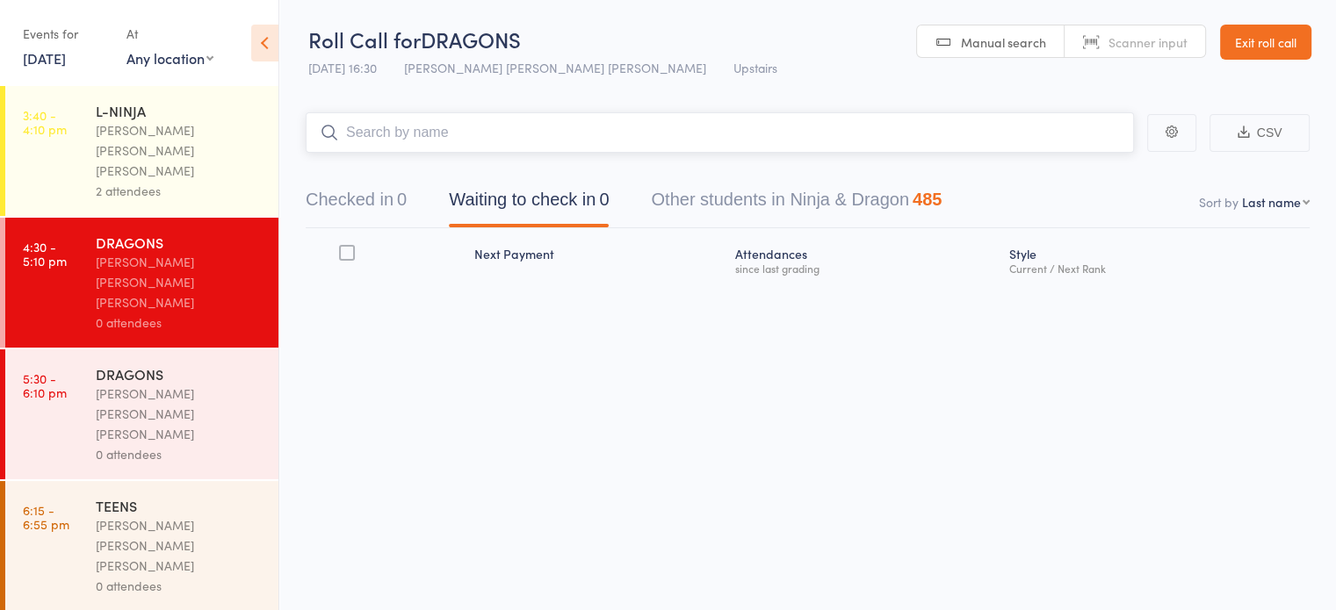
click at [386, 196] on button "Checked in 0" at bounding box center [356, 204] width 101 height 47
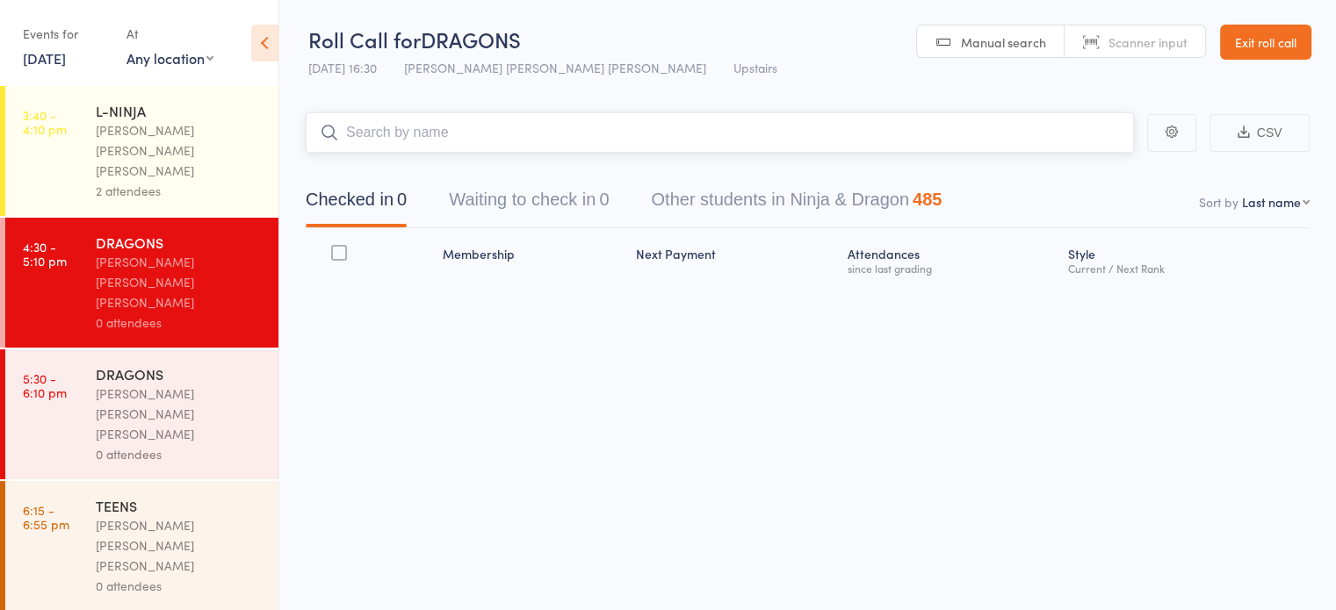
click at [350, 129] on input "search" at bounding box center [720, 132] width 828 height 40
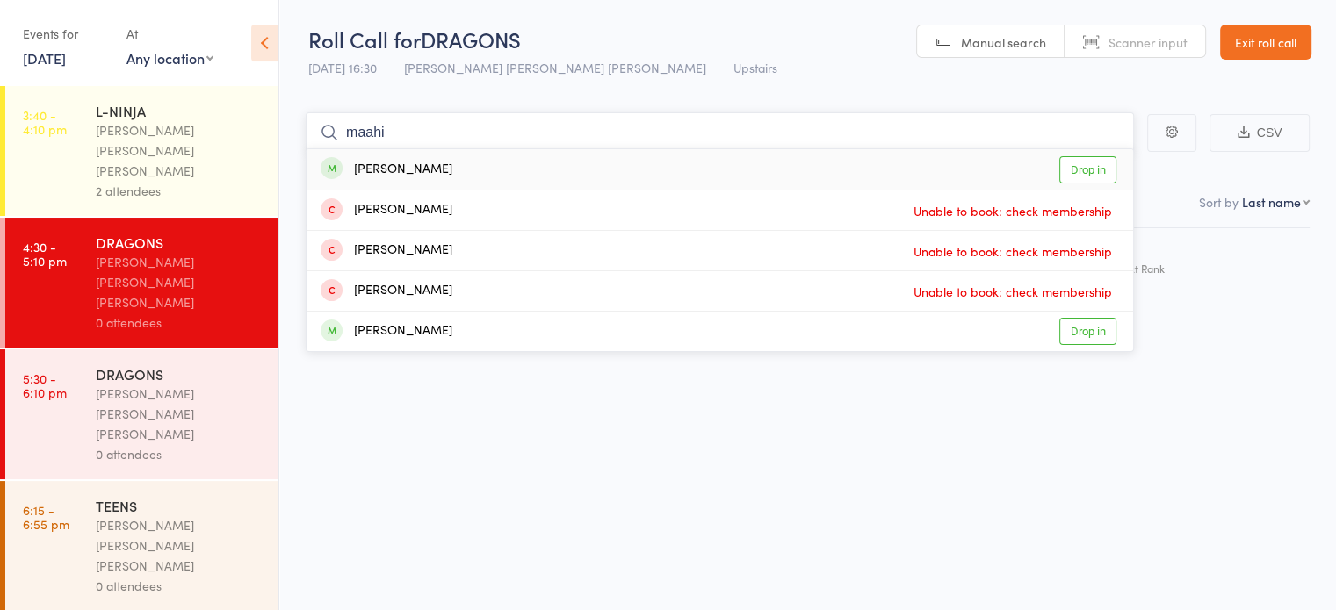
type input "maahi"
click at [1090, 170] on link "Drop in" at bounding box center [1087, 169] width 57 height 27
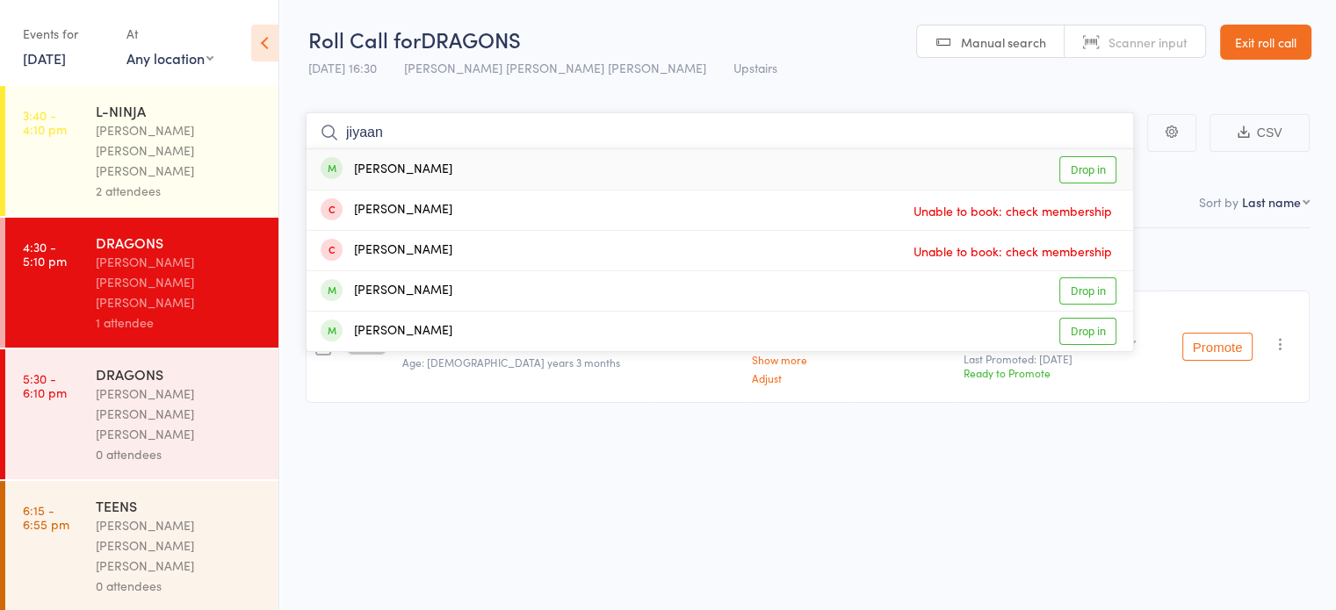
type input "jiyaan"
click at [1092, 171] on link "Drop in" at bounding box center [1087, 169] width 57 height 27
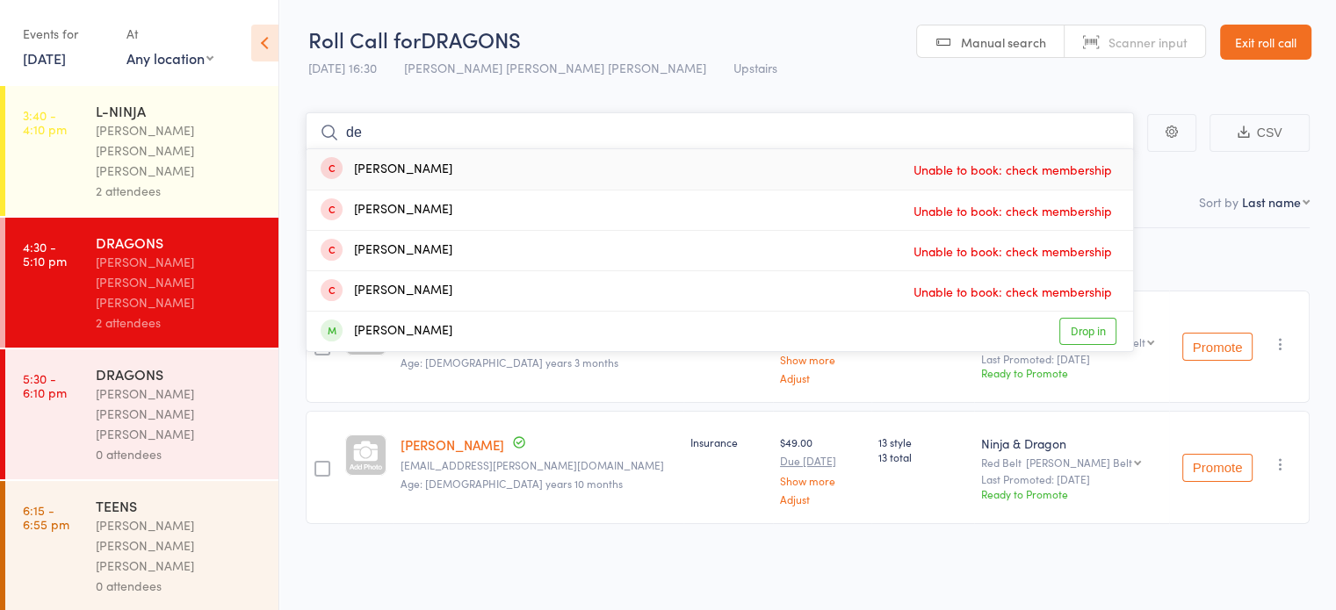
type input "d"
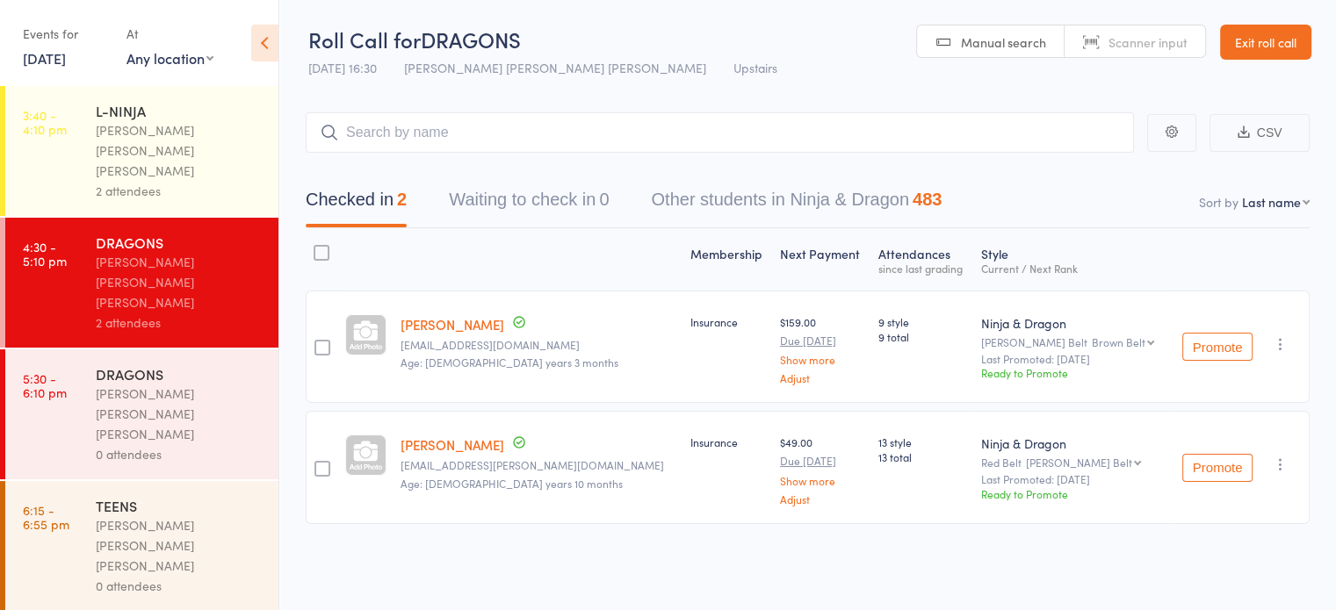
click at [1299, 45] on link "Exit roll call" at bounding box center [1265, 42] width 91 height 35
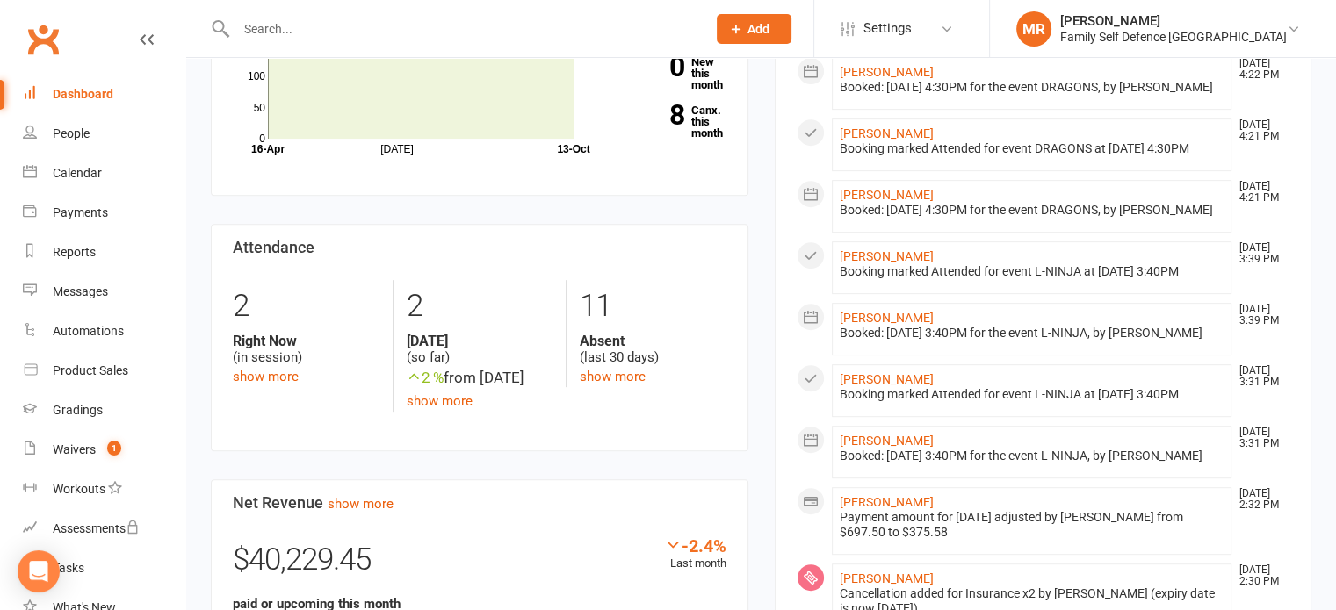
scroll to position [889, 0]
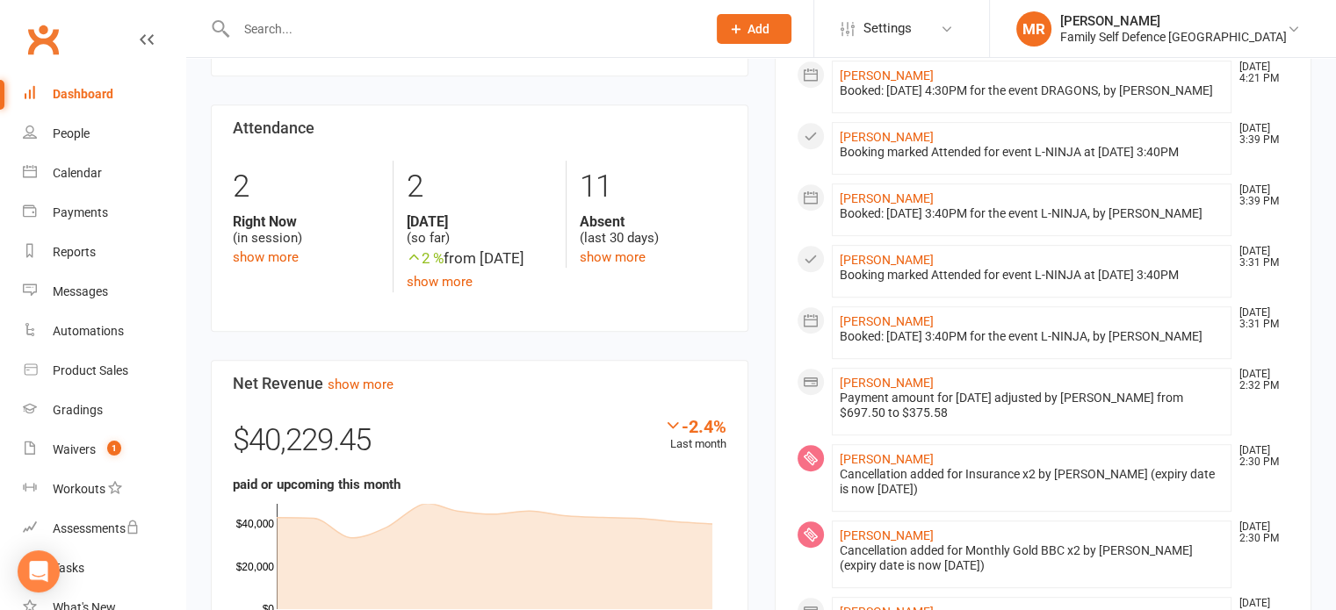
drag, startPoint x: 1347, startPoint y: 62, endPoint x: 1317, endPoint y: 299, distance: 238.1
click at [1317, 299] on html "Prospect Member Non-attending contact Class / event Appointment Grading event T…" at bounding box center [668, 213] width 1336 height 2135
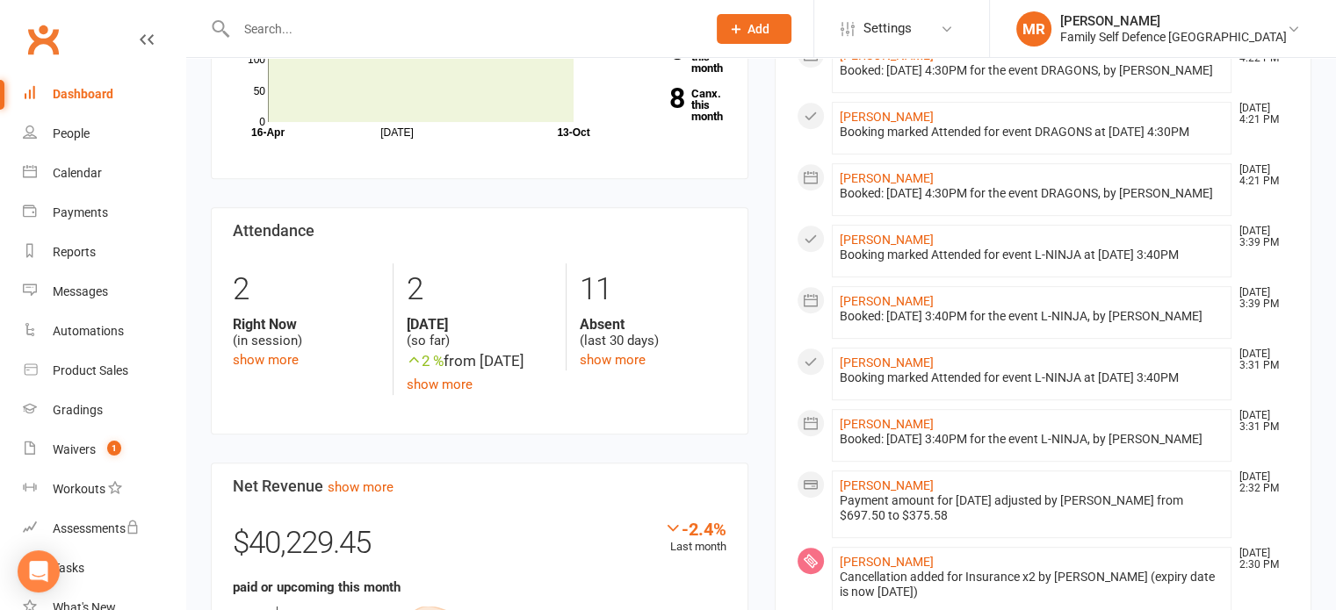
scroll to position [756, 0]
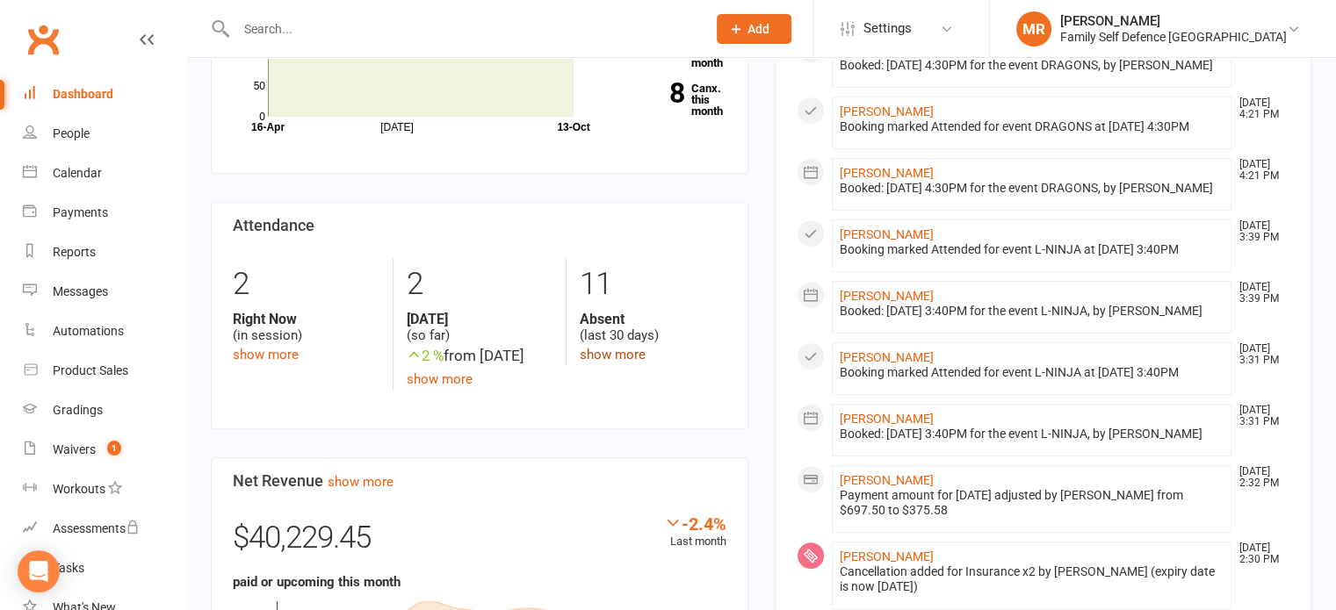
click at [640, 347] on link "show more" at bounding box center [613, 355] width 66 height 16
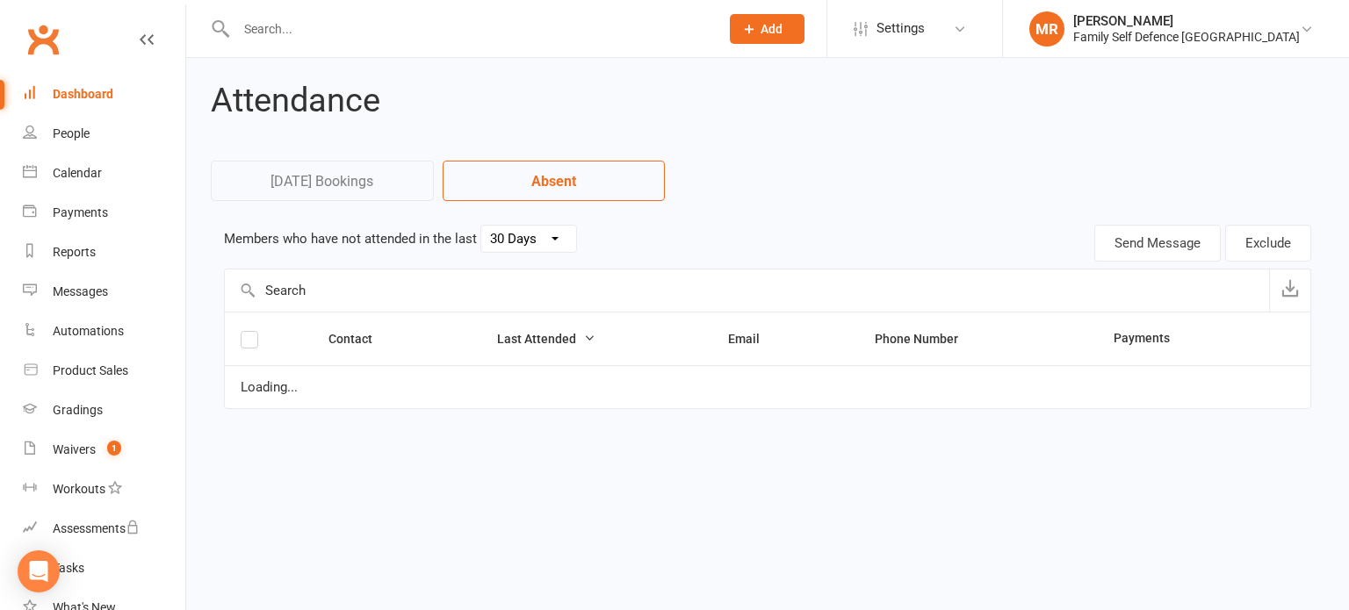
click at [531, 232] on select "30 Days 15 Days 7 Days" at bounding box center [528, 239] width 95 height 26
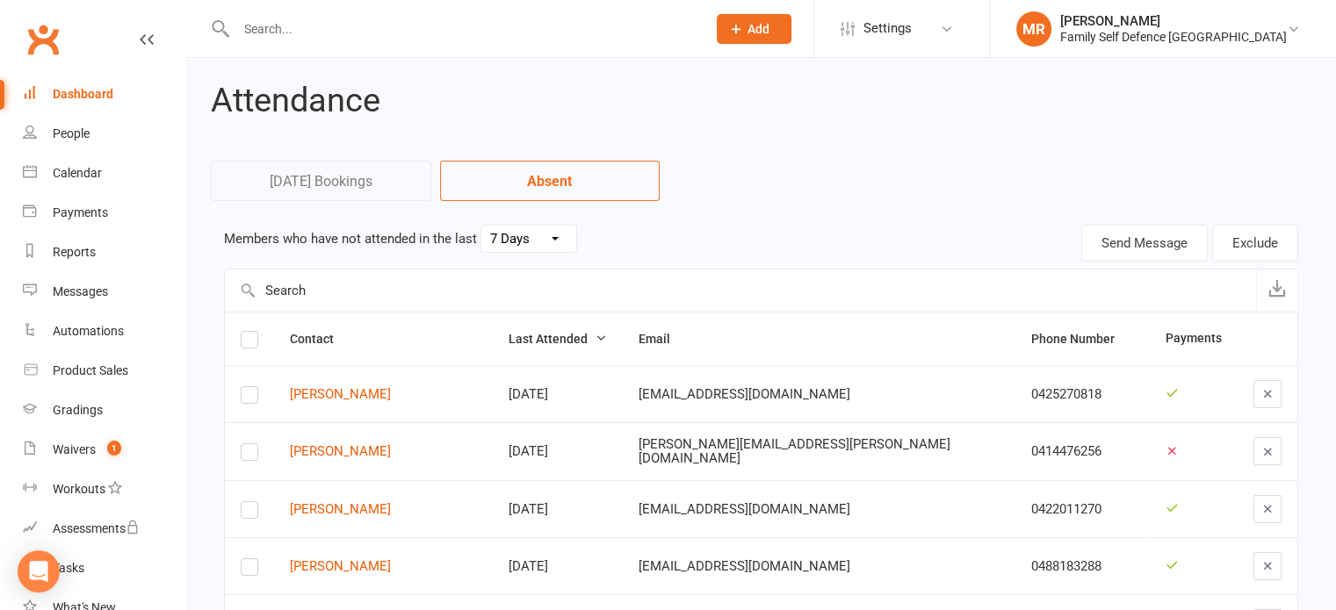
click at [481, 226] on select "30 Days 15 Days 7 Days" at bounding box center [528, 239] width 95 height 26
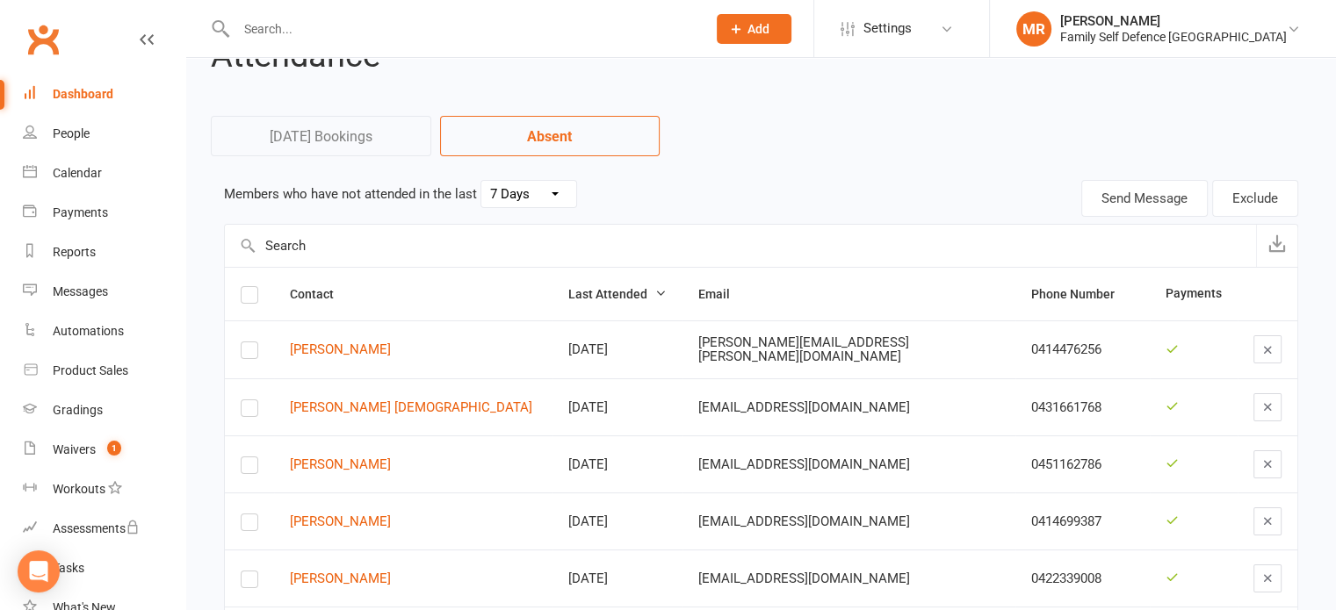
scroll to position [38, 0]
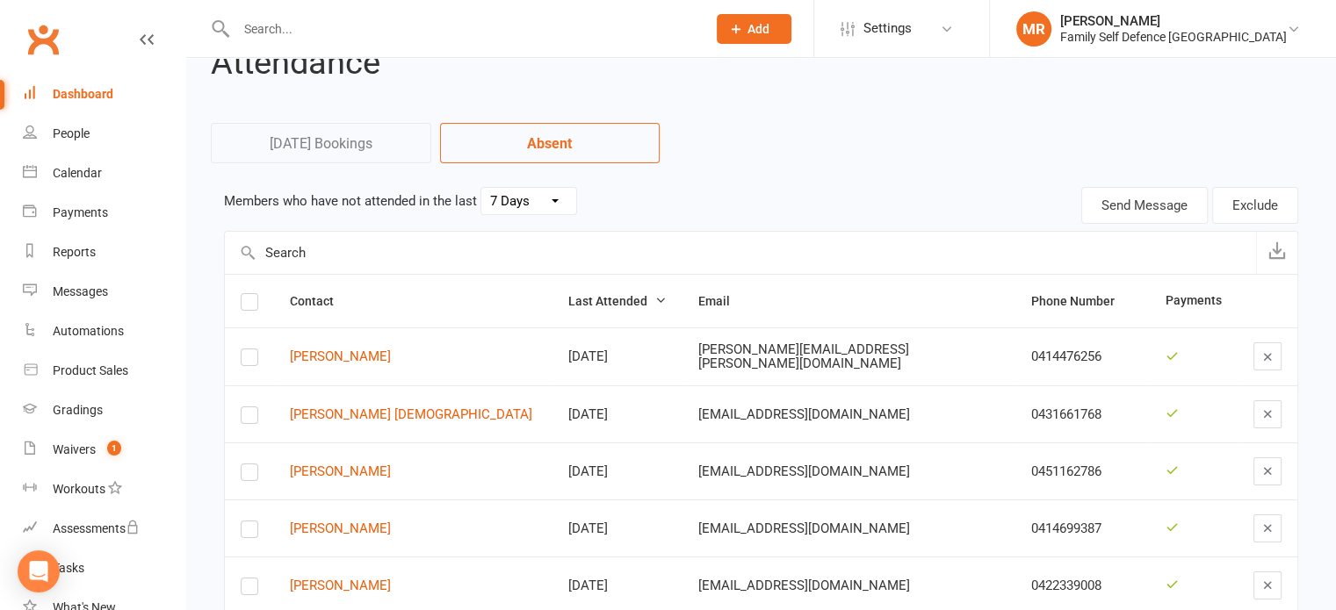
click at [503, 197] on select "30 Days 15 Days 7 Days" at bounding box center [528, 201] width 95 height 26
click at [481, 188] on select "30 Days 15 Days 7 Days" at bounding box center [528, 201] width 95 height 26
select select "30"
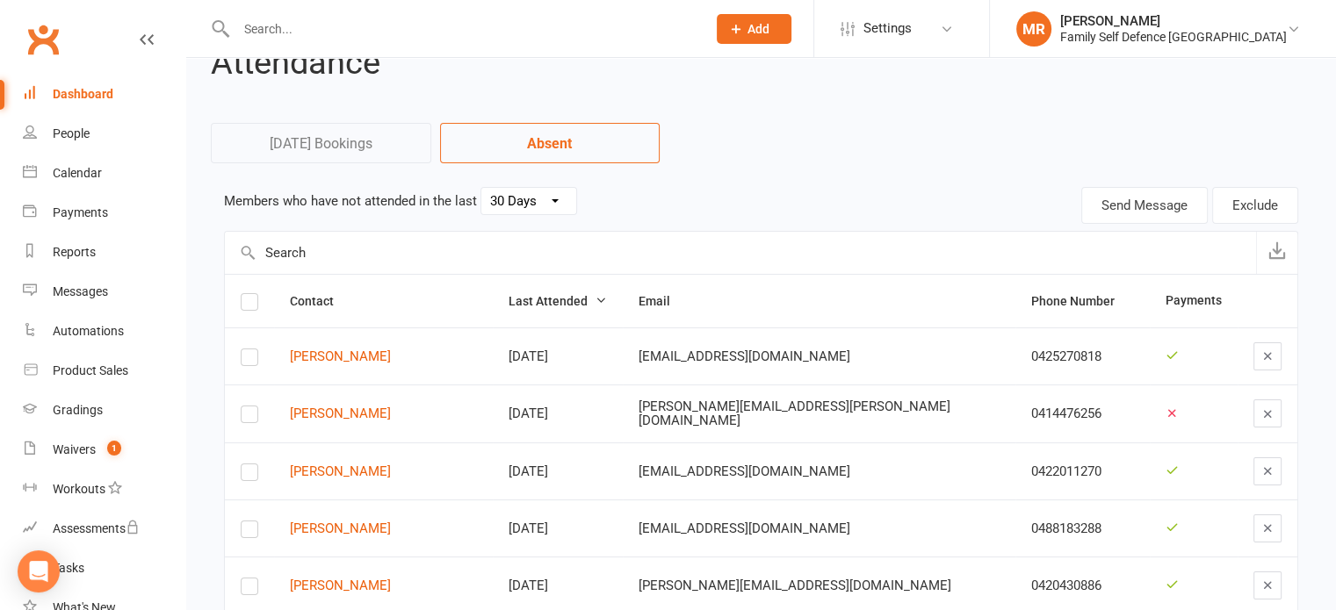
click at [63, 92] on div "Dashboard" at bounding box center [83, 94] width 61 height 14
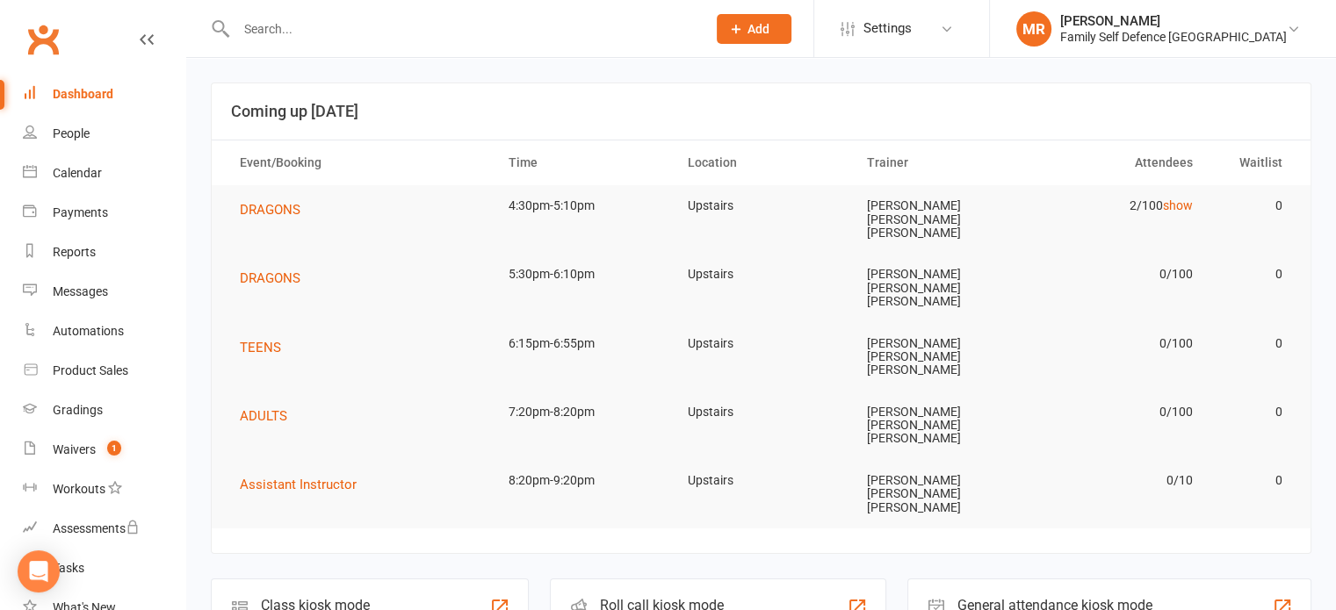
drag, startPoint x: 739, startPoint y: 493, endPoint x: 637, endPoint y: 490, distance: 101.9
click at [637, 579] on div "Roll call kiosk mode Staff check-in for members" at bounding box center [718, 609] width 336 height 61
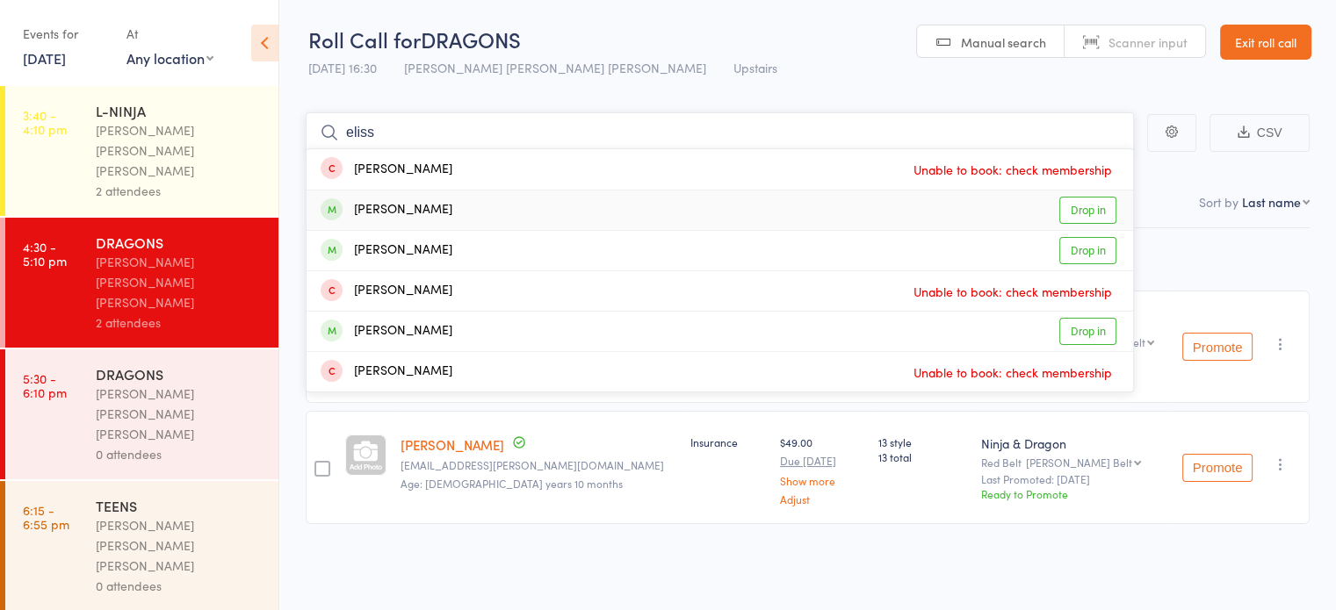
type input "eliss"
click at [1084, 206] on link "Drop in" at bounding box center [1087, 210] width 57 height 27
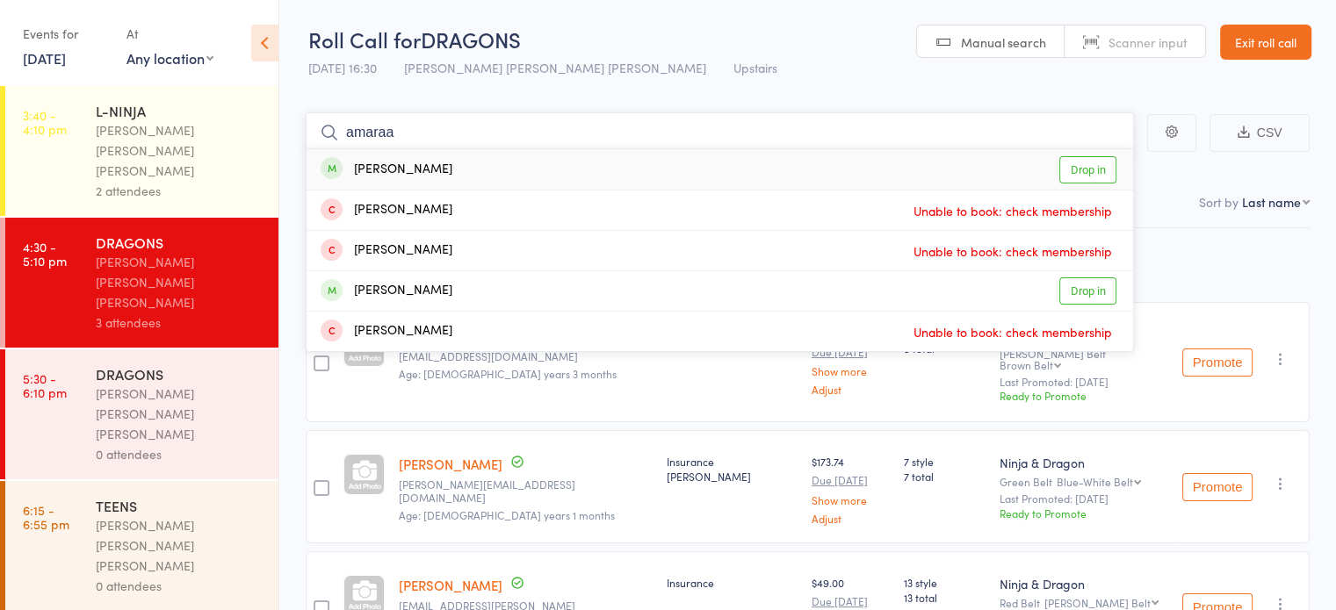
type input "amaraa"
click at [1091, 168] on link "Drop in" at bounding box center [1087, 169] width 57 height 27
